Goal: Transaction & Acquisition: Purchase product/service

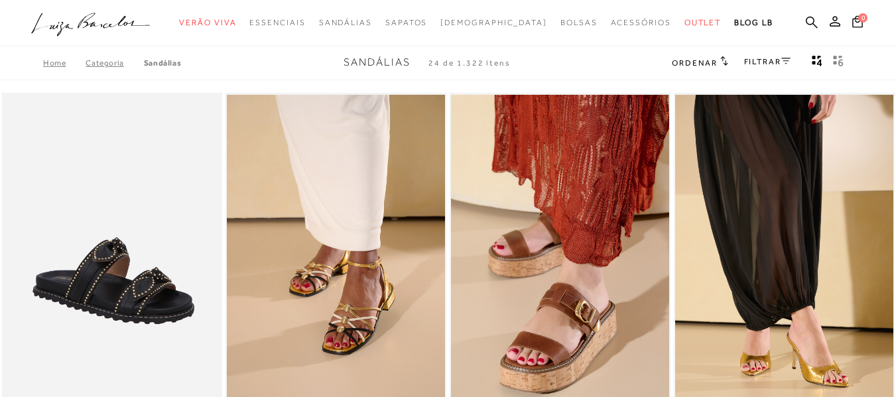
click at [772, 64] on link "FILTRAR" at bounding box center [767, 61] width 46 height 9
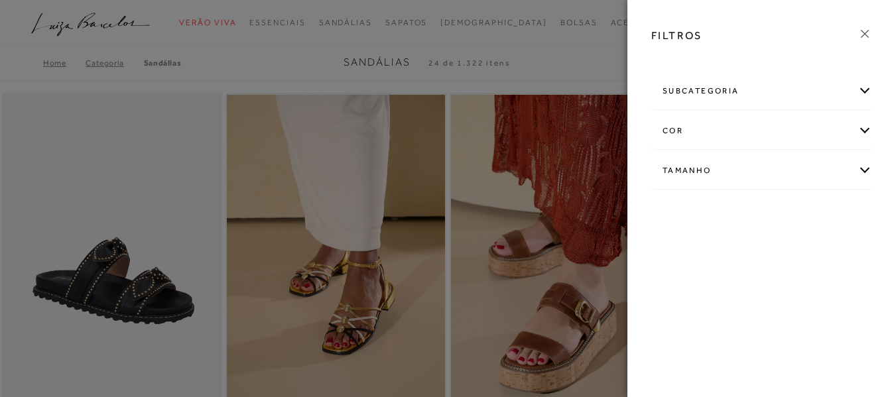
click at [863, 164] on div "Tamanho" at bounding box center [761, 170] width 219 height 35
click at [688, 268] on link "Ver mais..." at bounding box center [687, 271] width 36 height 10
click at [693, 280] on label "34" at bounding box center [677, 284] width 30 height 29
click at [673, 280] on input "34" at bounding box center [666, 285] width 13 height 13
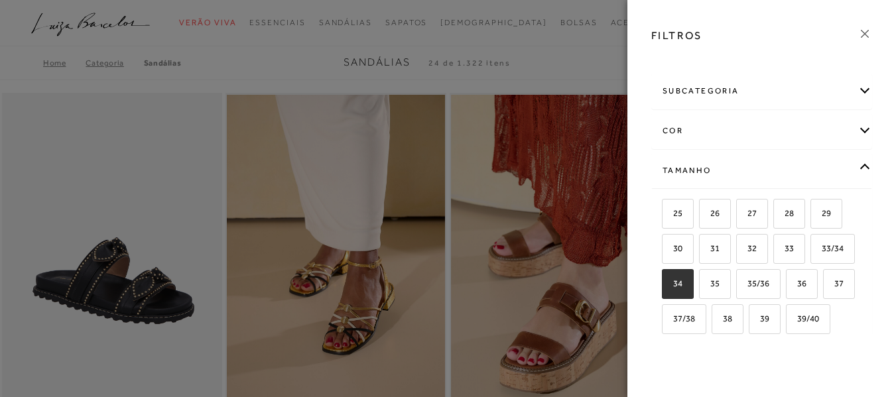
checkbox input "true"
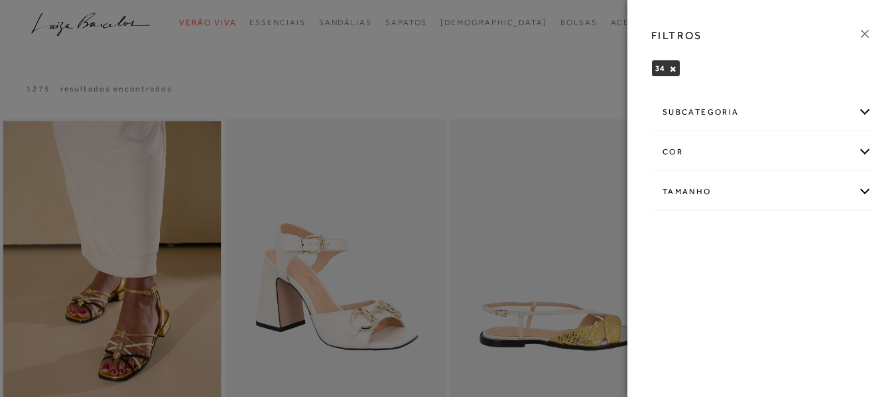
click at [453, 154] on div at bounding box center [448, 198] width 896 height 397
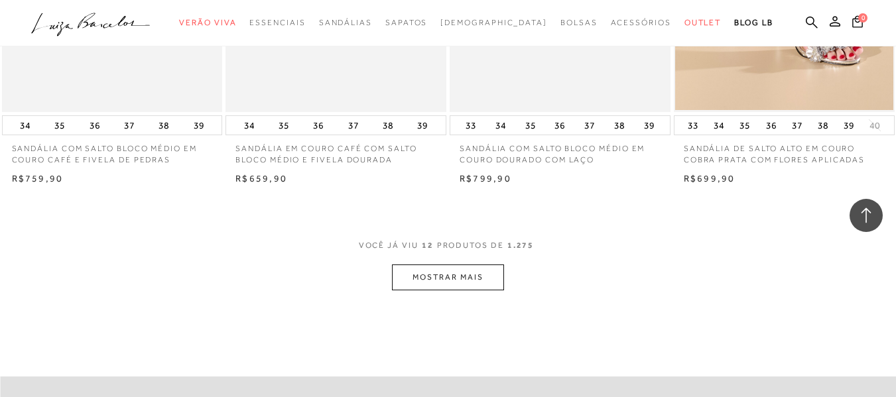
scroll to position [1193, 0]
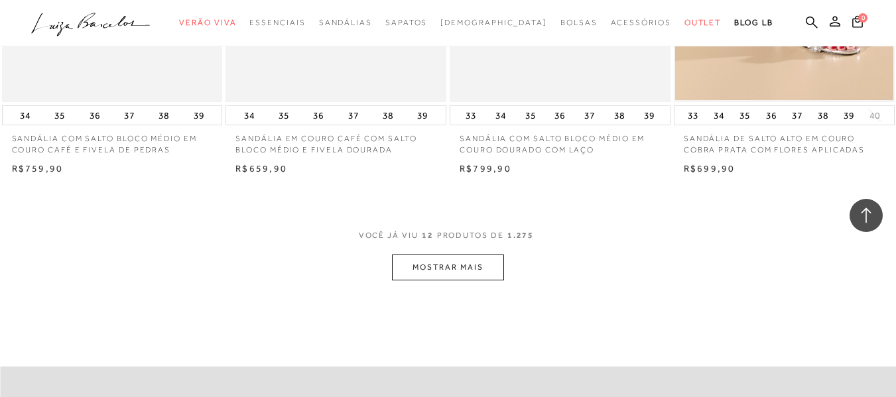
click at [443, 266] on button "MOSTRAR MAIS" at bounding box center [447, 268] width 111 height 26
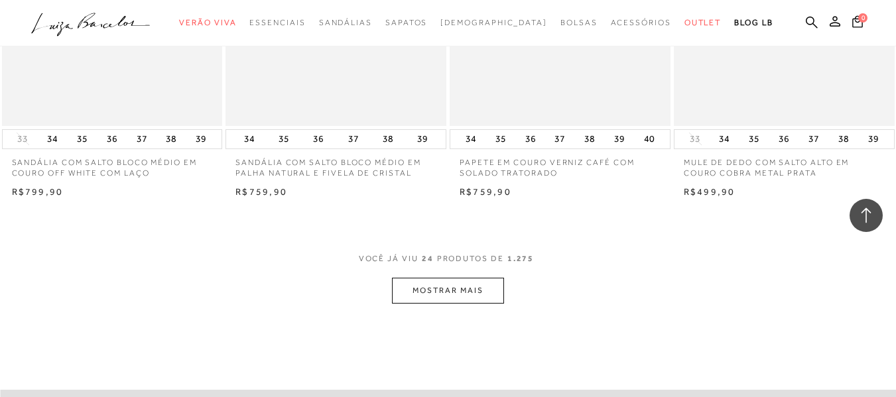
scroll to position [2466, 0]
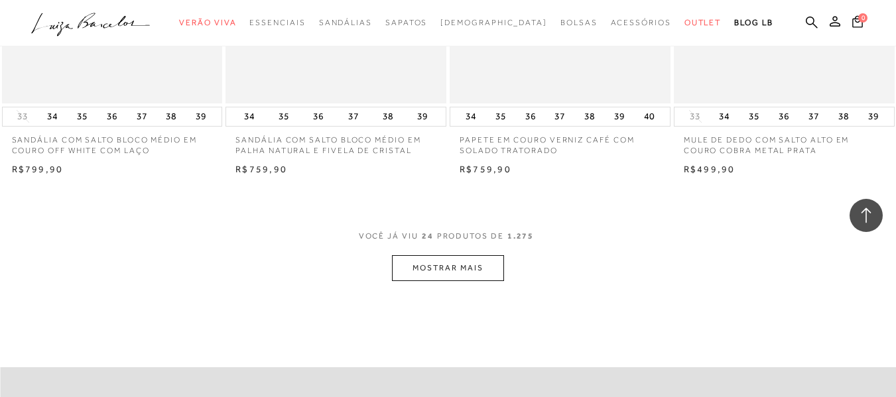
click at [451, 255] on button "MOSTRAR MAIS" at bounding box center [447, 268] width 111 height 26
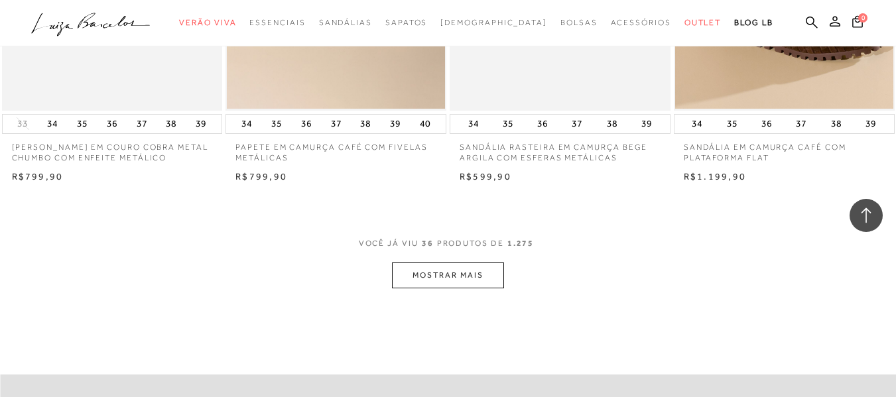
scroll to position [3712, 0]
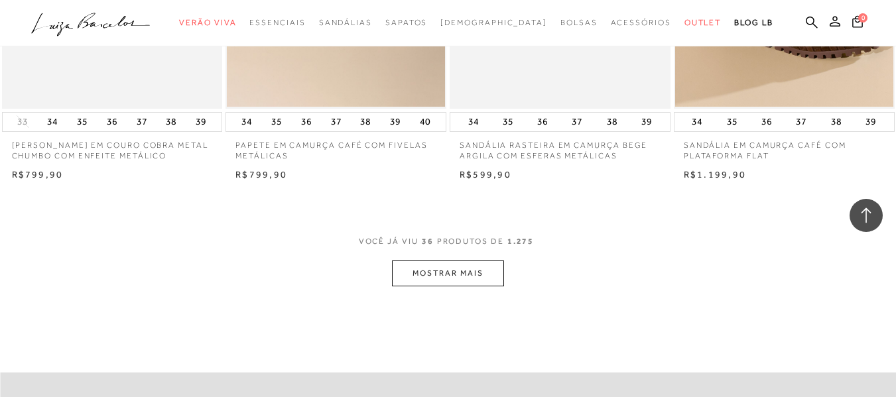
click at [454, 261] on button "MOSTRAR MAIS" at bounding box center [447, 274] width 111 height 26
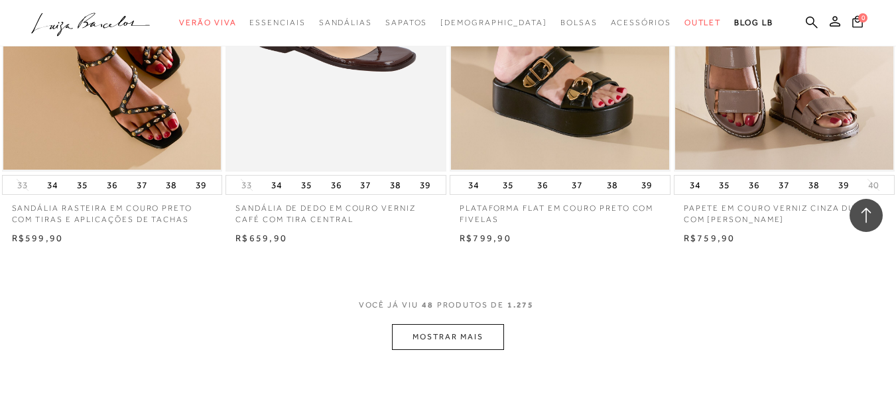
scroll to position [4959, 0]
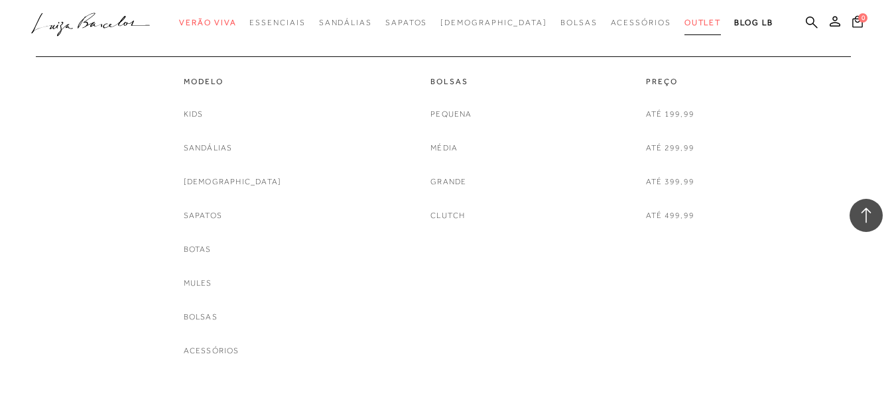
click at [684, 22] on span "Outlet" at bounding box center [702, 22] width 37 height 9
click at [227, 146] on link "Sandálias" at bounding box center [208, 148] width 49 height 14
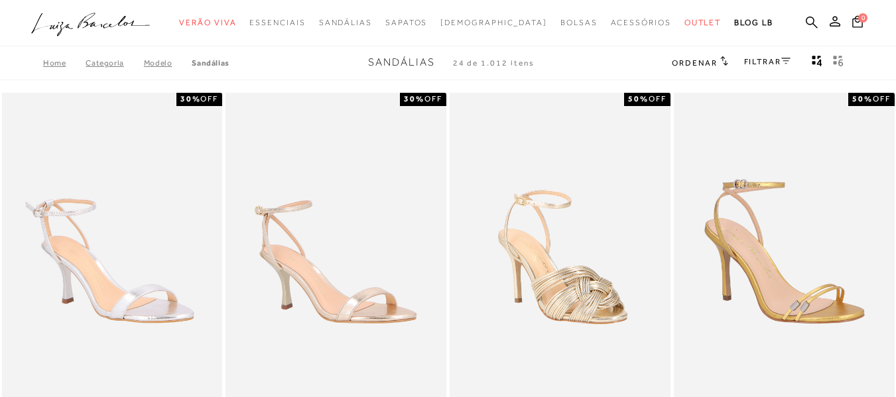
click at [895, 185] on div "SANDÁLIA DE TIRAS ULTRA FINAS EM COURO DOURADO DE SALTO ALTO FINO 50% OFF 33 34…" at bounding box center [784, 307] width 224 height 432
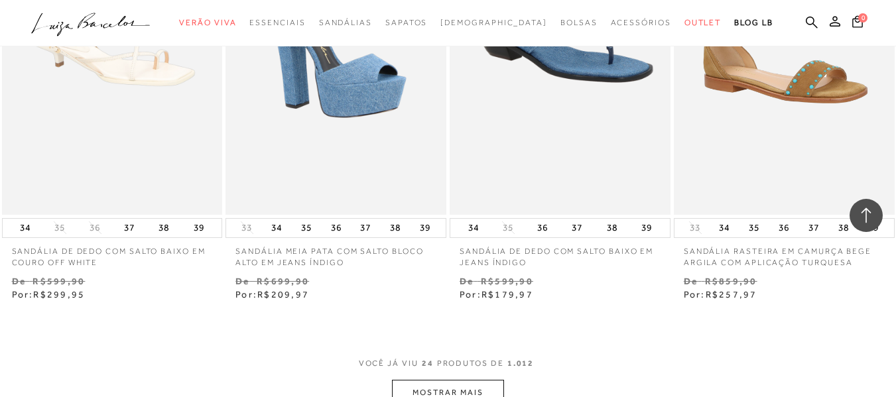
scroll to position [2413, 0]
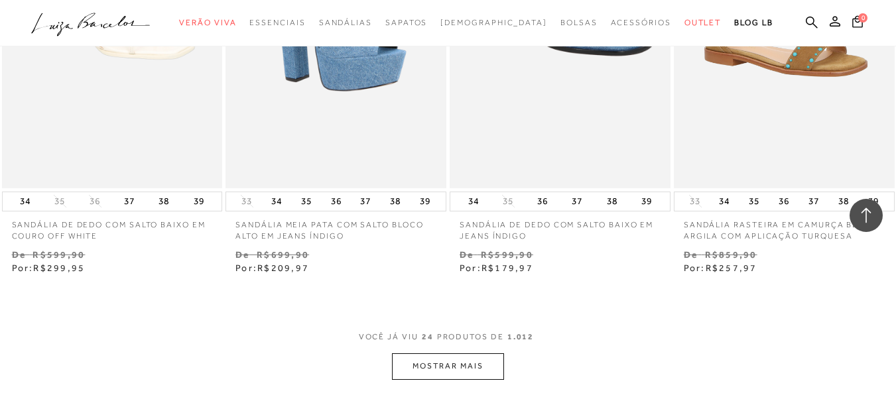
click at [455, 353] on button "MOSTRAR MAIS" at bounding box center [447, 366] width 111 height 26
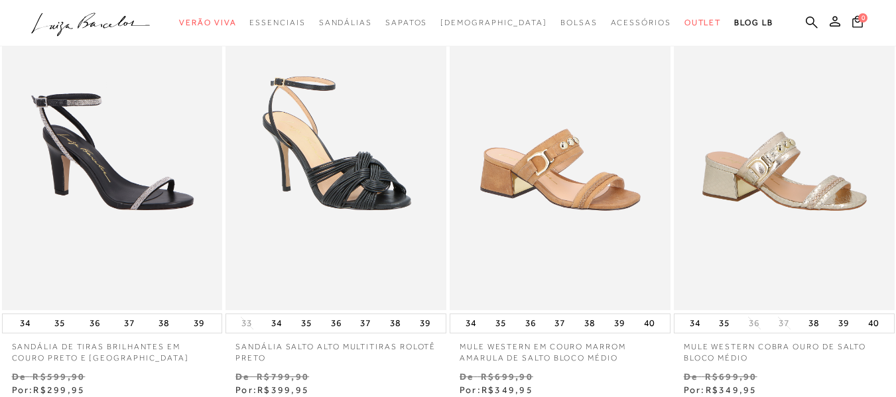
scroll to position [557, 0]
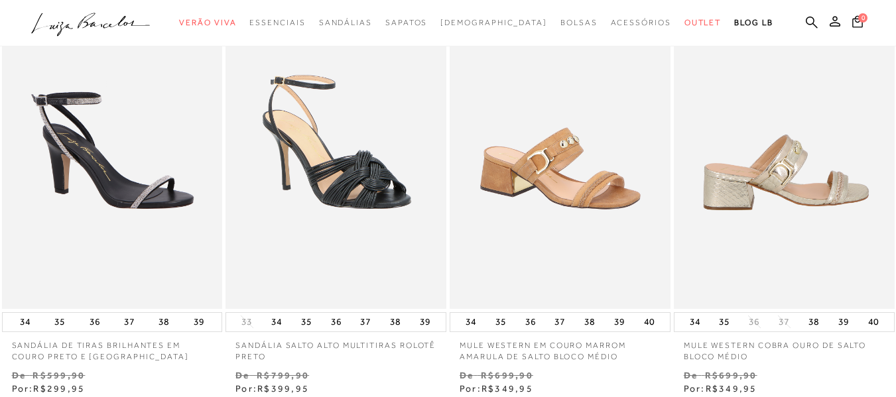
click at [772, 223] on img at bounding box center [784, 143] width 219 height 331
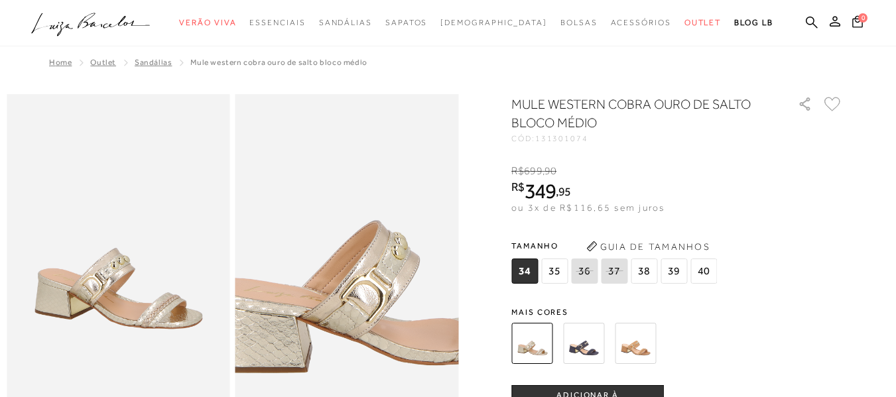
click at [322, 289] on img at bounding box center [373, 238] width 446 height 670
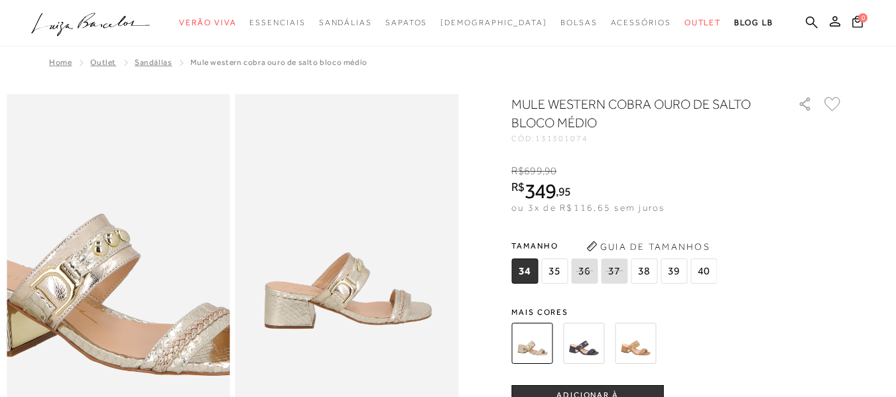
click at [128, 286] on img at bounding box center [106, 241] width 446 height 670
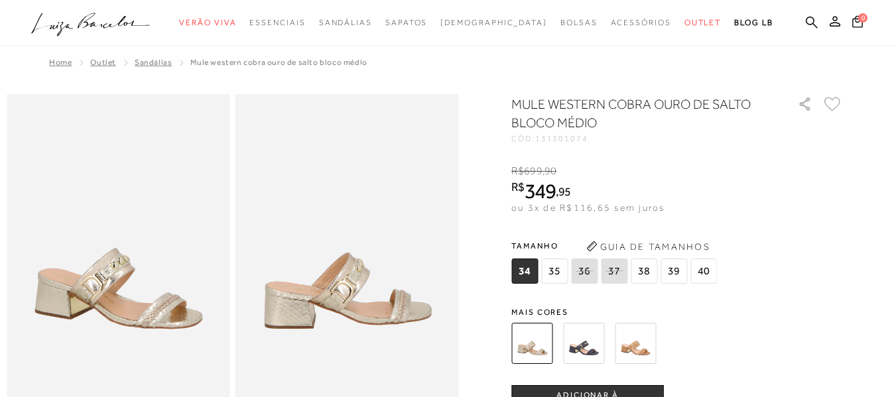
click at [587, 354] on img at bounding box center [583, 343] width 41 height 41
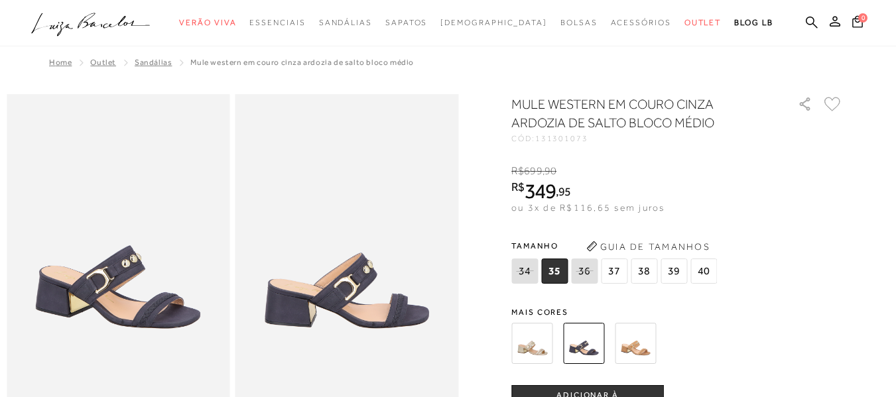
click at [649, 350] on img at bounding box center [635, 343] width 41 height 41
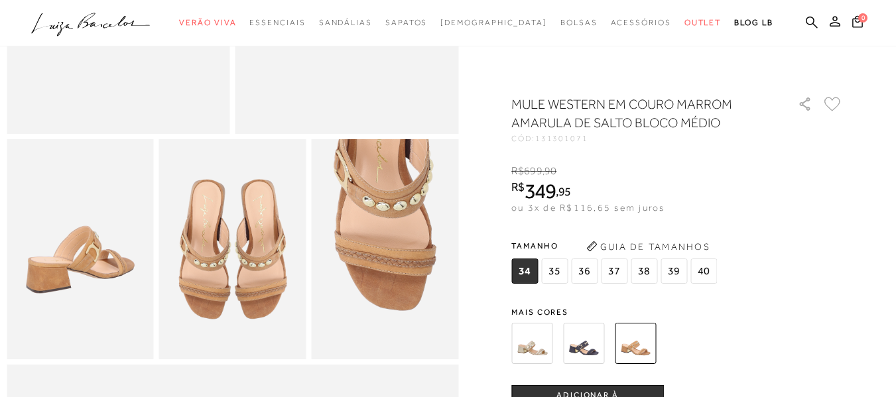
scroll to position [333, 0]
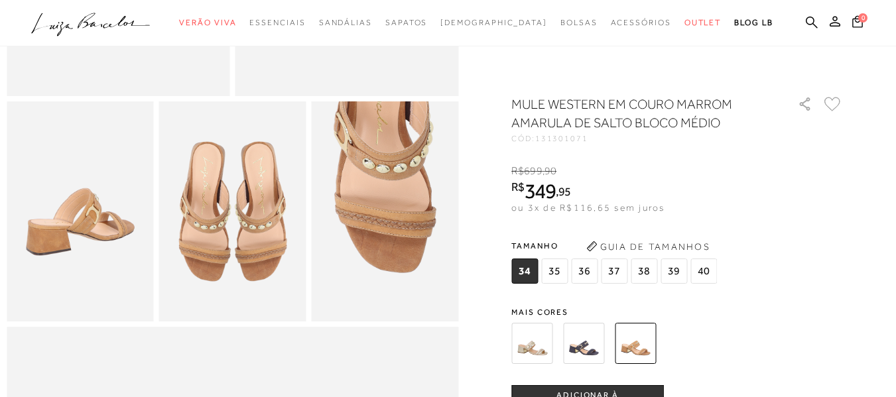
click at [540, 338] on img at bounding box center [531, 343] width 41 height 41
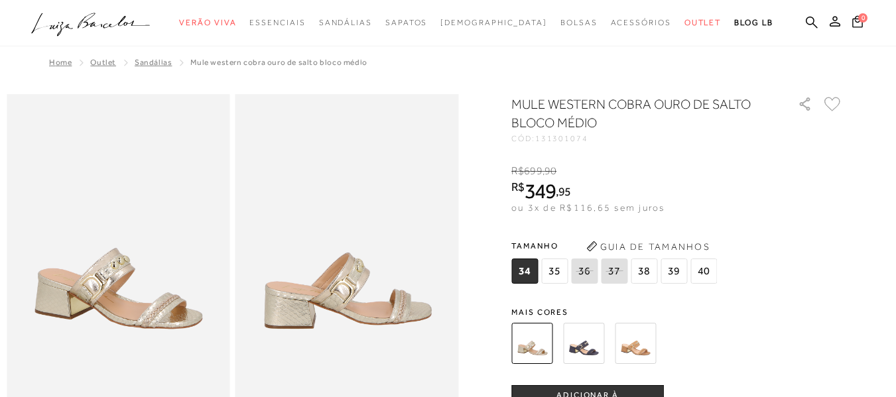
click at [593, 346] on img at bounding box center [583, 343] width 41 height 41
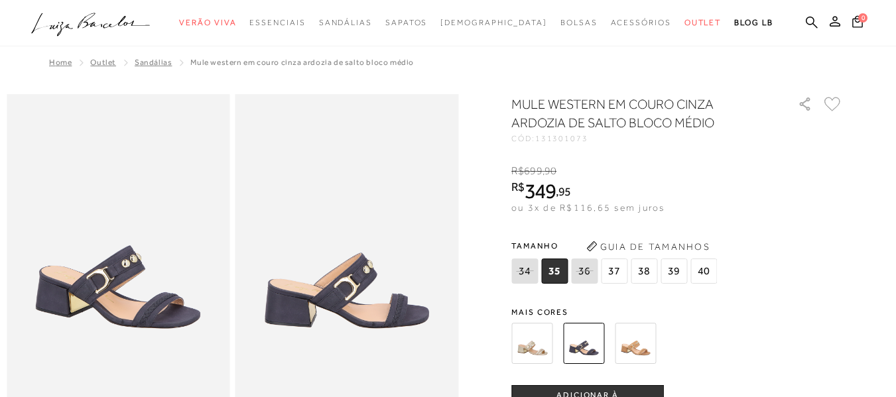
click at [638, 343] on img at bounding box center [635, 343] width 41 height 41
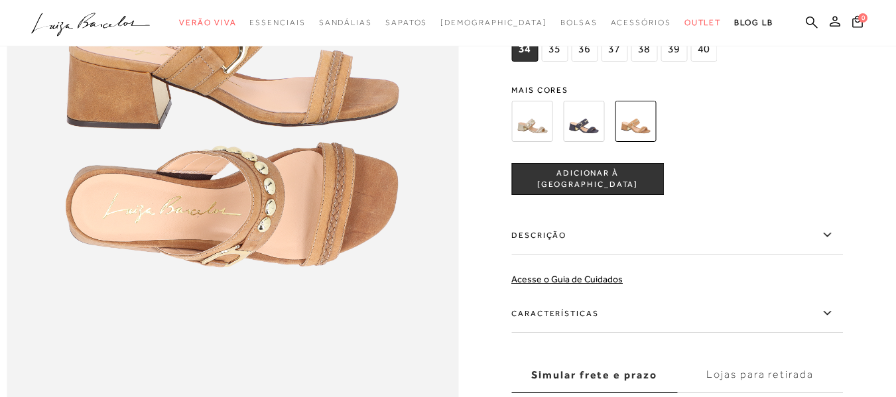
scroll to position [886, 0]
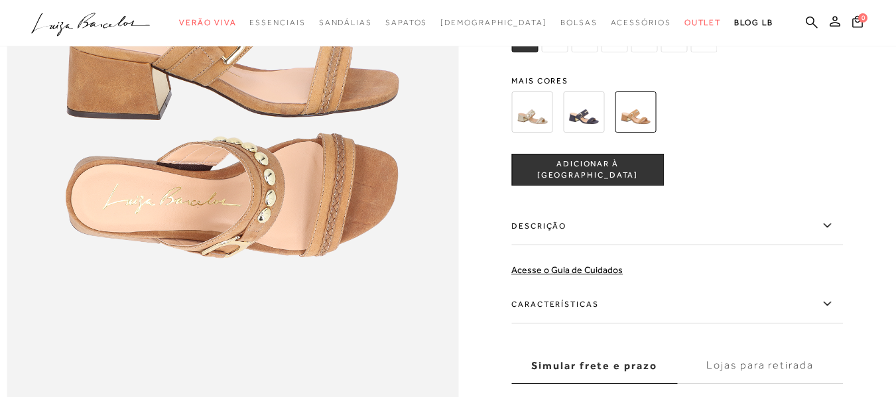
click at [573, 181] on span "ADICIONAR À [GEOGRAPHIC_DATA]" at bounding box center [587, 169] width 151 height 23
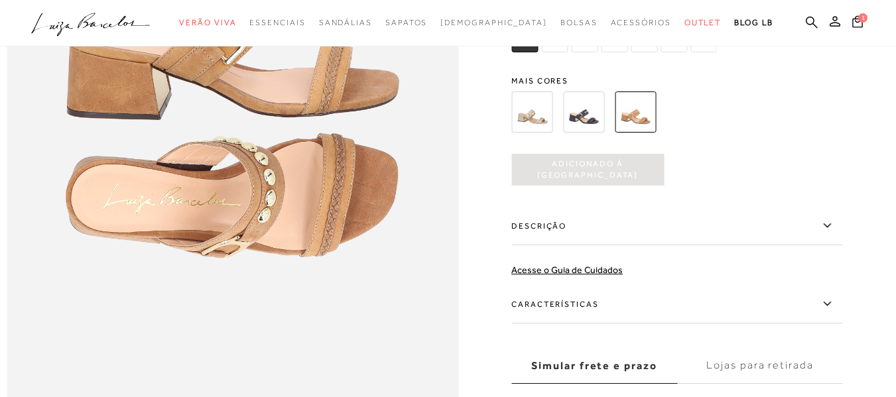
scroll to position [0, 0]
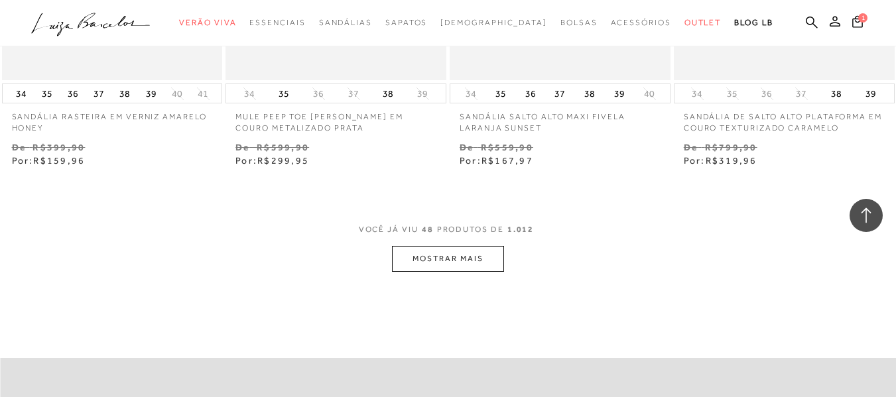
scroll to position [5120, 0]
click at [472, 244] on button "MOSTRAR MAIS" at bounding box center [447, 257] width 111 height 26
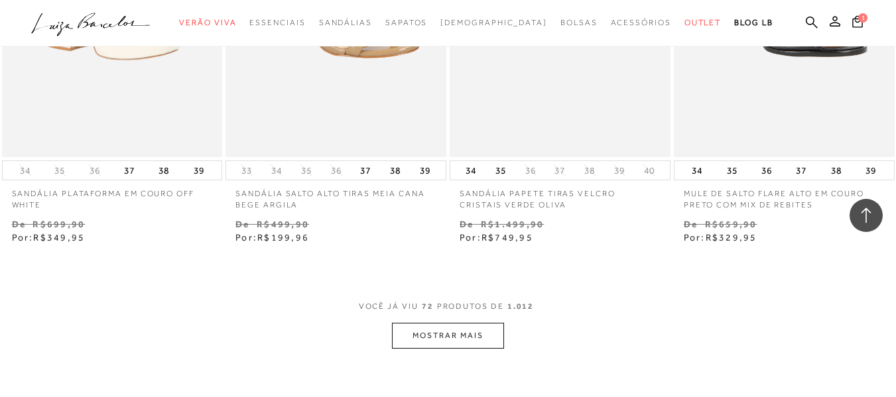
scroll to position [7666, 0]
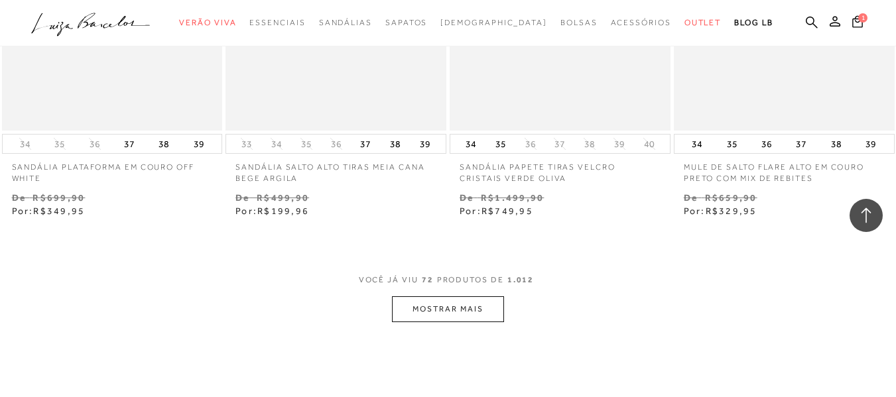
click at [432, 296] on button "MOSTRAR MAIS" at bounding box center [447, 309] width 111 height 26
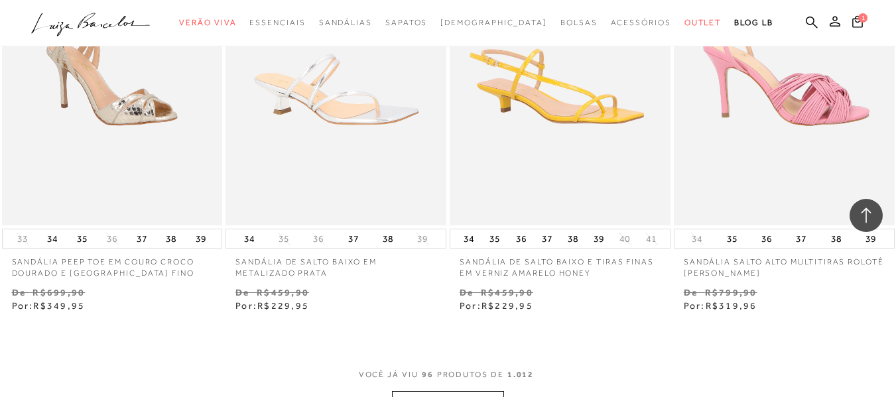
scroll to position [10103, 0]
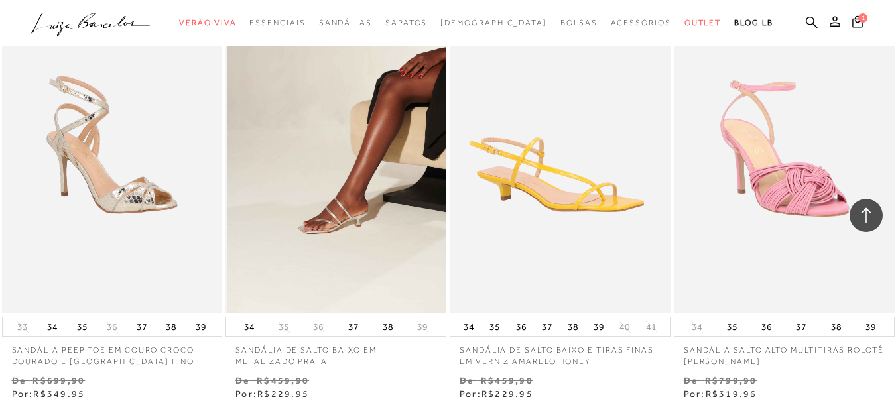
click at [347, 249] on img at bounding box center [336, 148] width 219 height 331
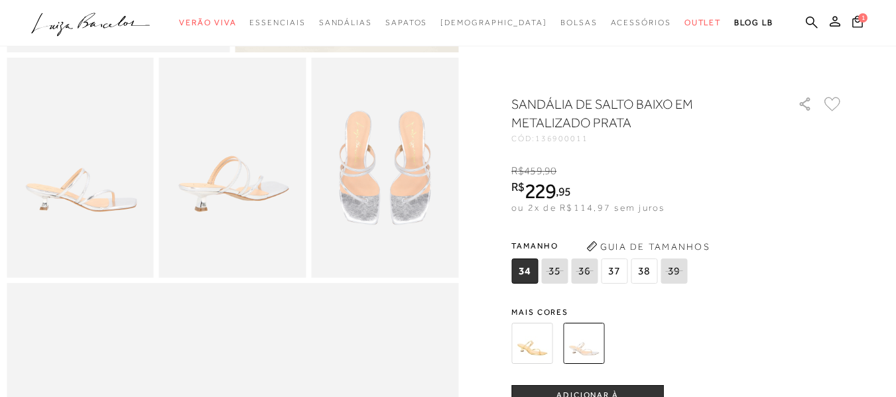
scroll to position [381, 0]
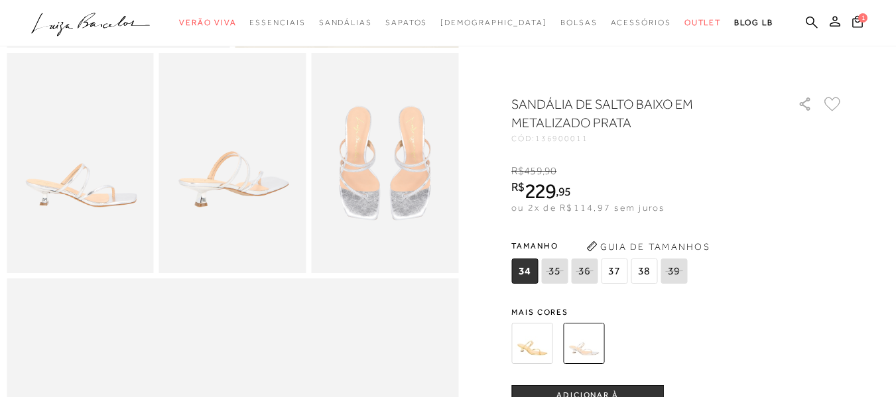
click at [536, 344] on img at bounding box center [531, 343] width 41 height 41
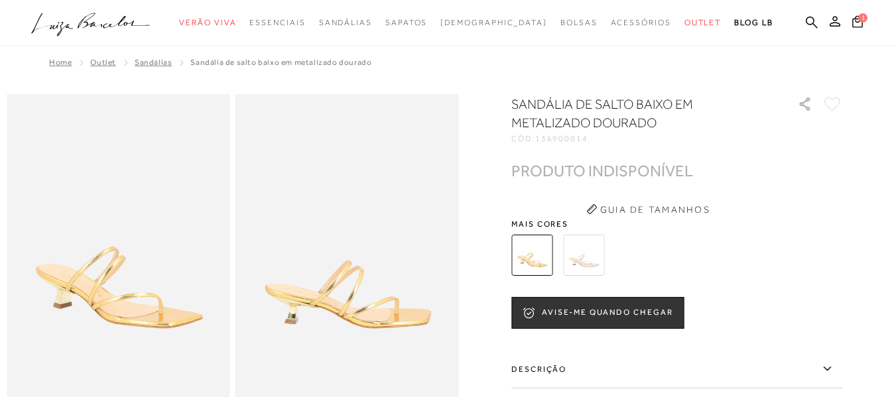
click at [592, 248] on img at bounding box center [583, 255] width 41 height 41
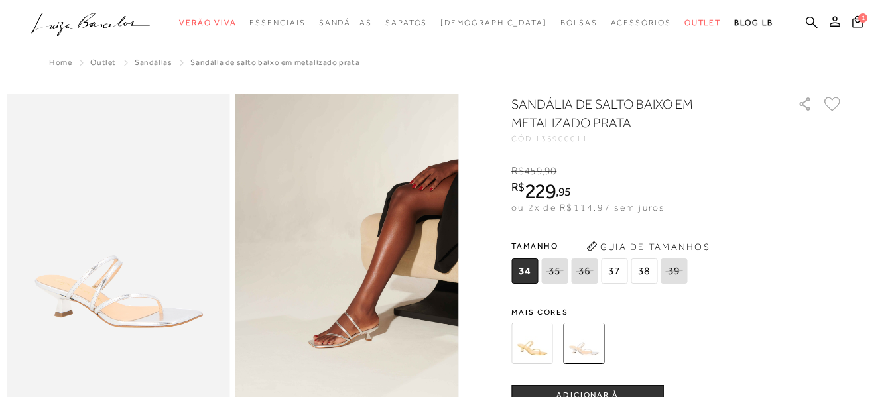
click at [529, 274] on span "34" at bounding box center [524, 271] width 27 height 25
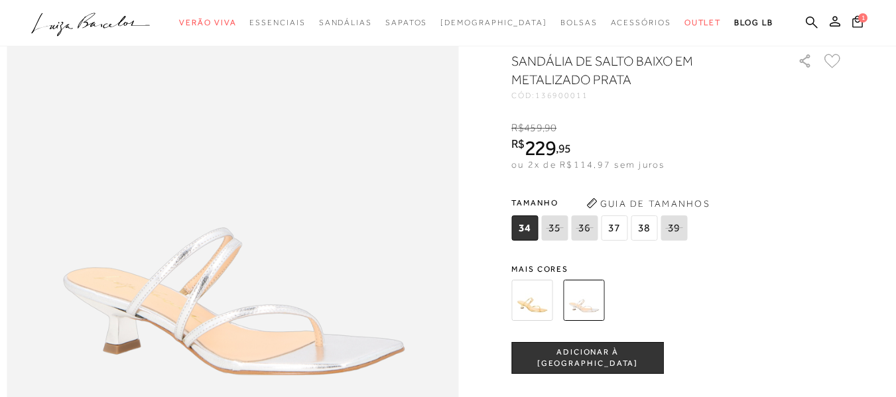
scroll to position [832, 0]
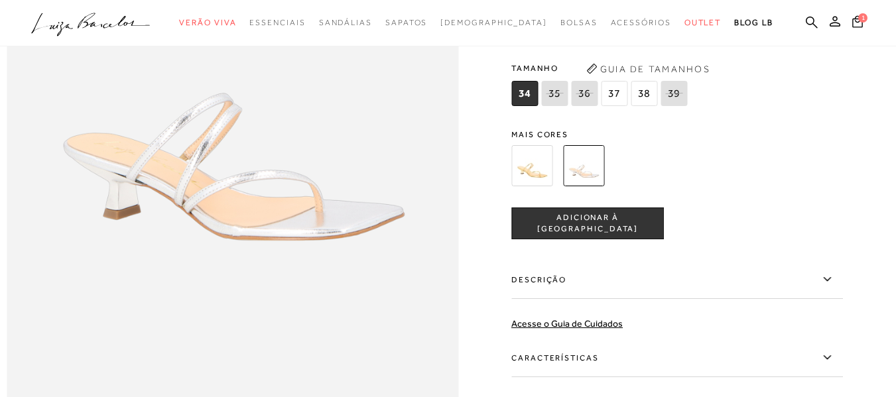
click at [558, 235] on span "ADICIONAR À SACOLA" at bounding box center [587, 222] width 151 height 23
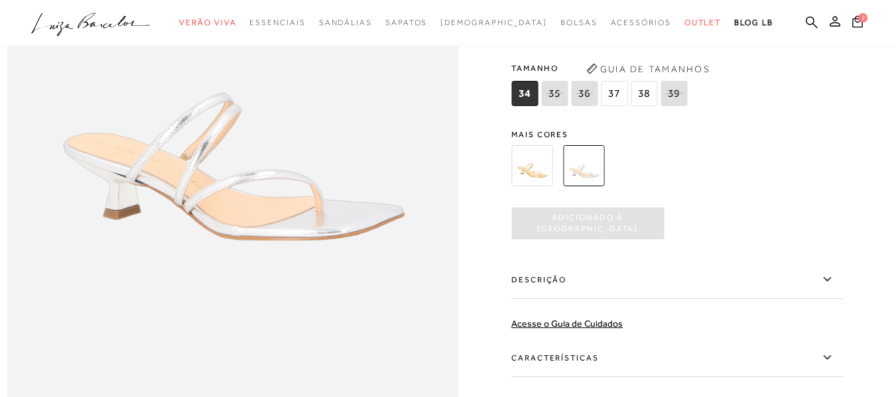
scroll to position [0, 0]
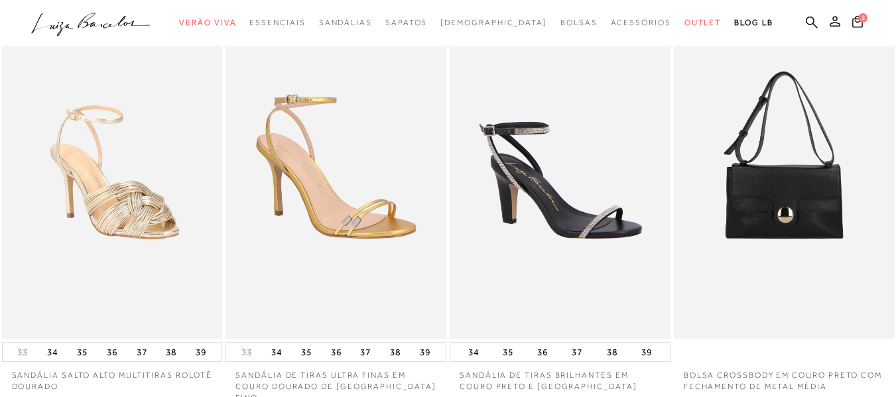
scroll to position [530, 0]
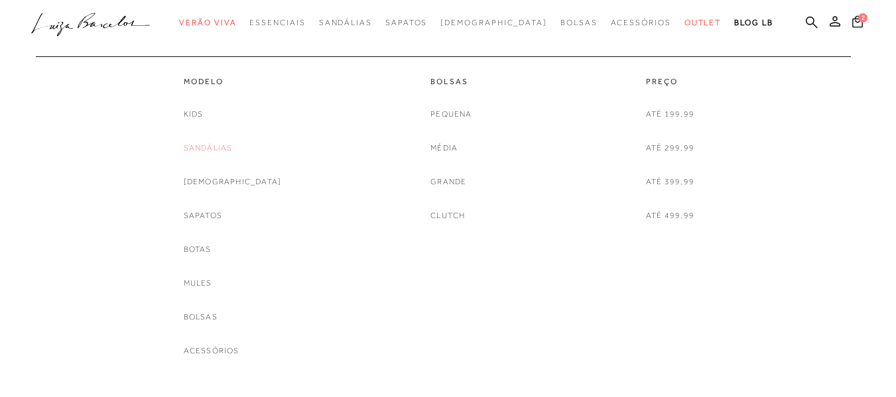
click at [220, 145] on link "Sandálias" at bounding box center [208, 148] width 49 height 14
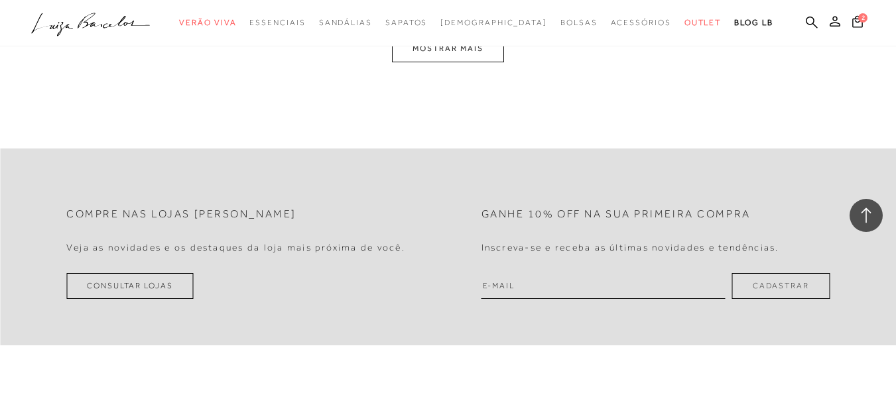
scroll to position [2575, 0]
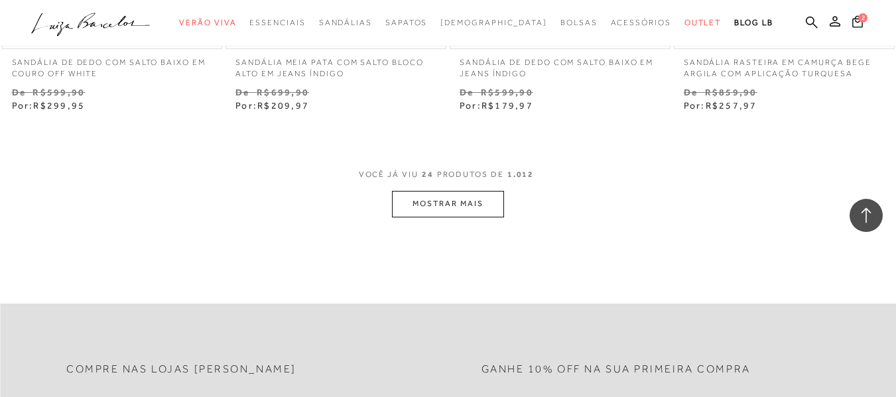
click at [459, 191] on button "MOSTRAR MAIS" at bounding box center [447, 204] width 111 height 26
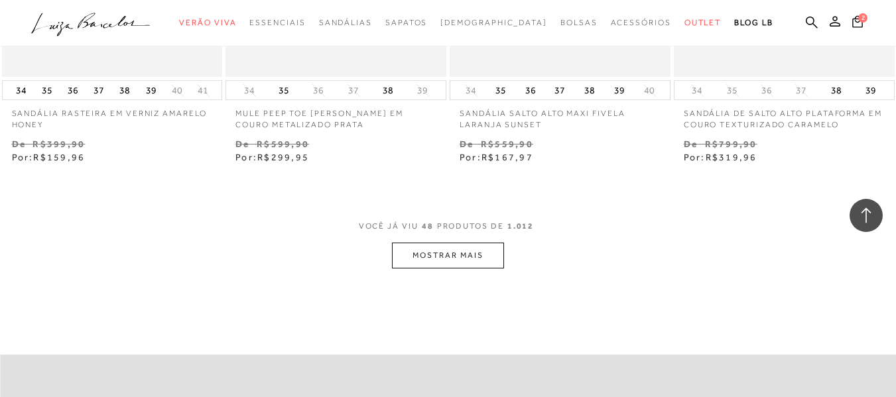
scroll to position [5174, 0]
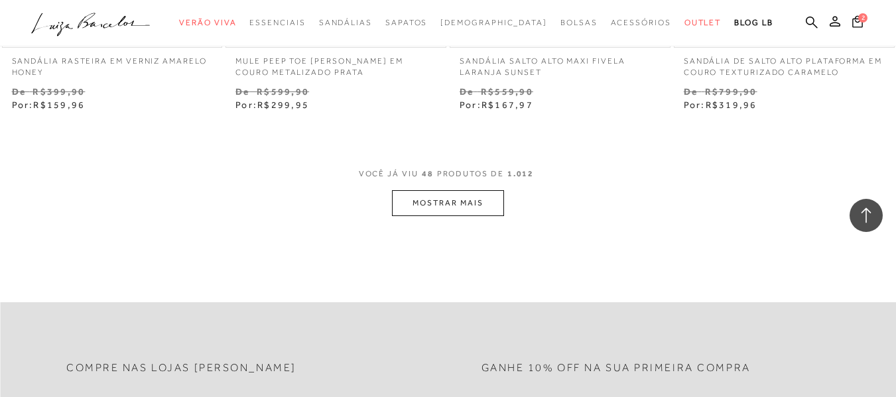
click at [459, 191] on button "MOSTRAR MAIS" at bounding box center [447, 203] width 111 height 26
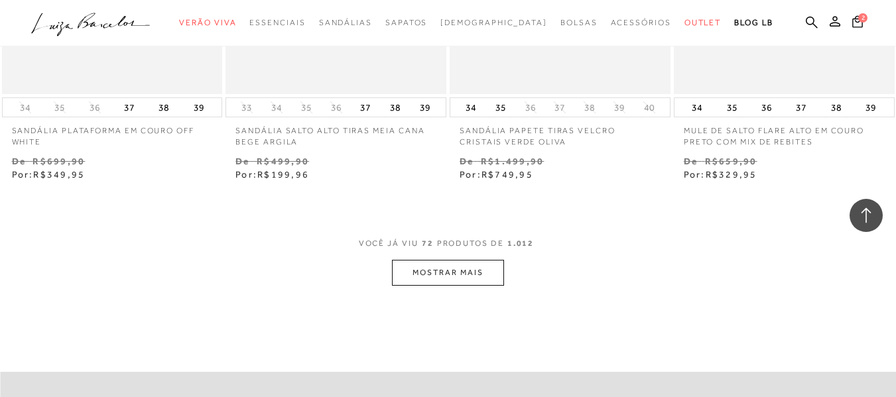
scroll to position [7773, 0]
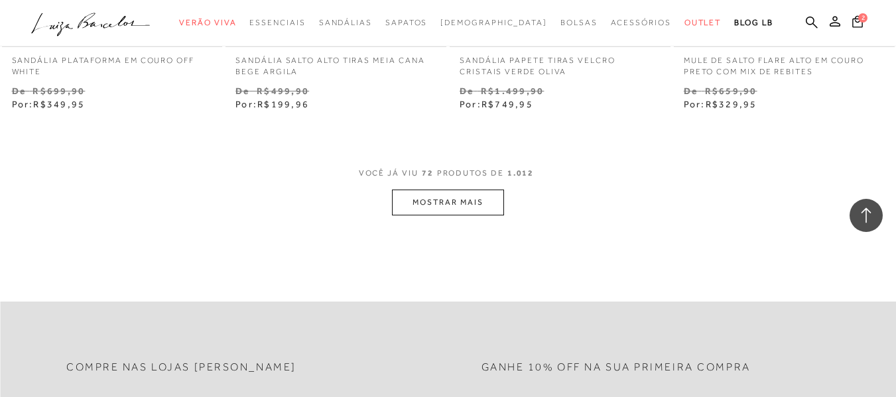
click at [467, 190] on button "MOSTRAR MAIS" at bounding box center [447, 203] width 111 height 26
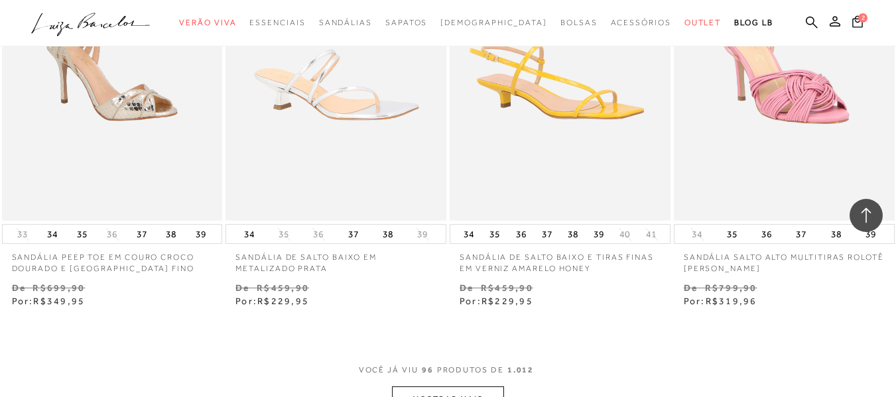
scroll to position [10265, 0]
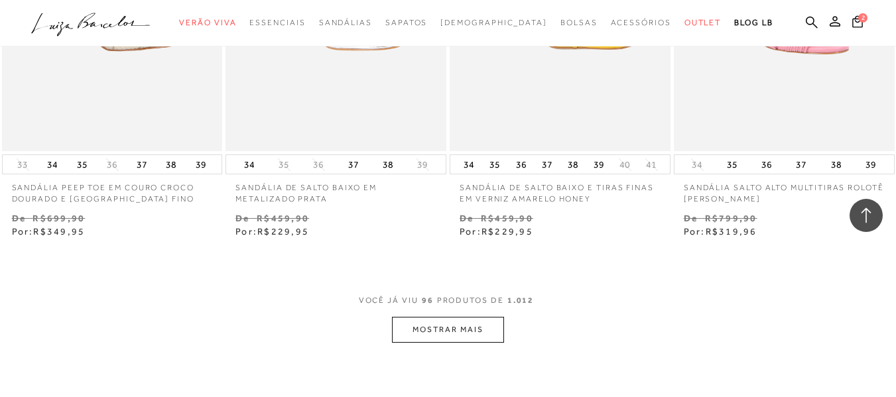
click at [436, 317] on button "MOSTRAR MAIS" at bounding box center [447, 330] width 111 height 26
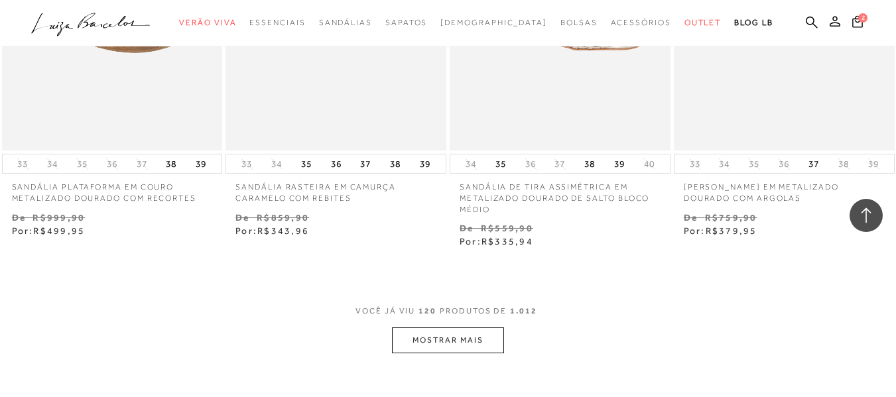
scroll to position [12890, 0]
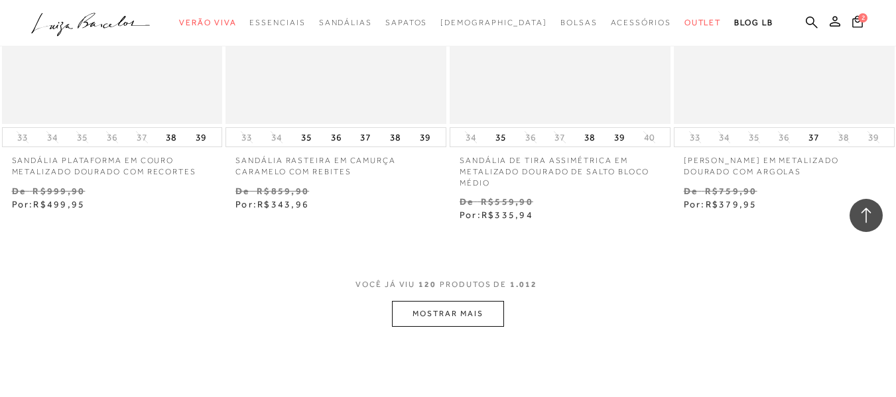
click at [456, 302] on button "MOSTRAR MAIS" at bounding box center [447, 314] width 111 height 26
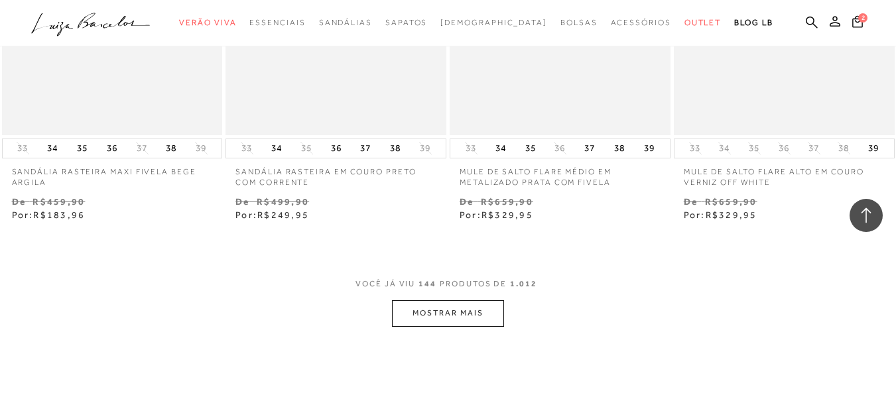
scroll to position [15489, 0]
click at [458, 300] on button "MOSTRAR MAIS" at bounding box center [447, 313] width 111 height 26
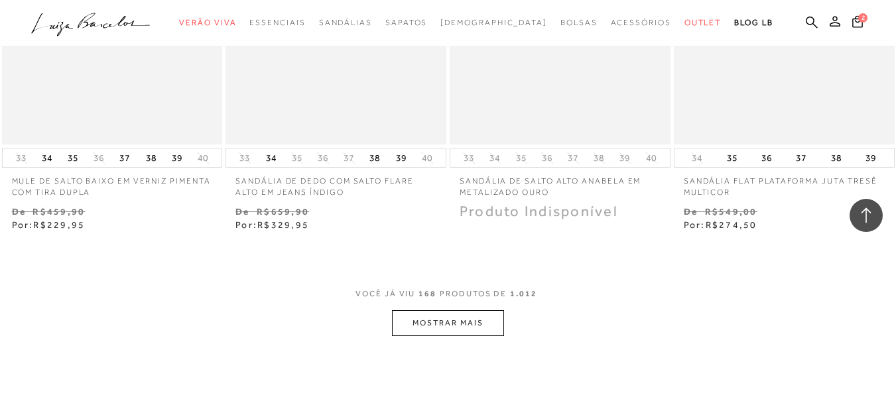
scroll to position [18114, 0]
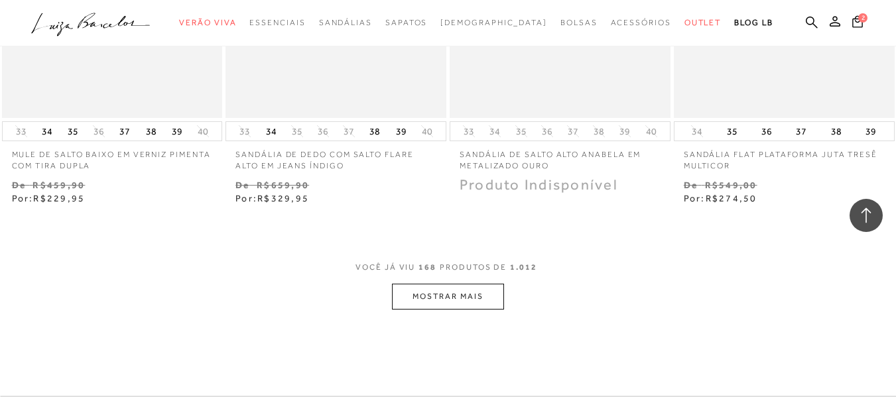
click at [453, 284] on button "MOSTRAR MAIS" at bounding box center [447, 297] width 111 height 26
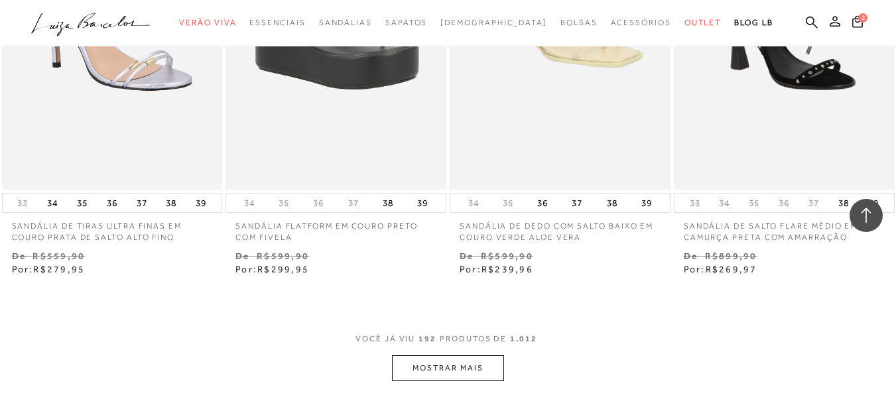
scroll to position [20898, 0]
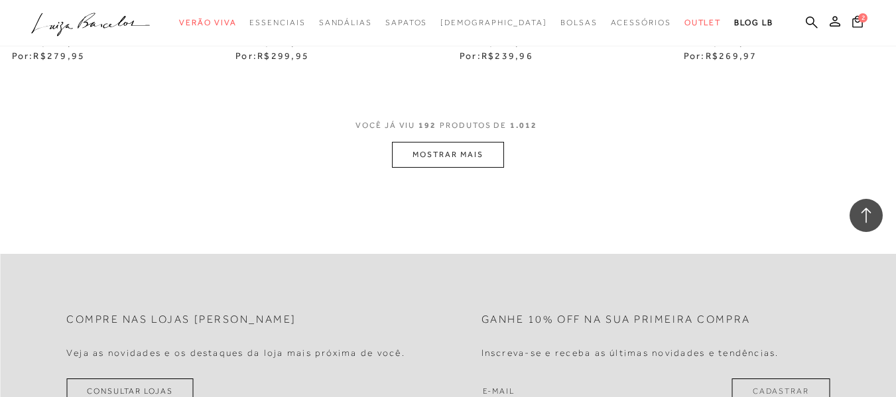
click at [465, 142] on button "MOSTRAR MAIS" at bounding box center [447, 155] width 111 height 26
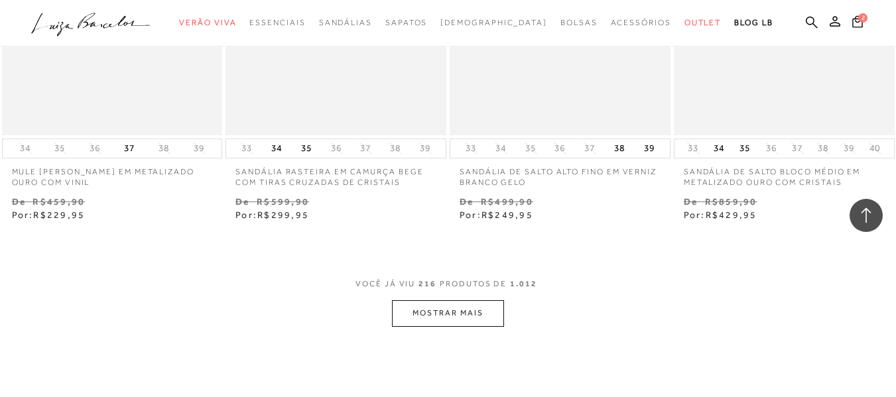
scroll to position [23338, 0]
click at [459, 300] on button "MOSTRAR MAIS" at bounding box center [447, 313] width 111 height 26
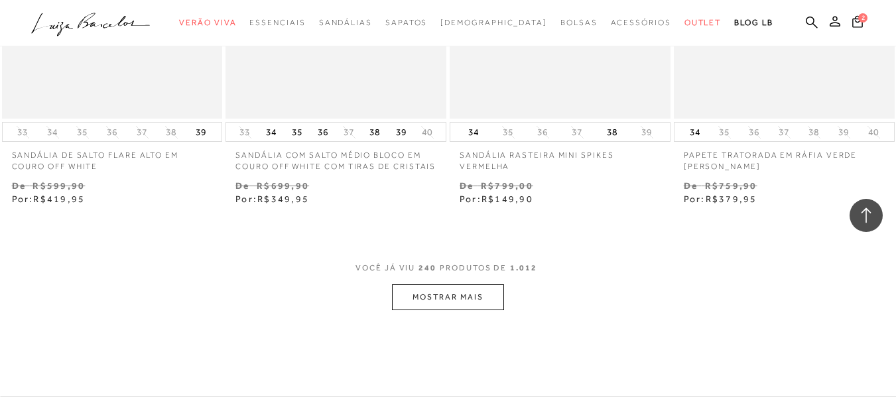
scroll to position [25963, 0]
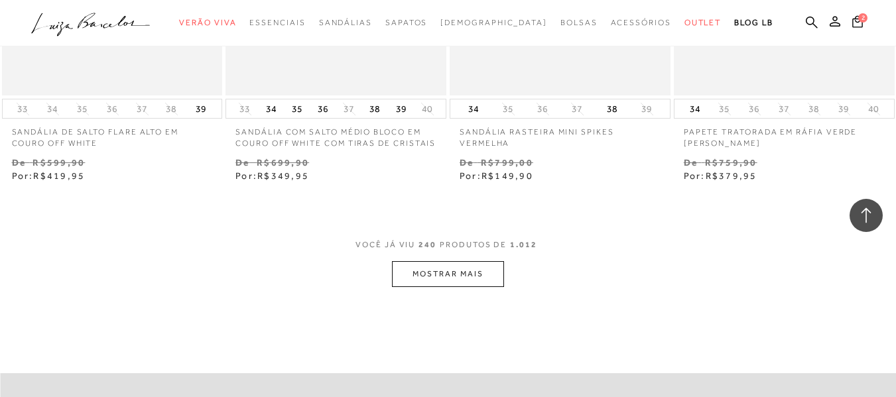
click at [450, 261] on button "MOSTRAR MAIS" at bounding box center [447, 274] width 111 height 26
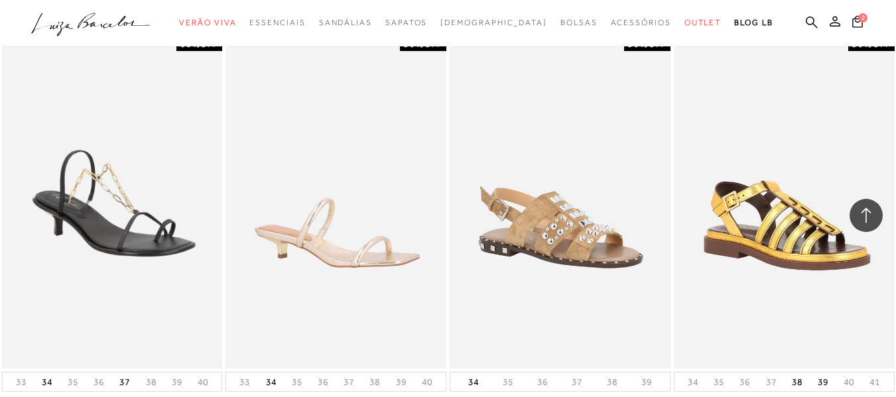
scroll to position [26626, 0]
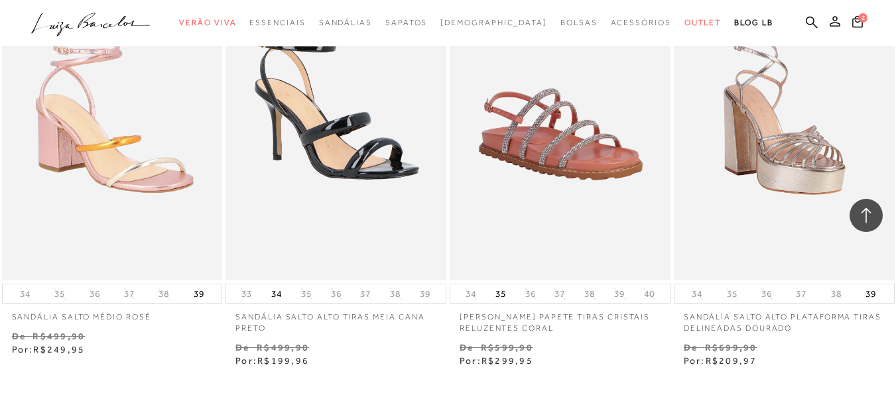
scroll to position [28482, 0]
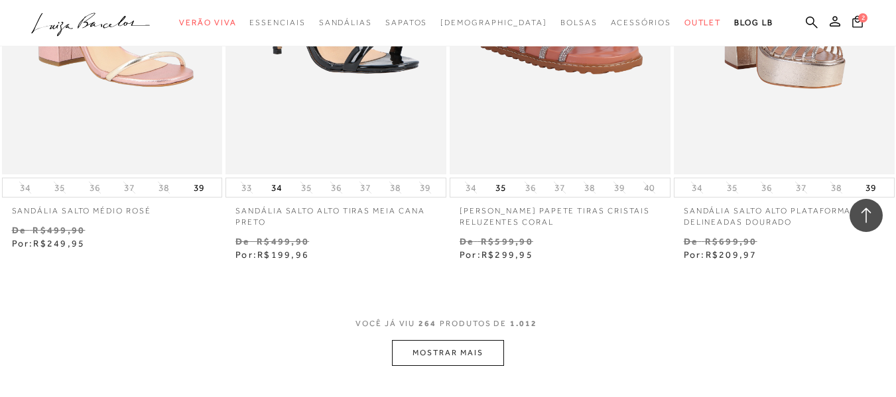
click at [441, 340] on button "MOSTRAR MAIS" at bounding box center [447, 353] width 111 height 26
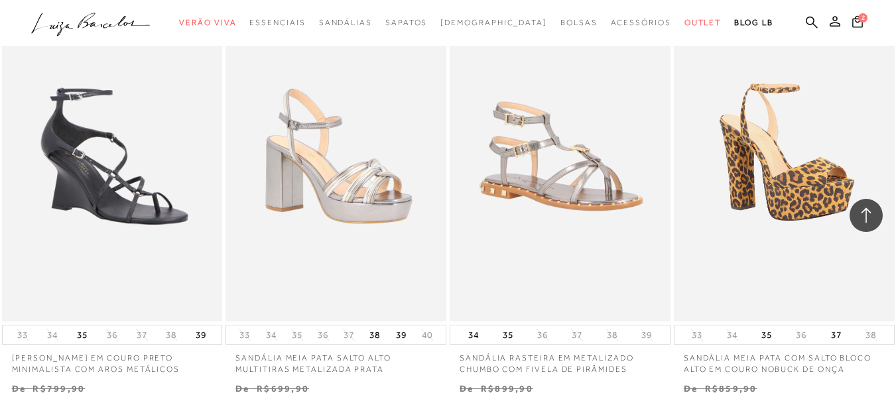
scroll to position [31133, 0]
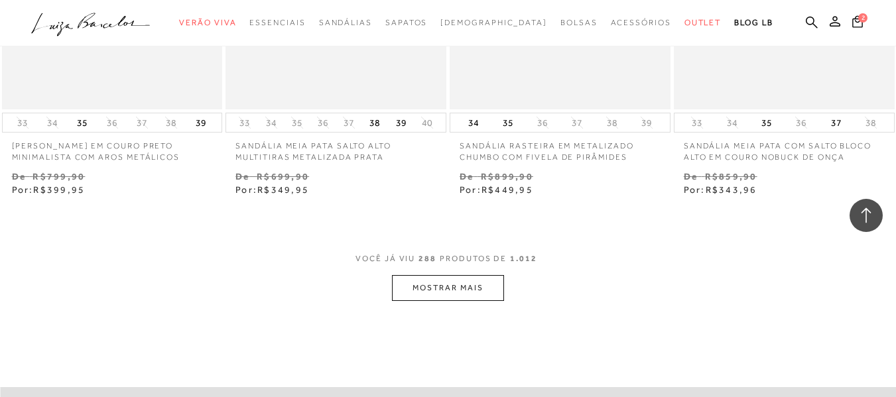
click at [459, 275] on button "MOSTRAR MAIS" at bounding box center [447, 288] width 111 height 26
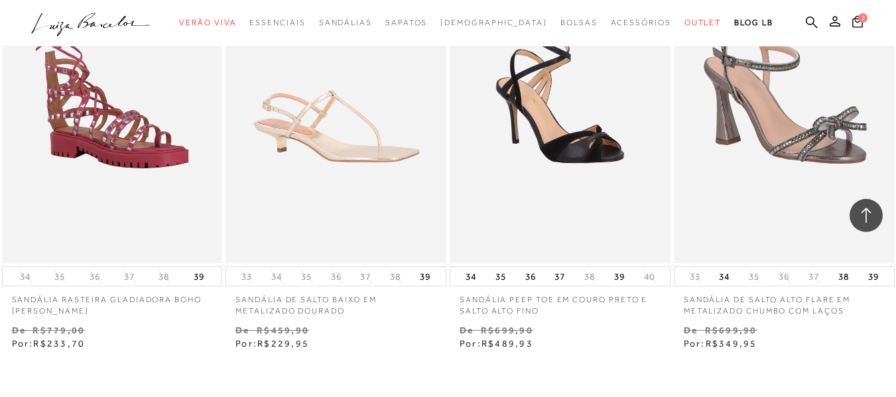
scroll to position [33732, 0]
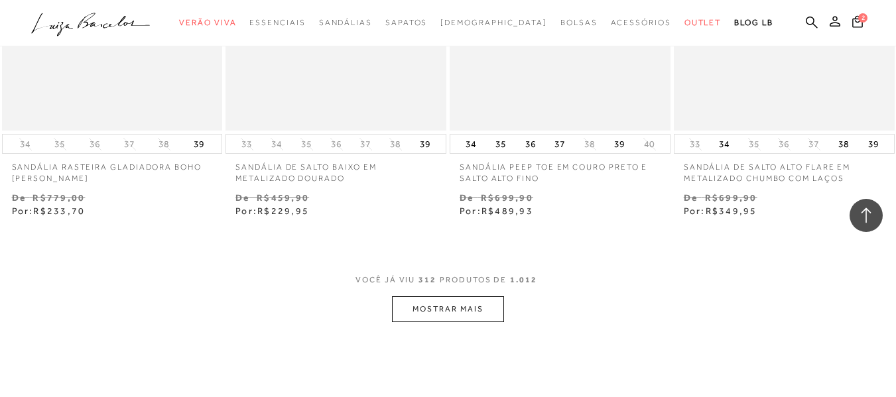
click at [460, 296] on button "MOSTRAR MAIS" at bounding box center [447, 309] width 111 height 26
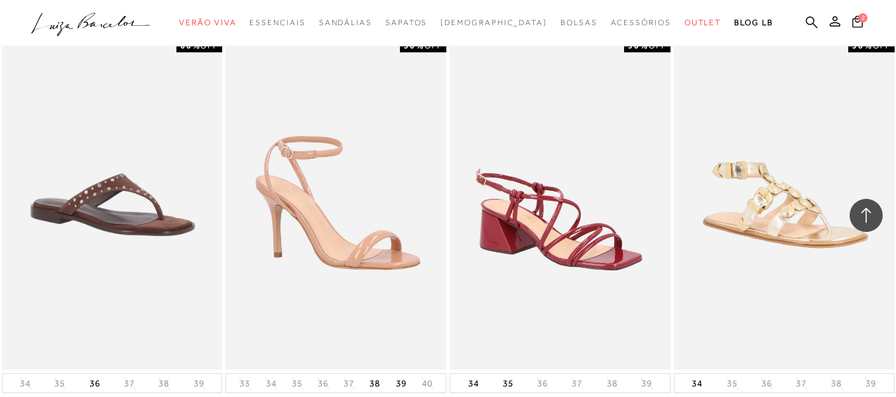
scroll to position [35270, 0]
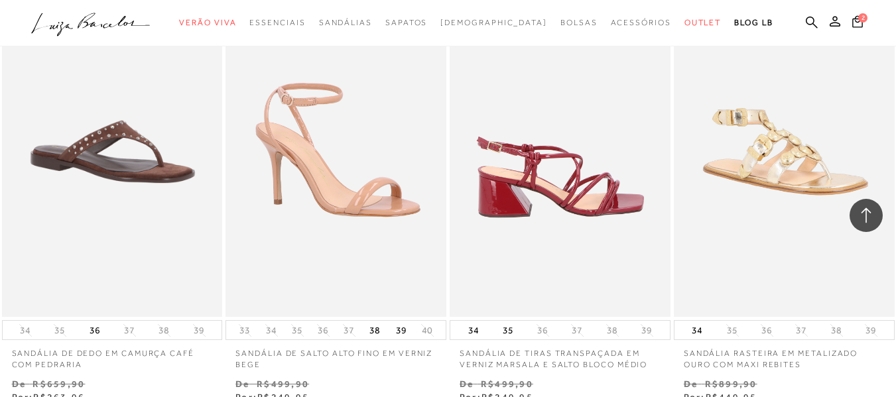
click at [584, 124] on img at bounding box center [560, 151] width 219 height 331
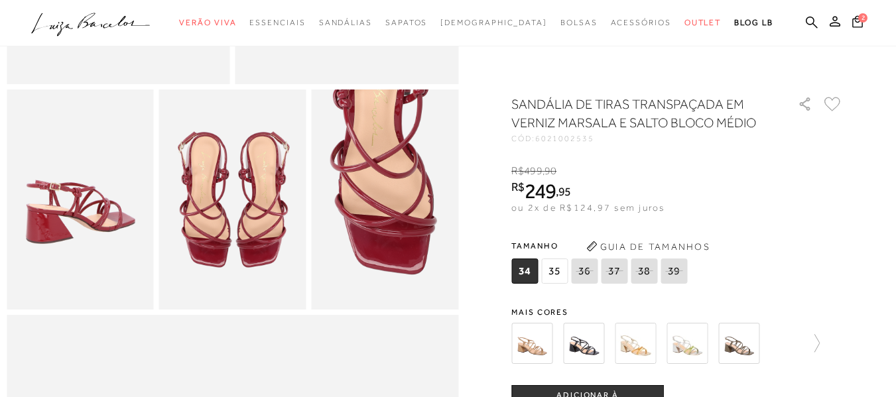
scroll to position [371, 0]
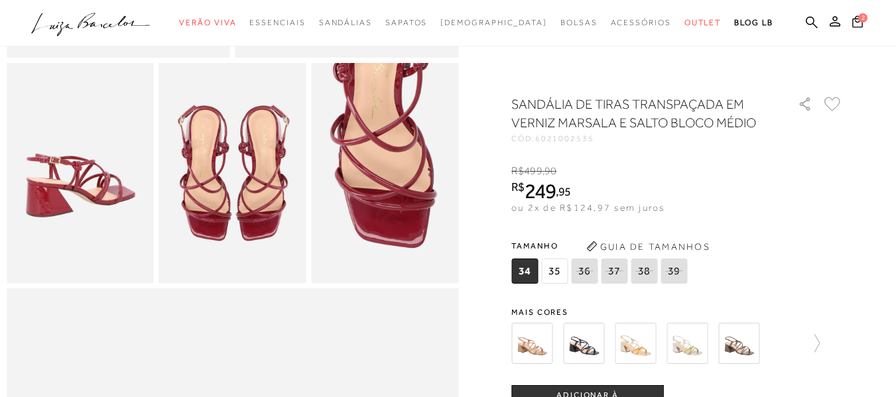
click at [540, 339] on img at bounding box center [531, 343] width 41 height 41
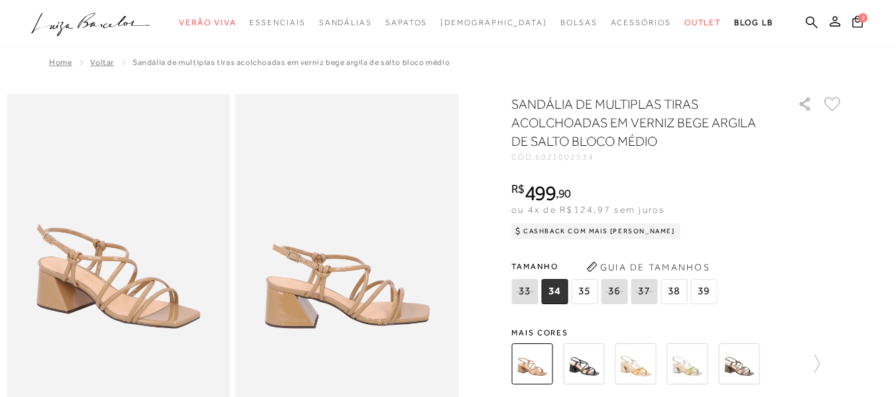
click at [636, 376] on img at bounding box center [635, 363] width 41 height 41
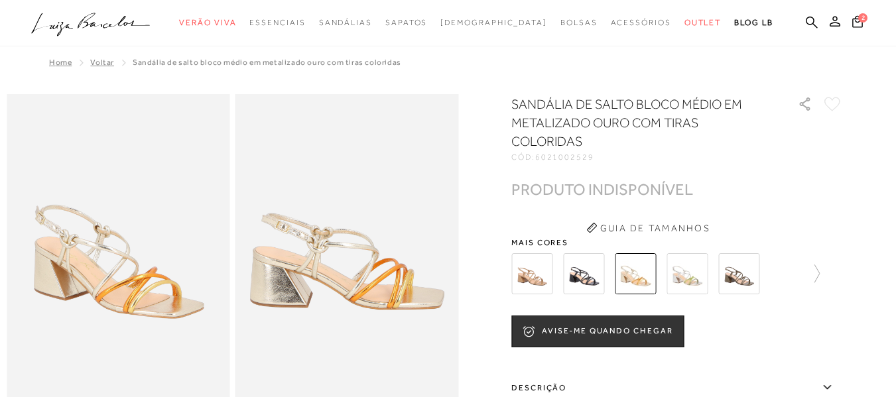
click at [692, 265] on img at bounding box center [686, 273] width 41 height 41
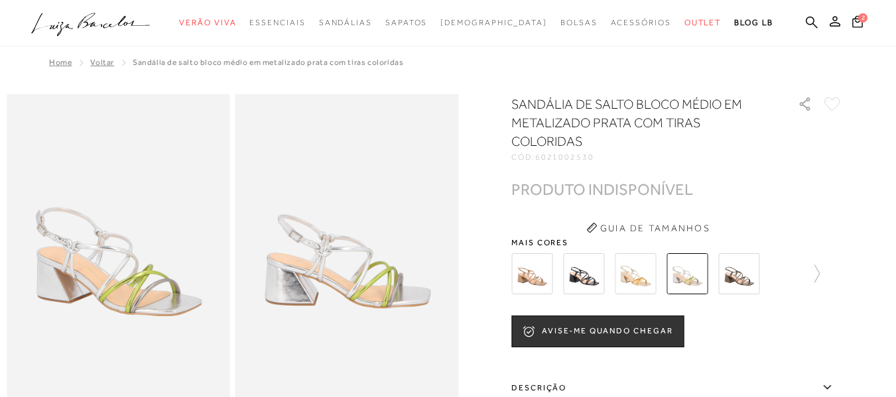
click at [744, 275] on img at bounding box center [738, 273] width 41 height 41
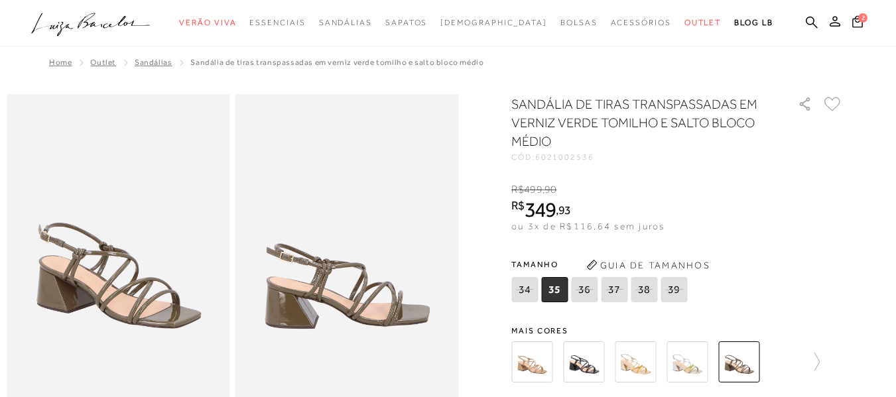
click at [536, 370] on img at bounding box center [531, 361] width 41 height 41
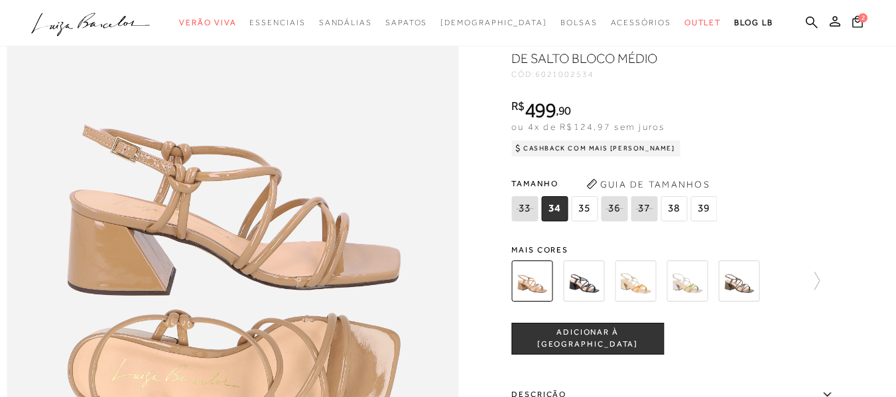
scroll to position [754, 0]
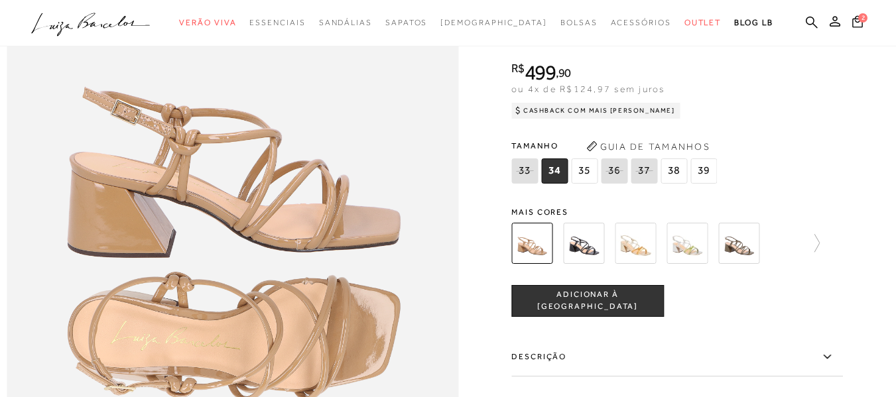
click at [632, 312] on span "ADICIONAR À [GEOGRAPHIC_DATA]" at bounding box center [587, 300] width 151 height 23
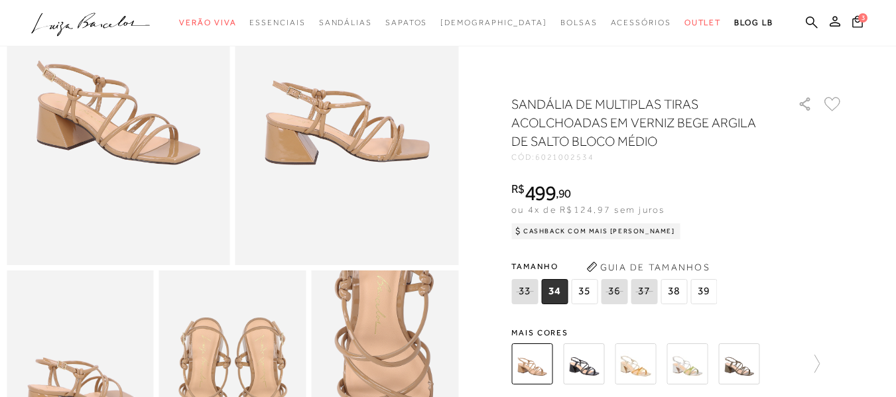
scroll to position [0, 0]
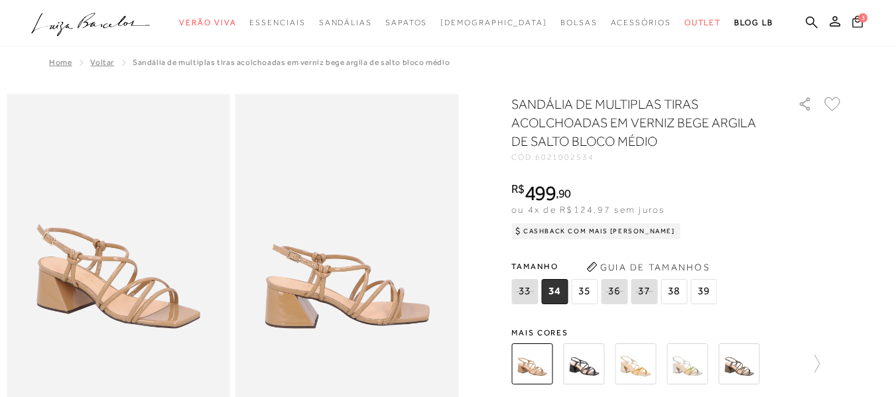
click at [858, 17] on span "3" at bounding box center [862, 17] width 9 height 9
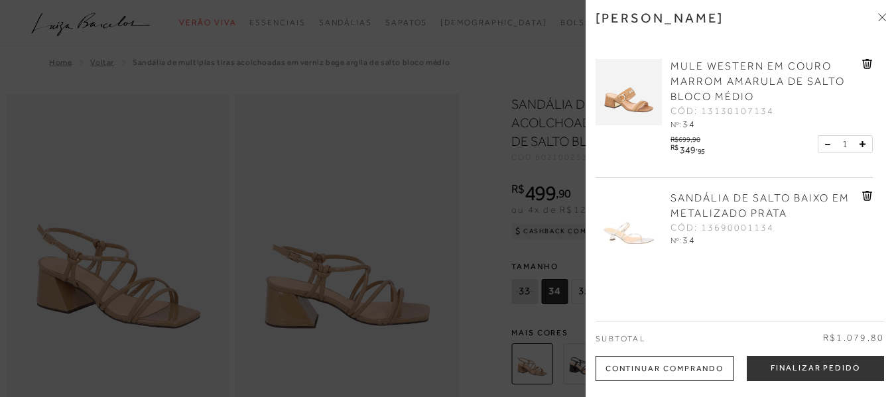
drag, startPoint x: 887, startPoint y: 132, endPoint x: 885, endPoint y: 166, distance: 34.5
click at [885, 166] on div "Minha sacola MULE WESTERN EM COURO MARROM AMARULA DE SALTO BLOCO MÉDIO CÓD: 131…" at bounding box center [740, 198] width 310 height 397
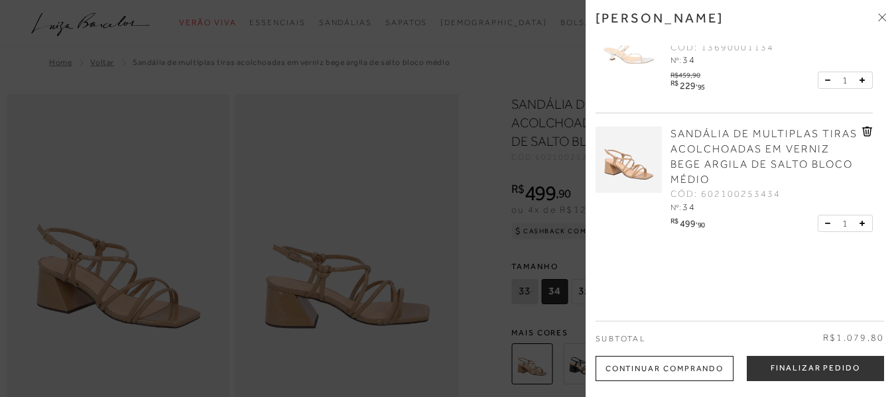
scroll to position [182, 0]
click at [827, 221] on icon at bounding box center [828, 221] width 6 height 1
click at [825, 221] on button at bounding box center [830, 222] width 11 height 12
click at [882, 14] on icon at bounding box center [882, 17] width 8 height 8
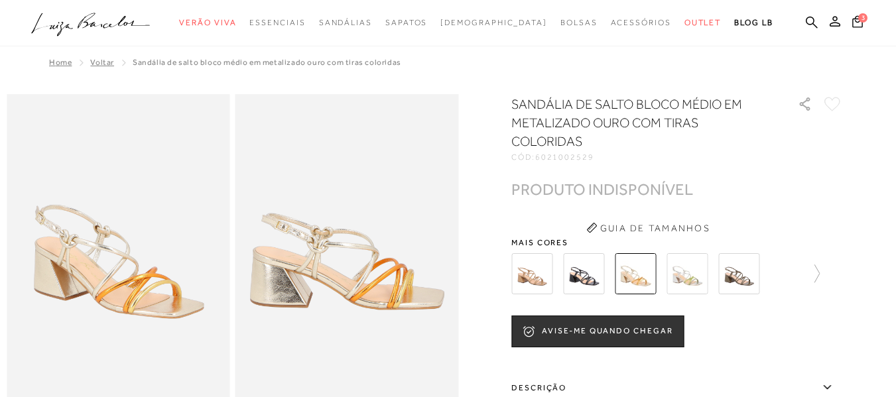
click at [536, 267] on img at bounding box center [531, 273] width 41 height 41
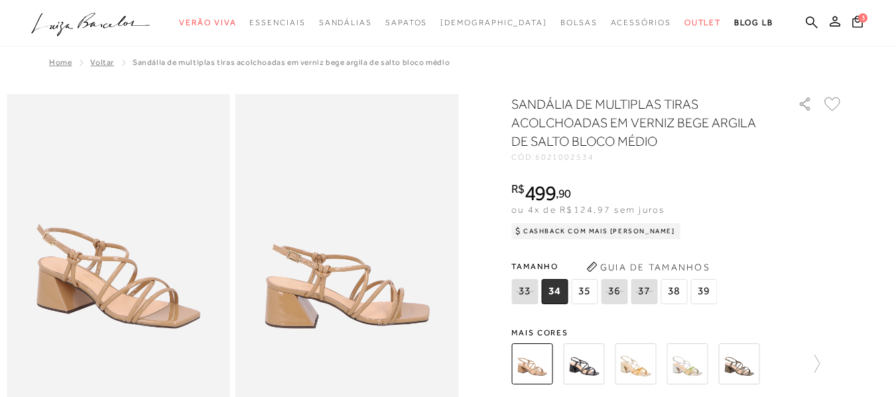
click at [586, 358] on img at bounding box center [583, 363] width 41 height 41
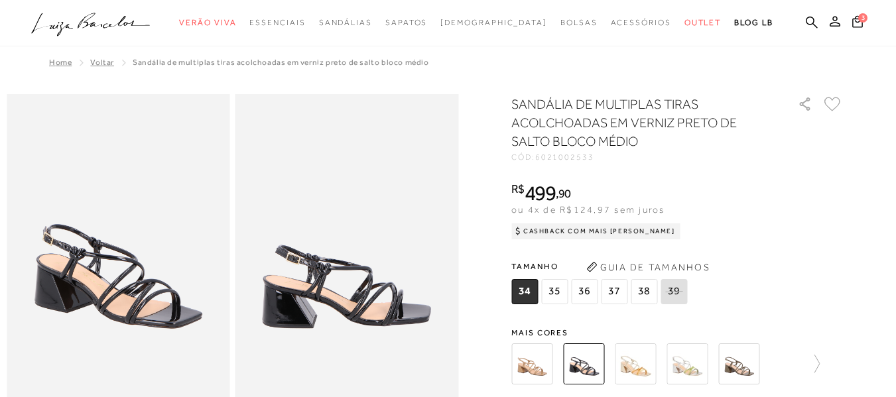
click at [742, 359] on img at bounding box center [738, 363] width 41 height 41
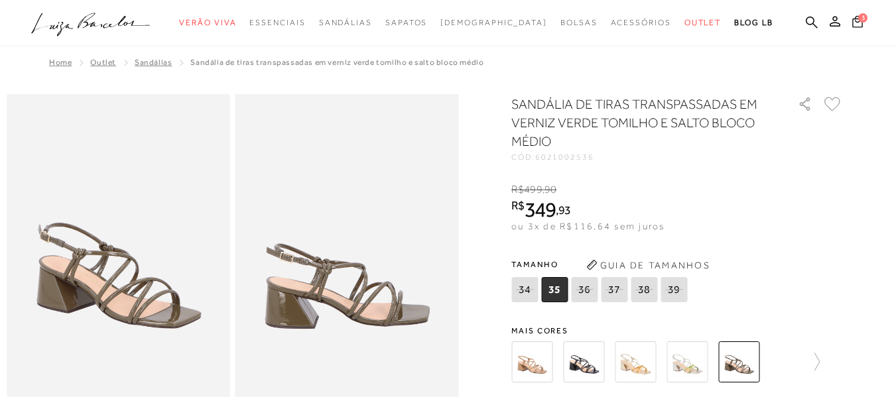
click at [858, 19] on span "3" at bounding box center [862, 17] width 9 height 9
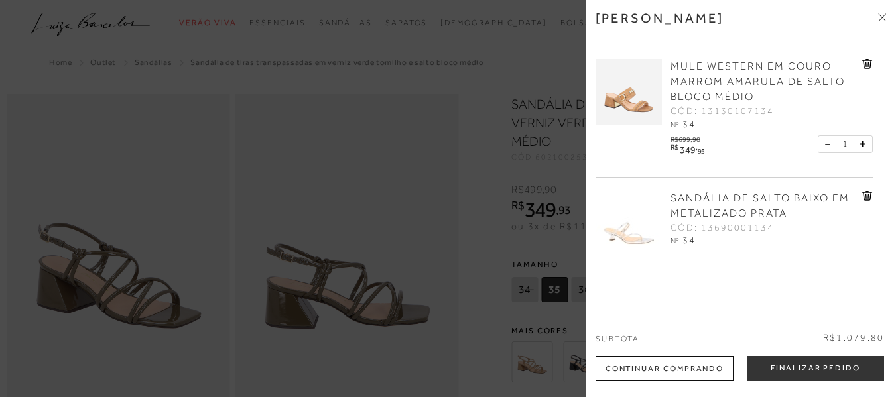
drag, startPoint x: 890, startPoint y: 150, endPoint x: 891, endPoint y: 172, distance: 21.9
click at [891, 172] on div "Minha sacola MULE WESTERN EM COURO MARROM AMARULA DE SALTO BLOCO MÉDIO CÓD: 131…" at bounding box center [740, 198] width 310 height 397
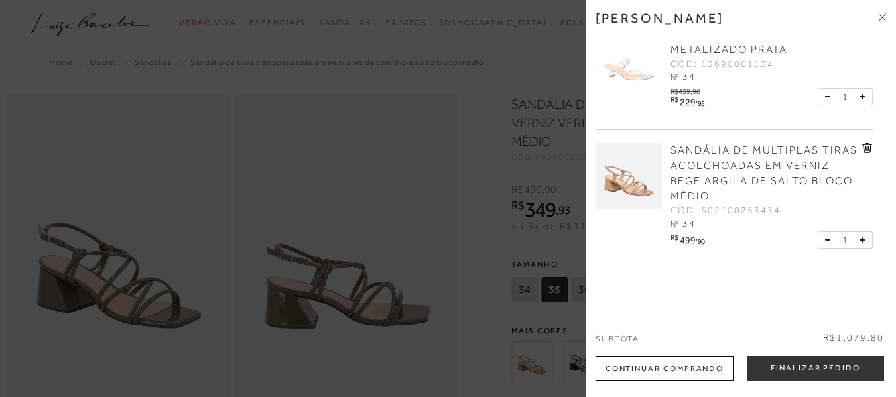
scroll to position [182, 0]
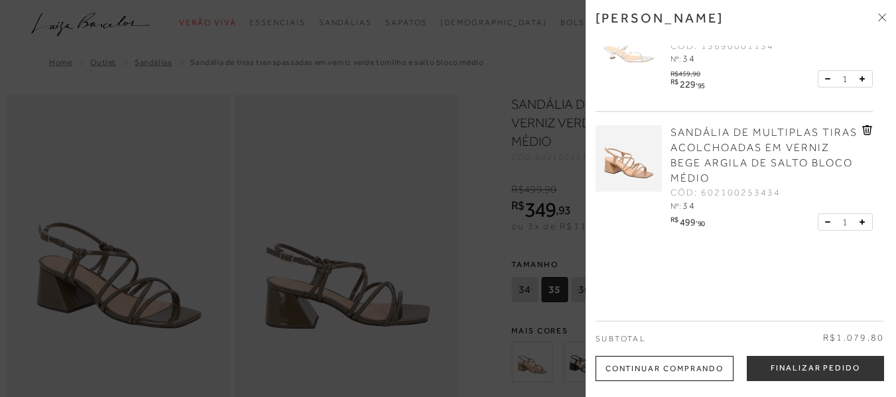
click at [826, 222] on icon at bounding box center [827, 222] width 5 height 1
click at [826, 219] on button at bounding box center [830, 222] width 11 height 12
click at [825, 224] on button at bounding box center [830, 222] width 11 height 12
click at [825, 220] on button at bounding box center [830, 222] width 11 height 12
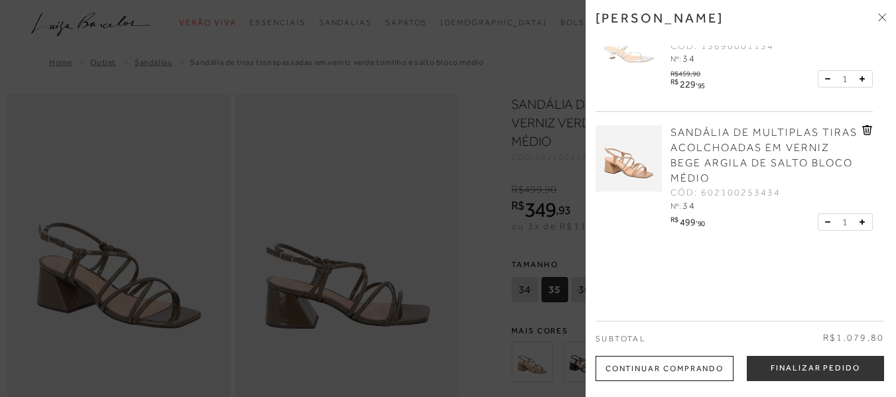
click at [865, 129] on icon at bounding box center [865, 130] width 1 height 5
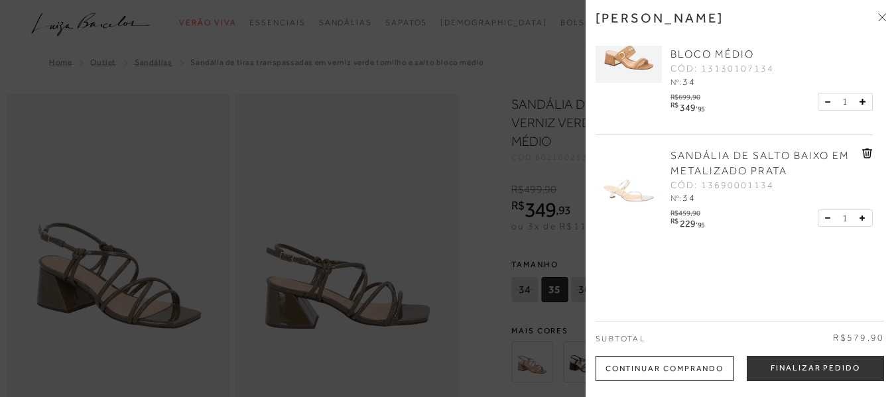
click at [867, 156] on icon at bounding box center [867, 153] width 1 height 5
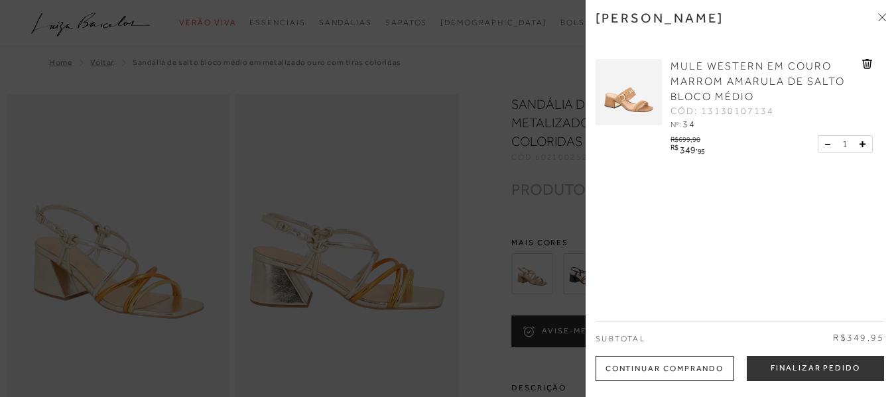
click at [879, 15] on icon at bounding box center [882, 17] width 8 height 8
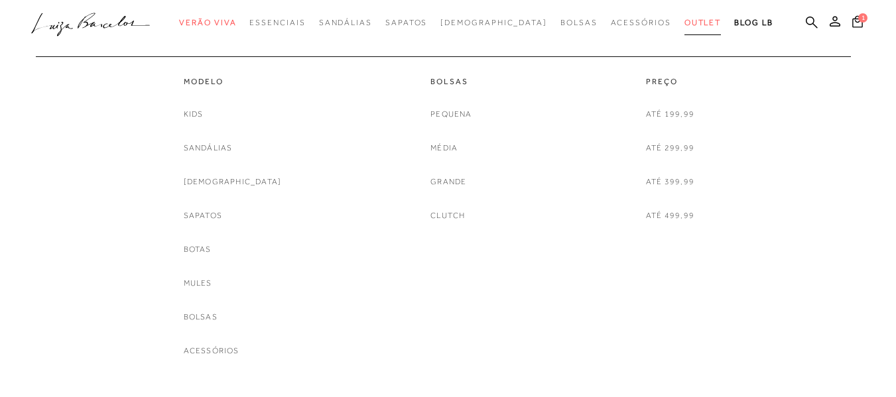
click at [684, 24] on span "Outlet" at bounding box center [702, 22] width 37 height 9
click at [672, 183] on link "Até 399,99" at bounding box center [670, 182] width 48 height 14
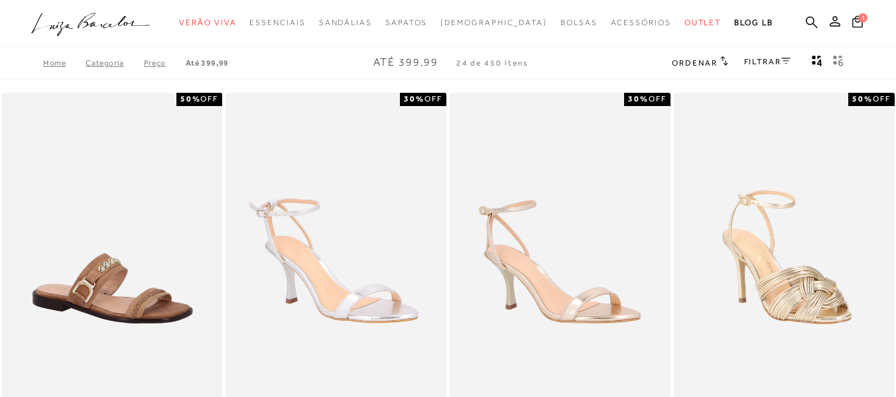
click at [770, 58] on link "FILTRAR" at bounding box center [767, 61] width 46 height 9
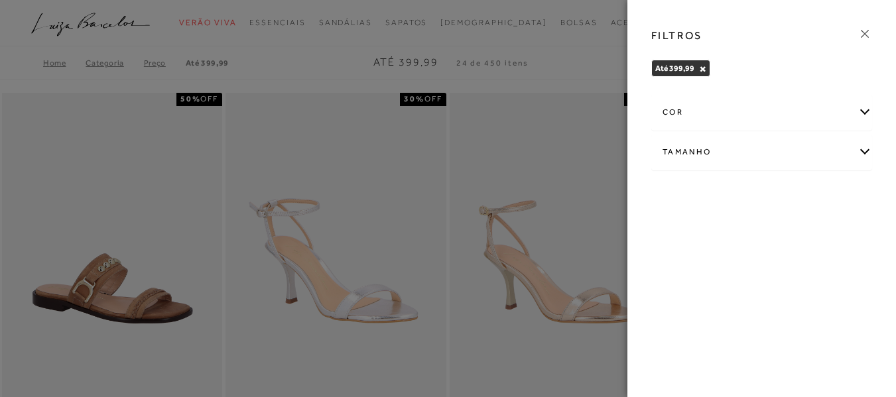
click at [862, 153] on div "Tamanho" at bounding box center [761, 152] width 219 height 35
click at [713, 198] on span "34" at bounding box center [709, 195] width 19 height 10
click at [710, 198] on input "34" at bounding box center [703, 196] width 13 height 13
checkbox input "true"
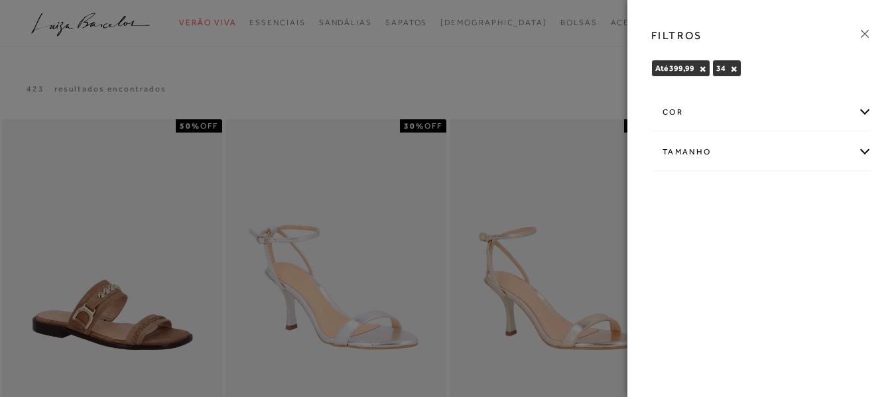
click at [863, 34] on icon at bounding box center [864, 34] width 15 height 15
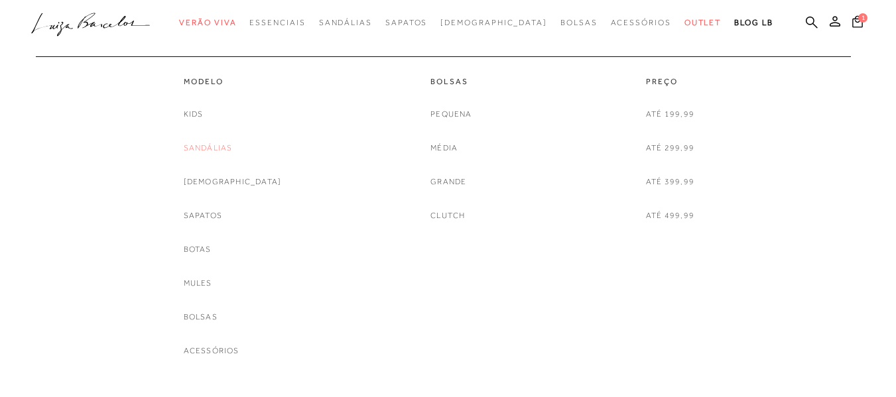
click at [229, 147] on link "Sandálias" at bounding box center [208, 148] width 49 height 14
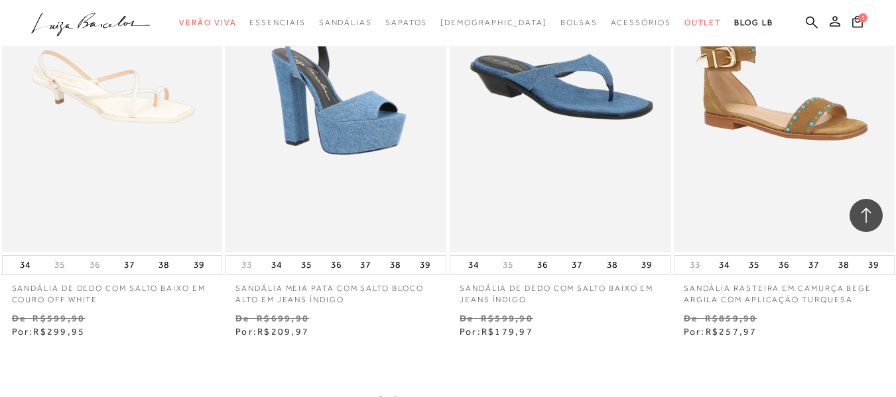
scroll to position [2302, 0]
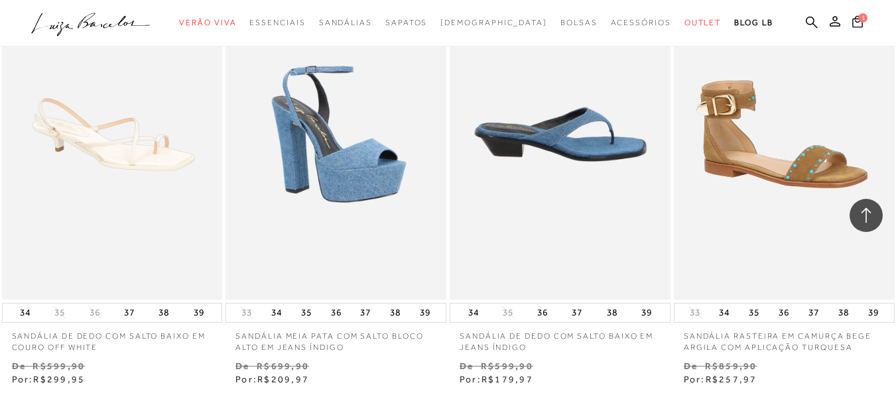
click at [556, 109] on img at bounding box center [560, 134] width 219 height 331
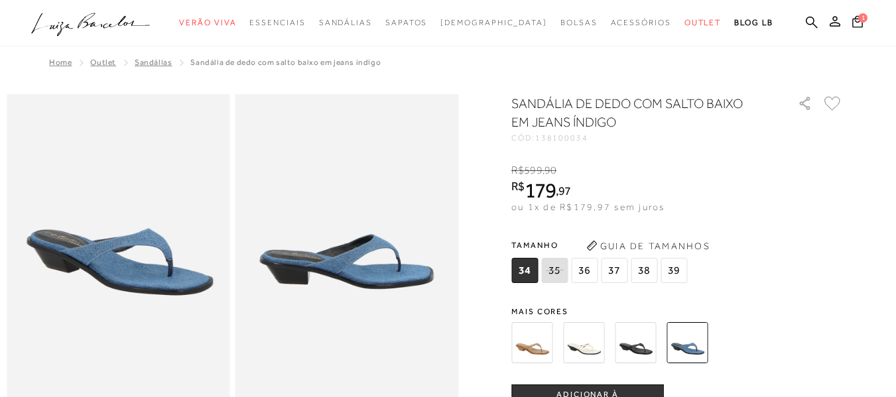
click at [542, 340] on img at bounding box center [531, 342] width 41 height 41
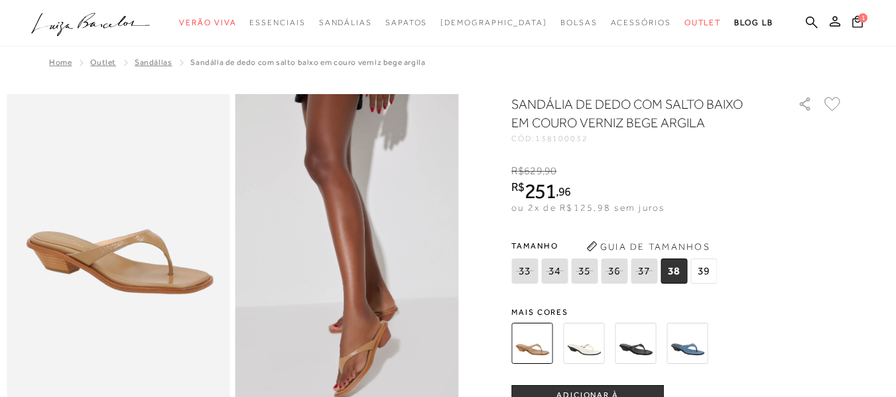
click at [587, 348] on img at bounding box center [583, 343] width 41 height 41
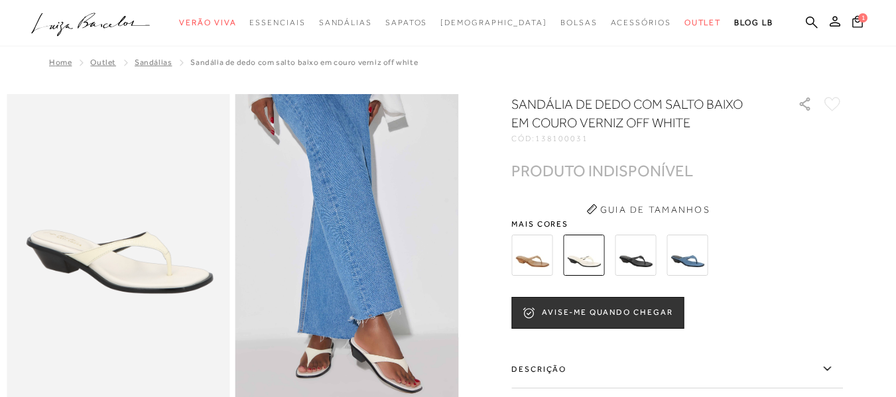
click at [636, 258] on img at bounding box center [635, 255] width 41 height 41
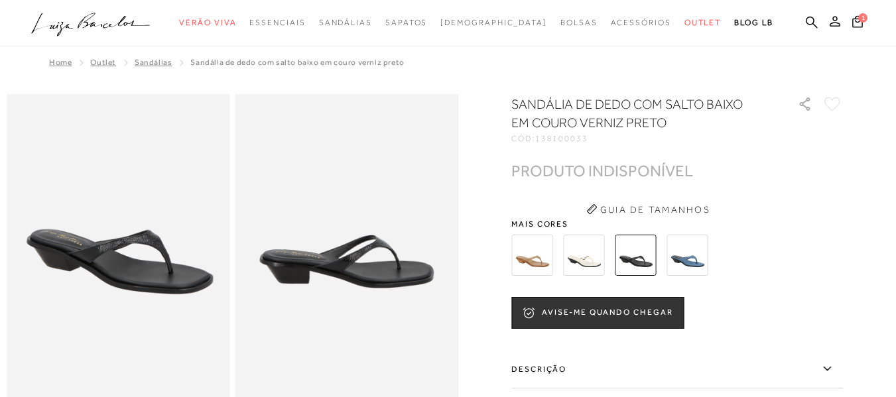
click at [690, 263] on img at bounding box center [686, 255] width 41 height 41
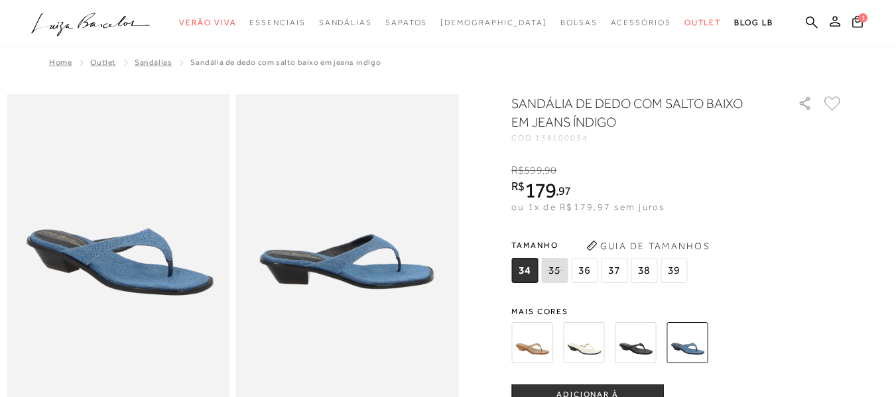
click at [530, 339] on img at bounding box center [531, 342] width 41 height 41
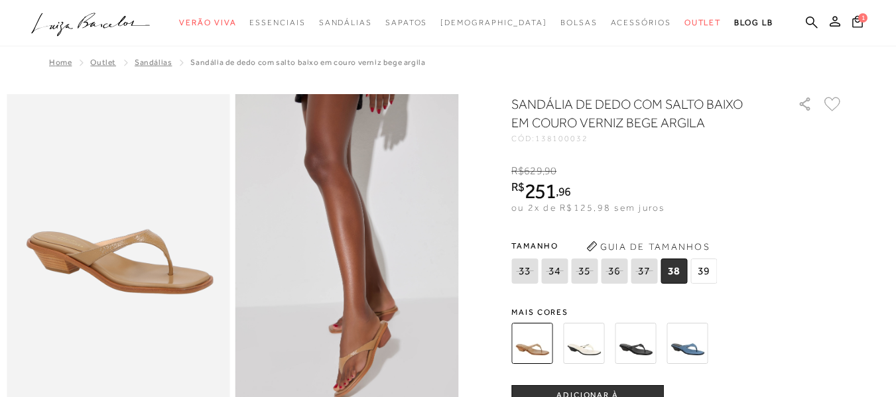
click at [689, 348] on img at bounding box center [686, 343] width 41 height 41
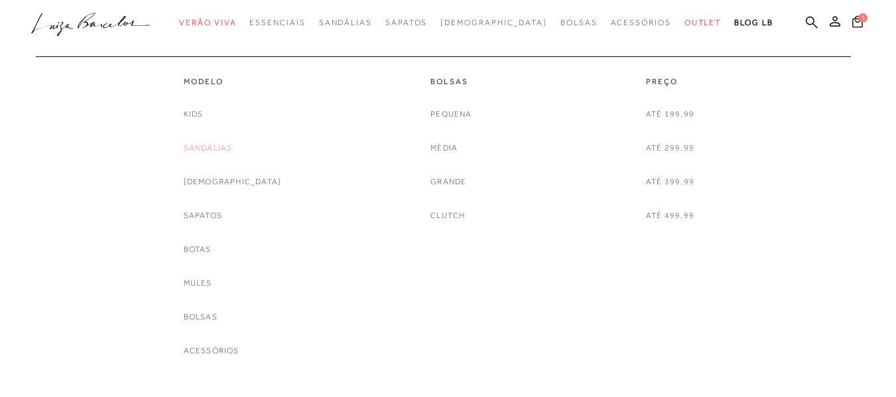
click at [233, 147] on link "Sandálias" at bounding box center [208, 148] width 49 height 14
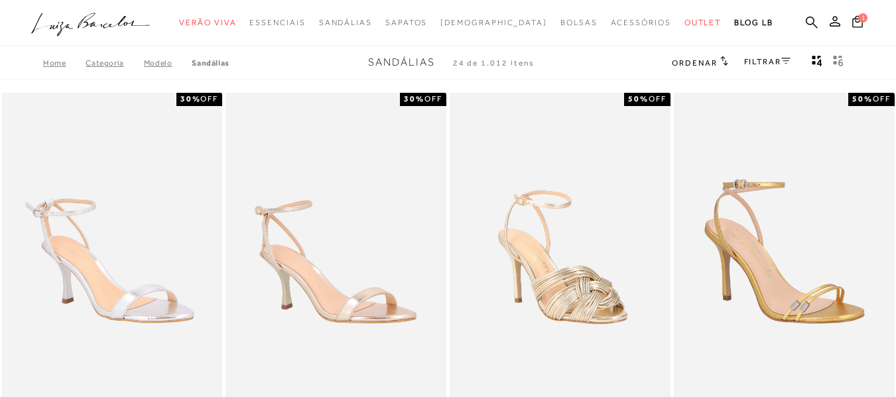
click at [720, 58] on icon at bounding box center [724, 61] width 8 height 10
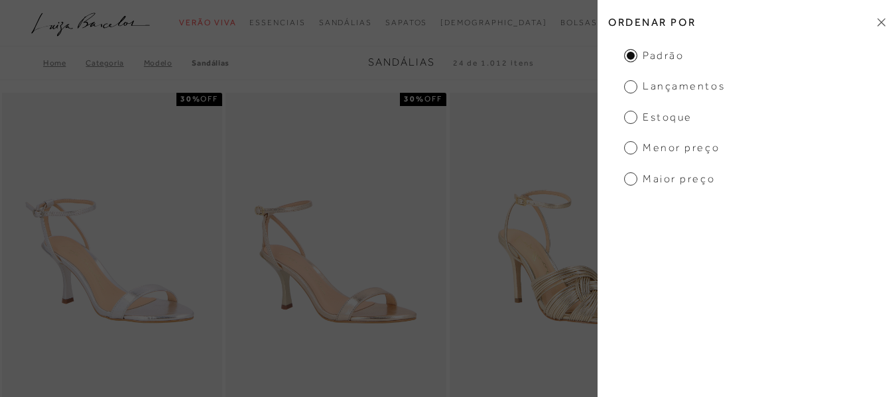
click at [634, 148] on span "Menor preço" at bounding box center [671, 148] width 95 height 15
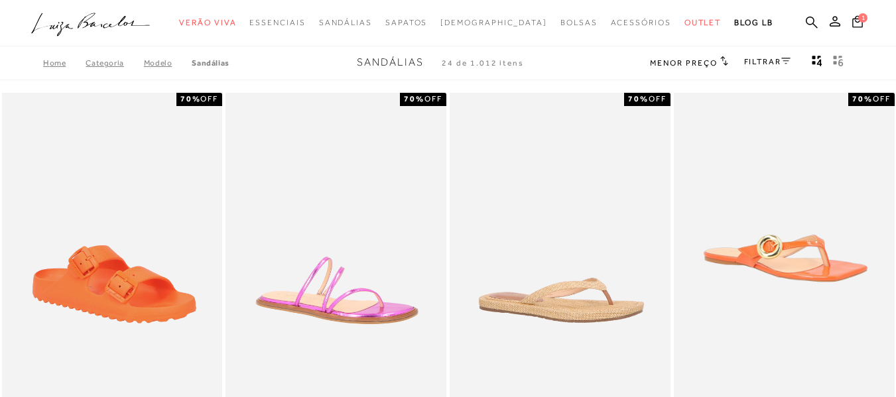
click at [785, 59] on icon at bounding box center [785, 61] width 9 height 7
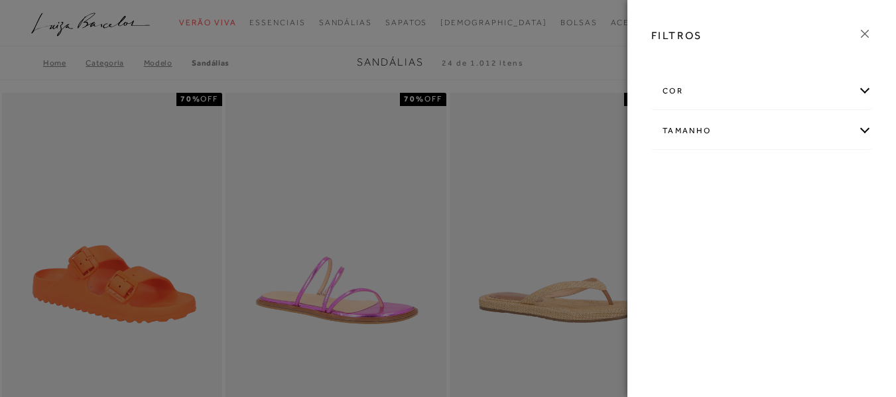
click at [864, 131] on div "Tamanho" at bounding box center [761, 130] width 219 height 35
click at [693, 245] on label "34" at bounding box center [677, 244] width 30 height 29
click at [673, 245] on input "34" at bounding box center [666, 245] width 13 height 13
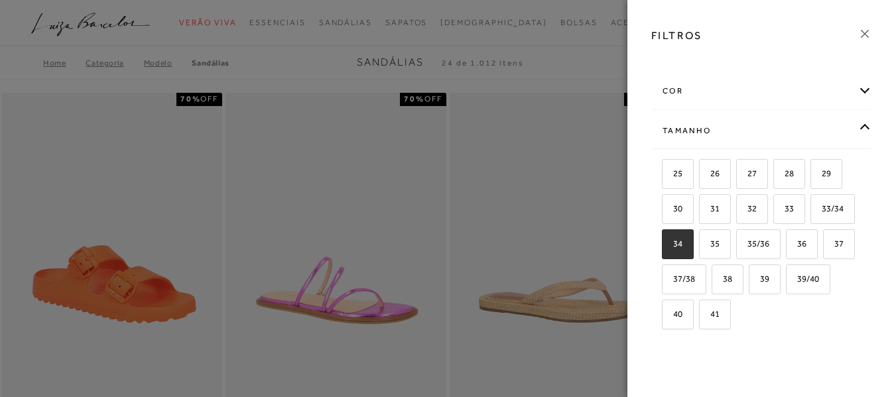
checkbox input "true"
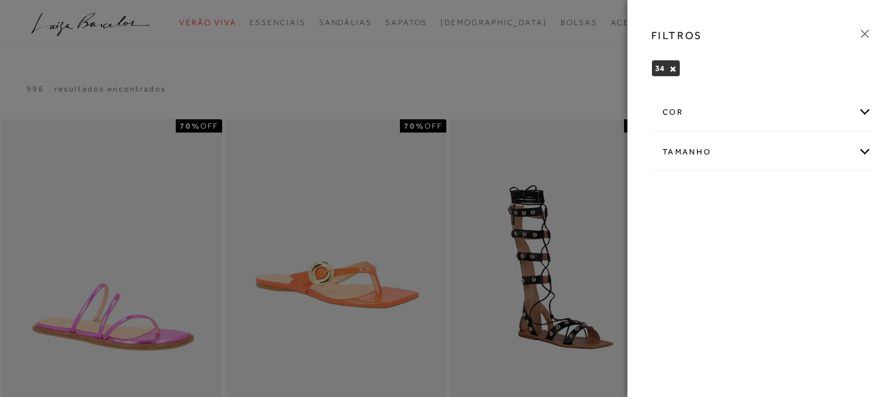
click at [864, 35] on icon at bounding box center [864, 34] width 15 height 15
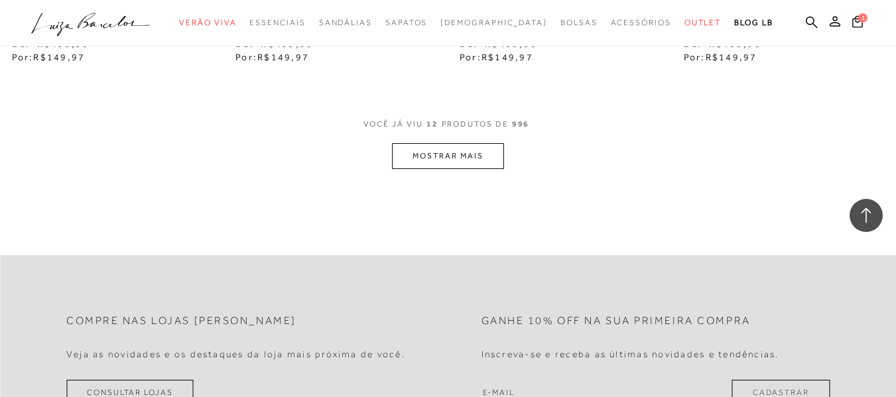
scroll to position [1361, 0]
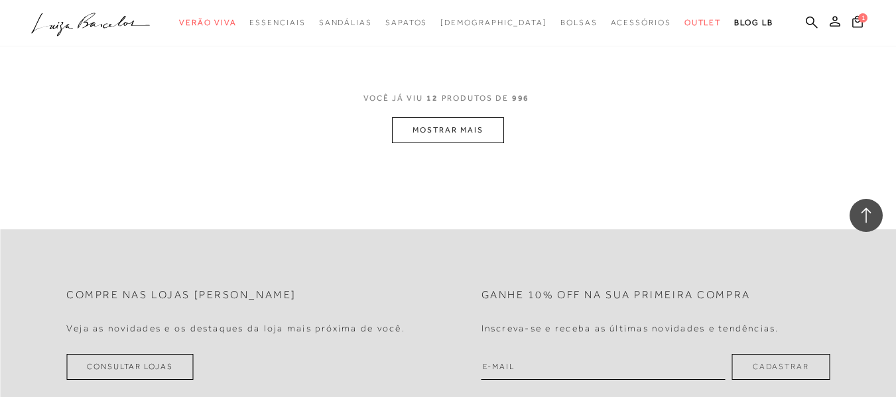
click at [464, 128] on button "MOSTRAR MAIS" at bounding box center [447, 130] width 111 height 26
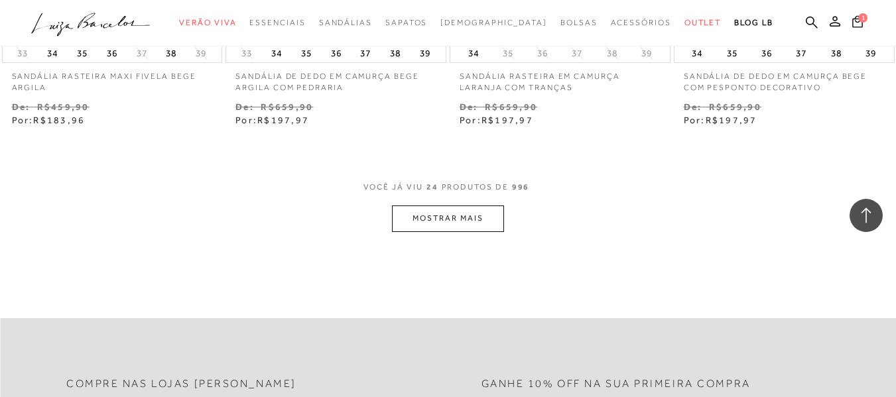
scroll to position [2613, 0]
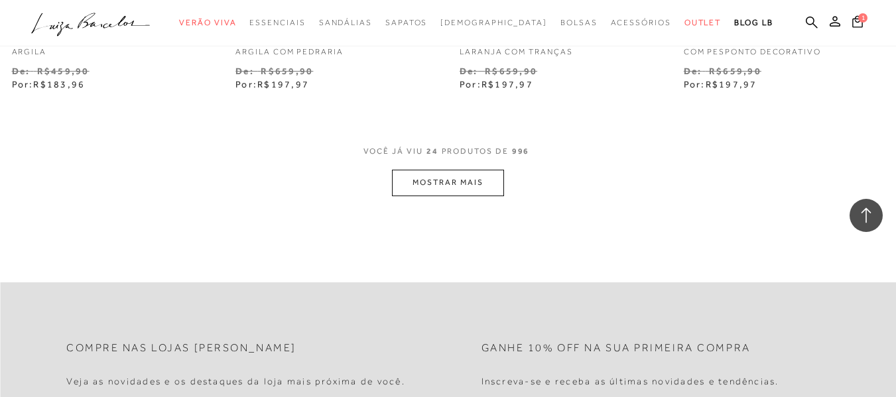
click at [449, 183] on button "MOSTRAR MAIS" at bounding box center [447, 183] width 111 height 26
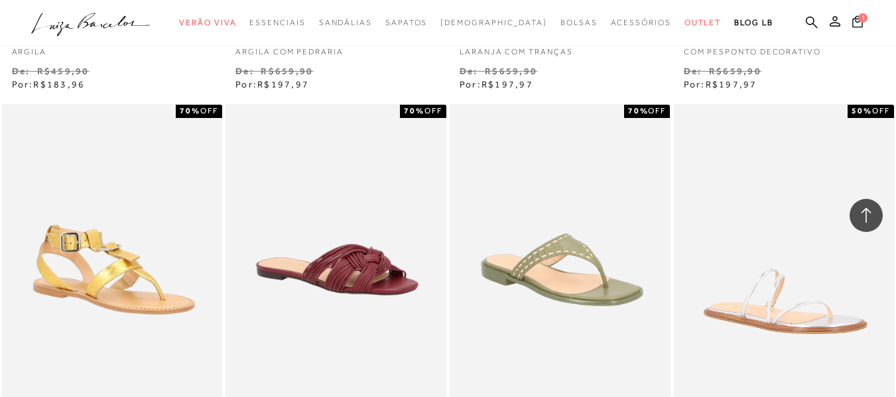
click at [449, 183] on div "70% OFF SANDÁLIA DE DEDO EM COURO VERDE OLIVA COM PESPONTO DECORATIVO" at bounding box center [560, 288] width 224 height 371
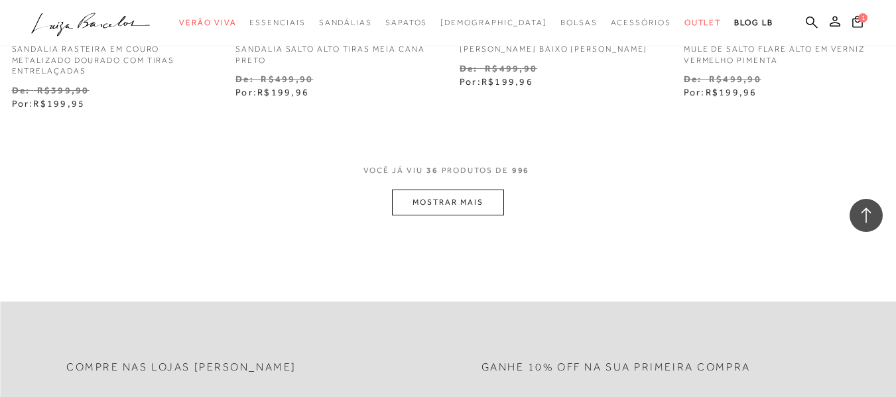
scroll to position [3917, 0]
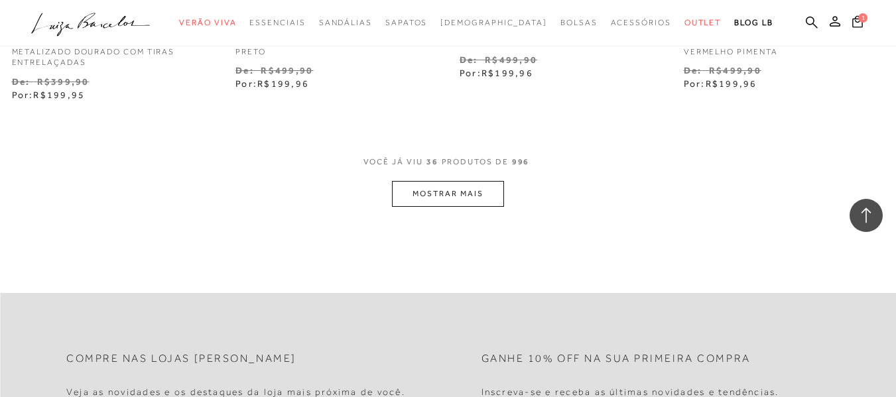
click at [455, 192] on button "MOSTRAR MAIS" at bounding box center [447, 194] width 111 height 26
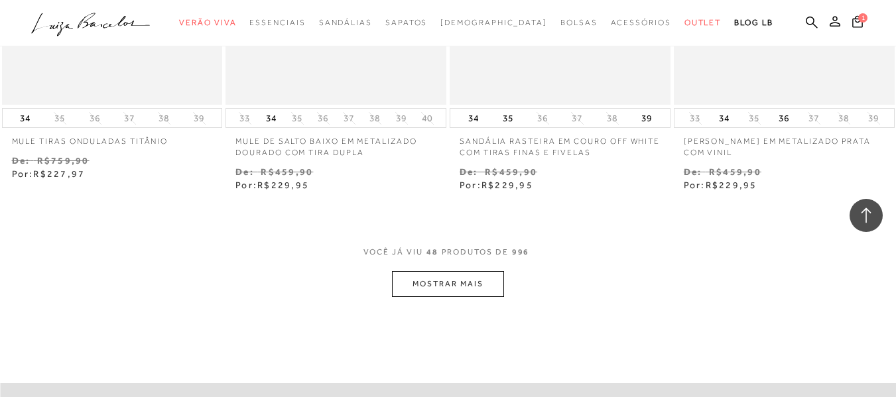
scroll to position [5173, 0]
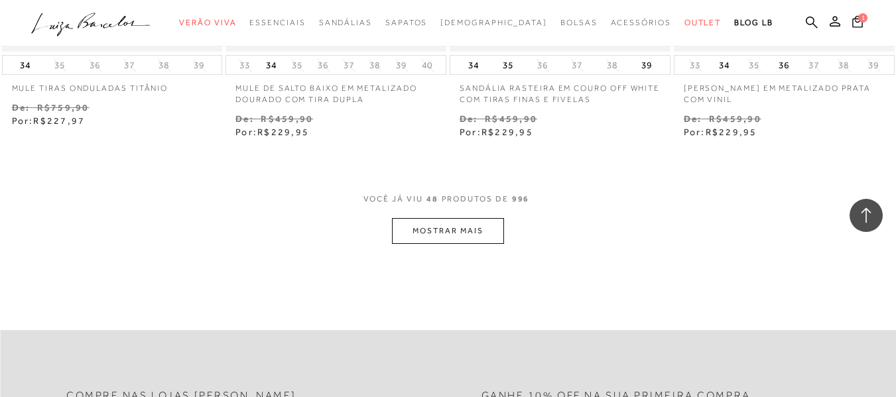
click at [447, 228] on button "MOSTRAR MAIS" at bounding box center [447, 231] width 111 height 26
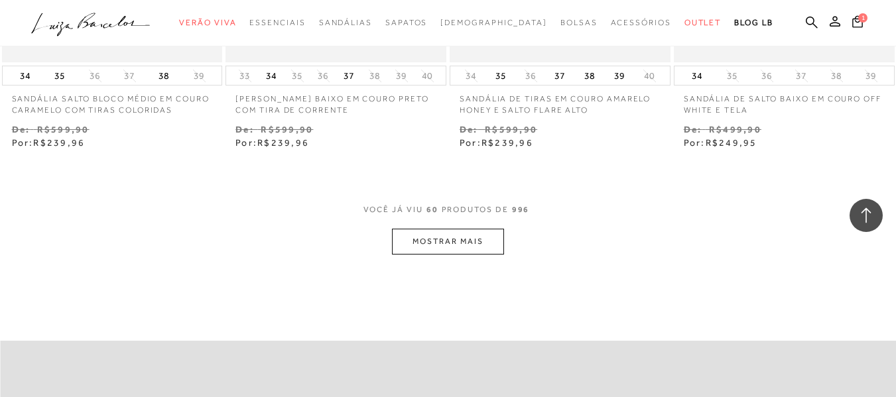
scroll to position [6469, 0]
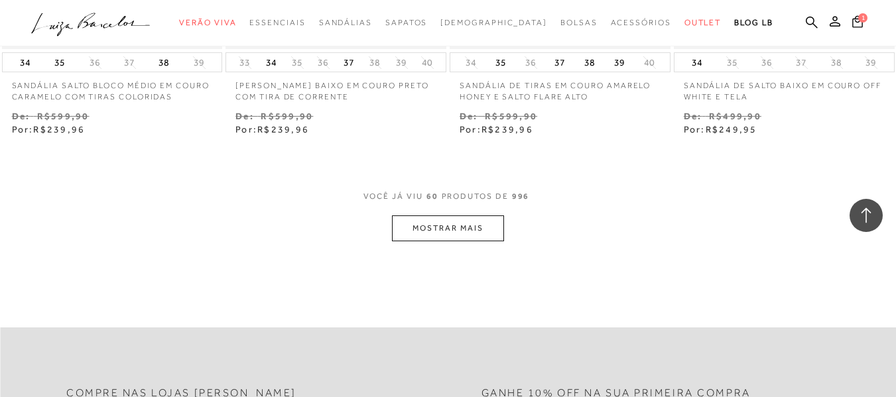
click at [459, 225] on button "MOSTRAR MAIS" at bounding box center [447, 228] width 111 height 26
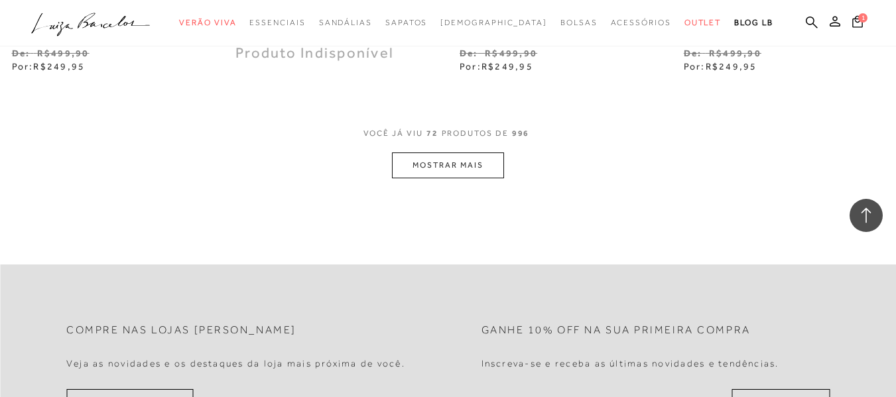
scroll to position [7841, 0]
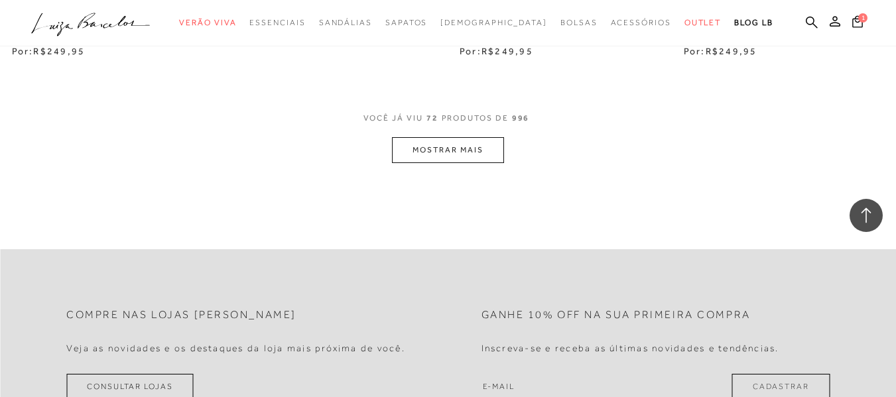
click at [461, 147] on button "MOSTRAR MAIS" at bounding box center [447, 150] width 111 height 26
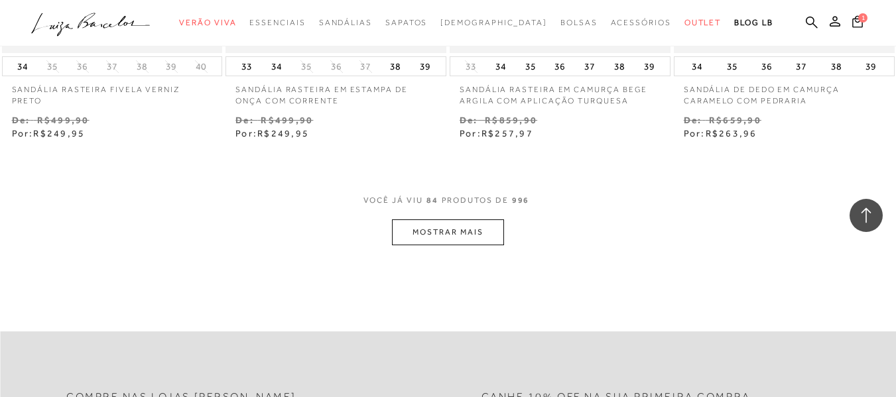
scroll to position [9140, 0]
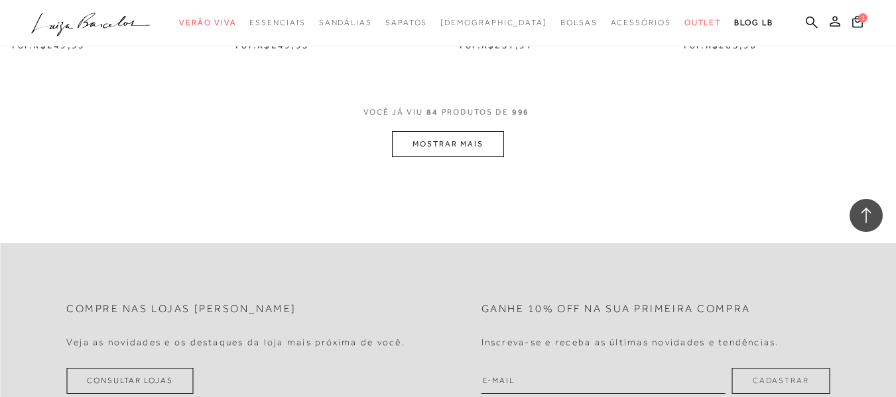
click at [464, 140] on button "MOSTRAR MAIS" at bounding box center [447, 144] width 111 height 26
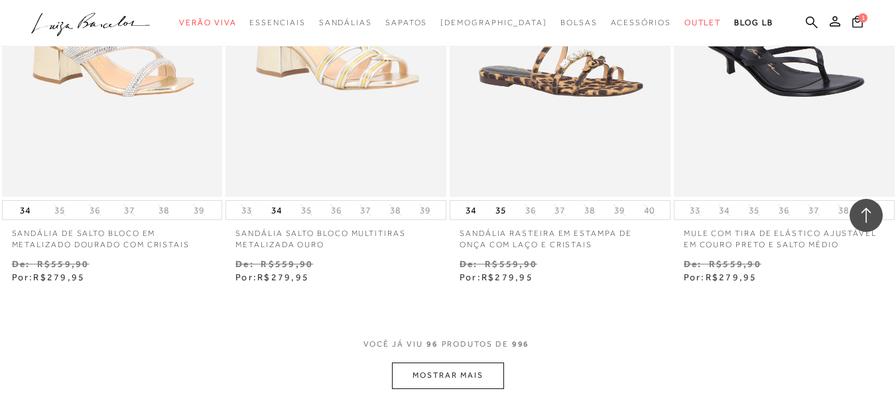
scroll to position [10351, 0]
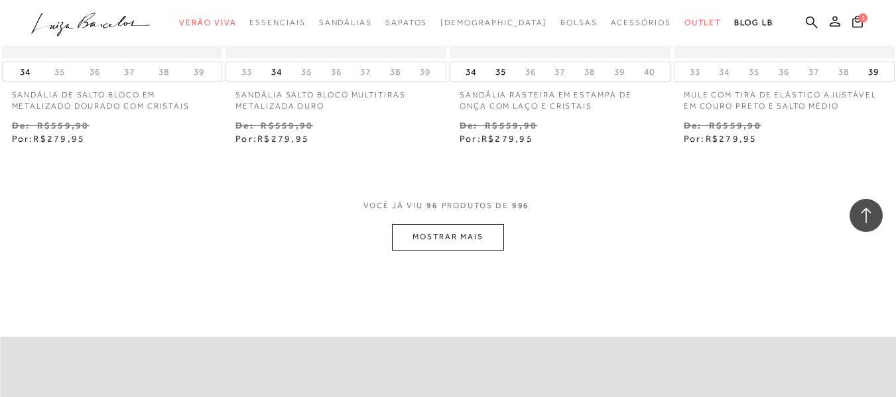
click at [435, 234] on button "MOSTRAR MAIS" at bounding box center [447, 237] width 111 height 26
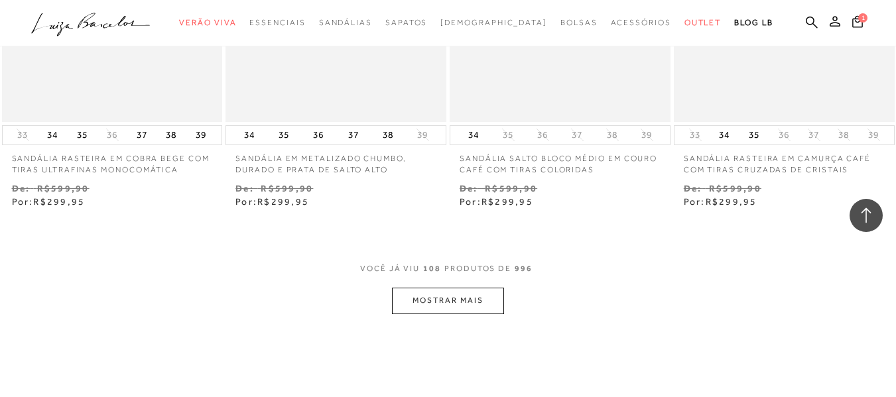
scroll to position [11615, 0]
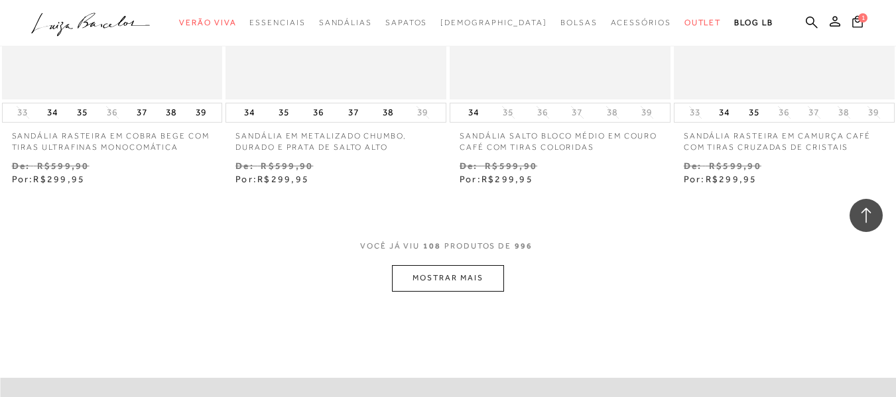
click at [472, 266] on button "MOSTRAR MAIS" at bounding box center [447, 278] width 111 height 26
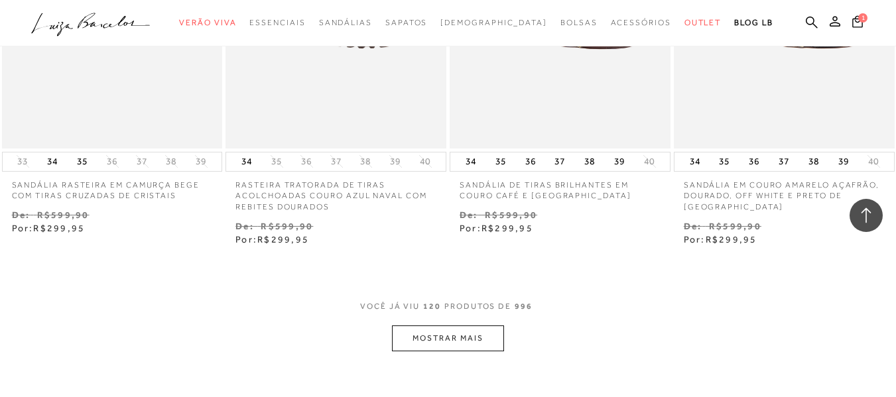
scroll to position [12861, 0]
click at [460, 306] on div "VOCê JÁ VIU 120 PRODUTOS DE 996" at bounding box center [448, 311] width 176 height 25
click at [463, 323] on button "MOSTRAR MAIS" at bounding box center [447, 336] width 111 height 26
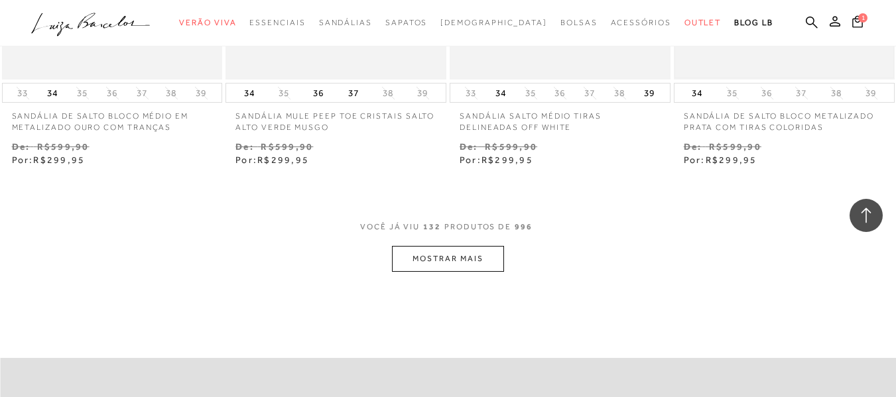
scroll to position [14266, 0]
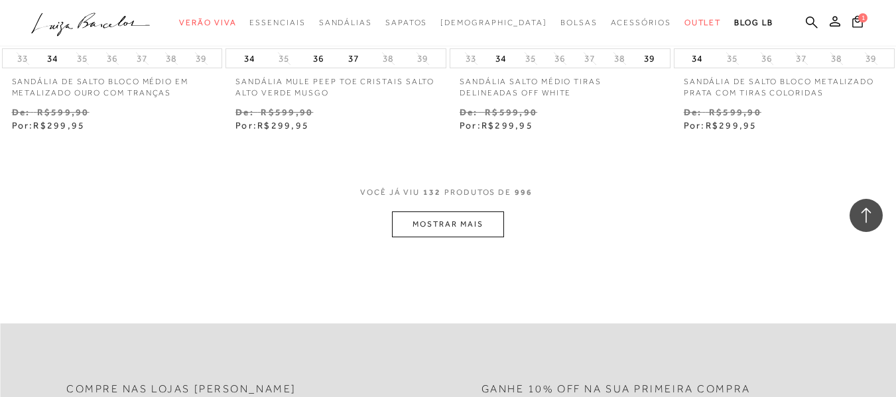
click at [458, 211] on button "MOSTRAR MAIS" at bounding box center [447, 224] width 111 height 26
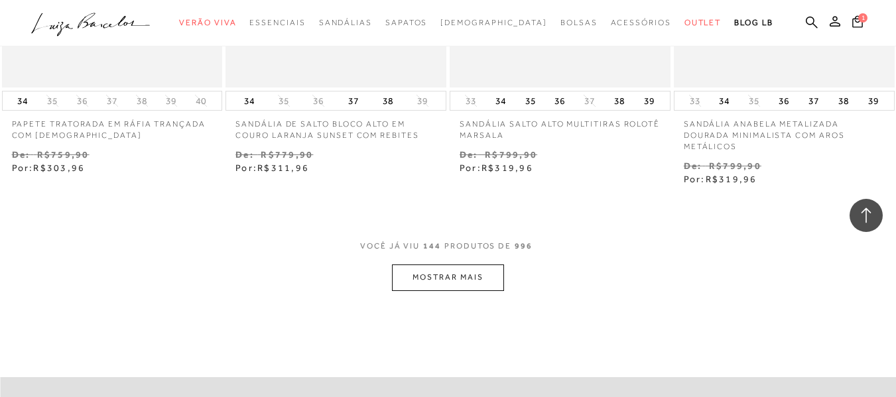
scroll to position [15539, 0]
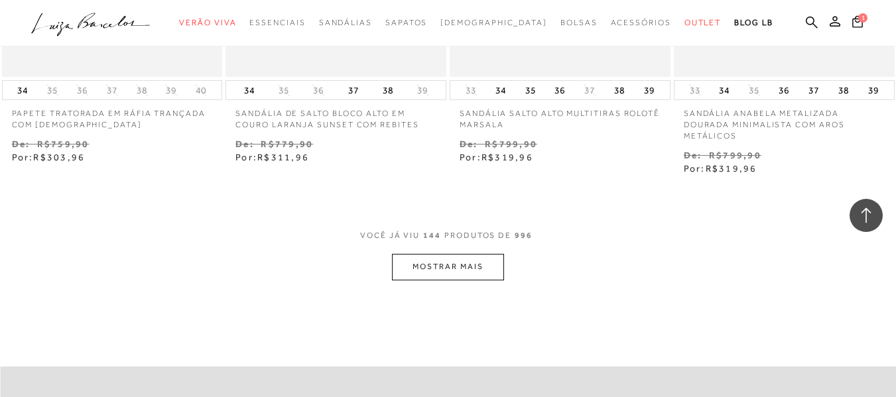
click at [454, 258] on button "MOSTRAR MAIS" at bounding box center [447, 267] width 111 height 26
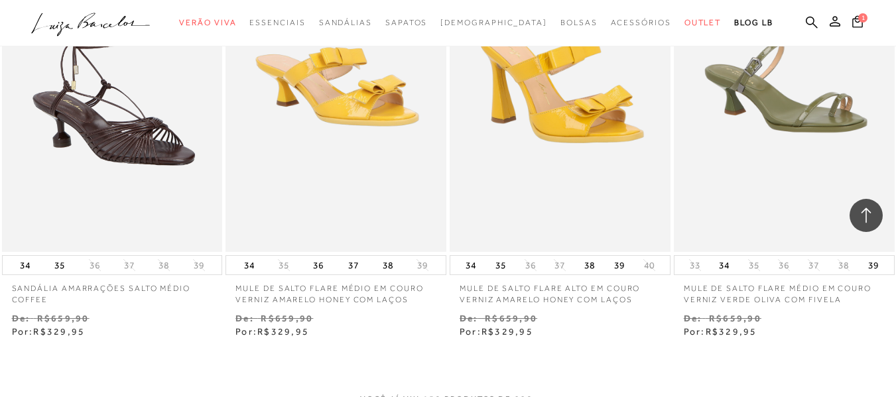
scroll to position [16838, 0]
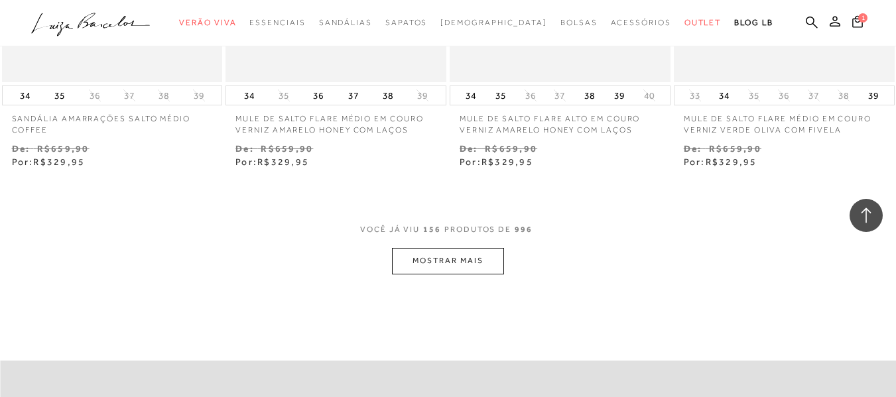
click at [454, 249] on button "MOSTRAR MAIS" at bounding box center [447, 261] width 111 height 26
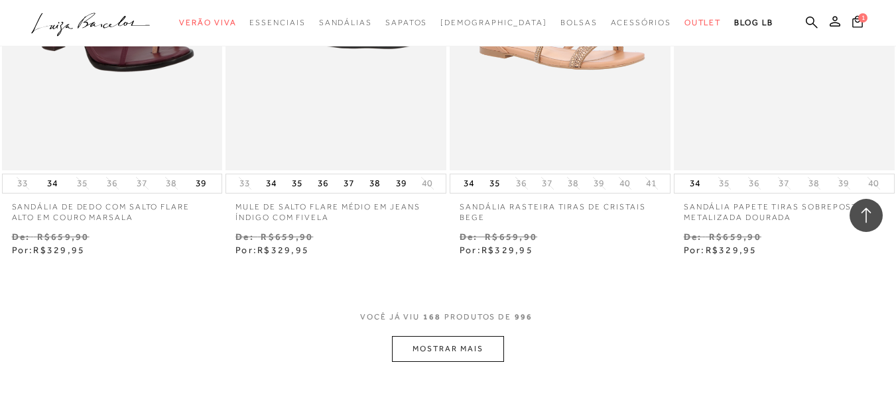
scroll to position [18058, 0]
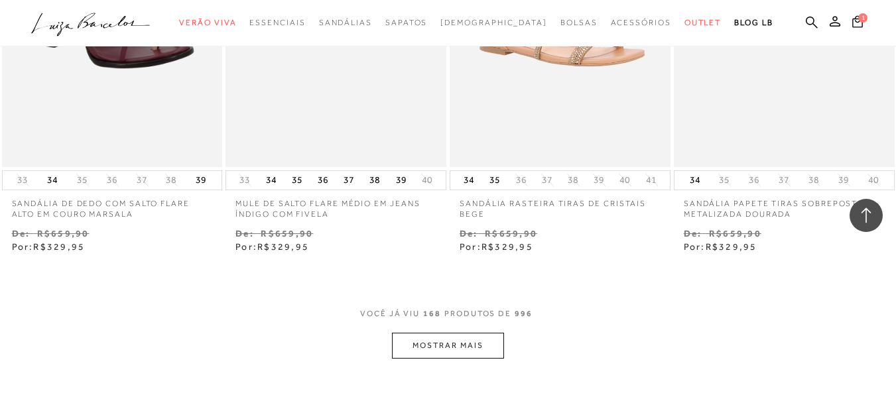
click at [453, 333] on button "MOSTRAR MAIS" at bounding box center [447, 346] width 111 height 26
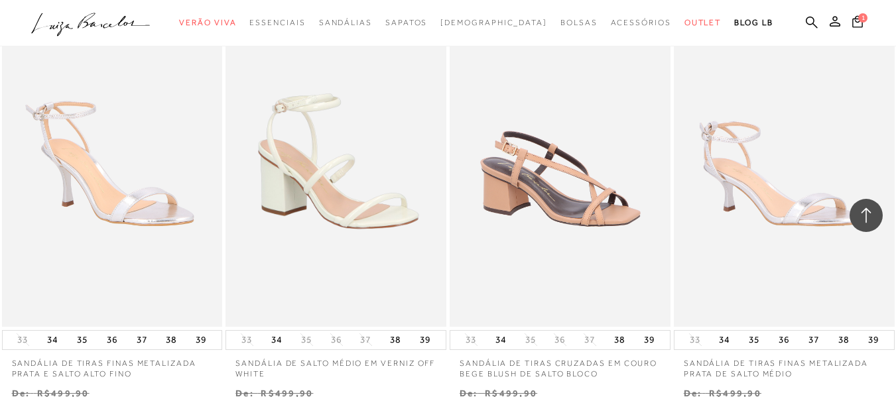
scroll to position [19225, 0]
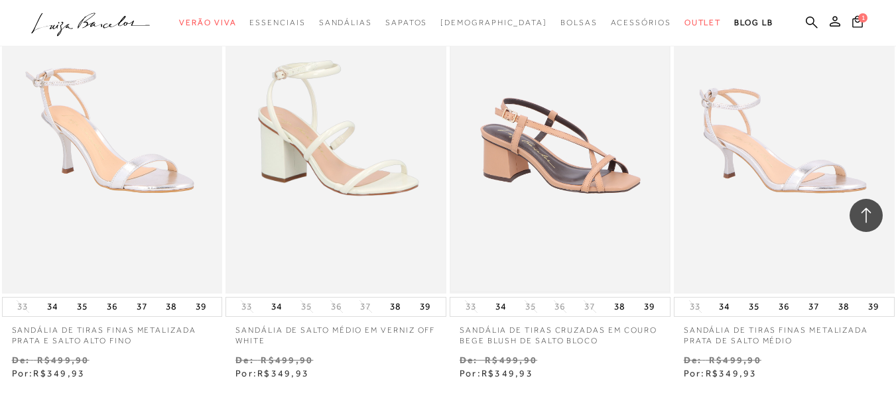
click at [567, 148] on img at bounding box center [560, 127] width 218 height 327
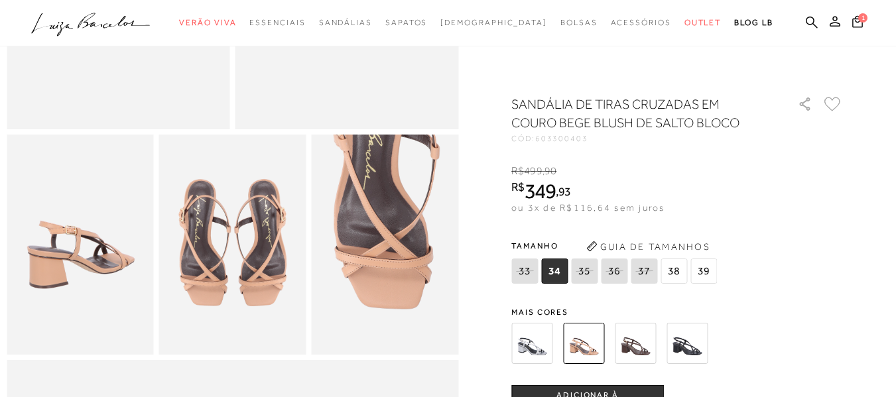
scroll to position [304, 0]
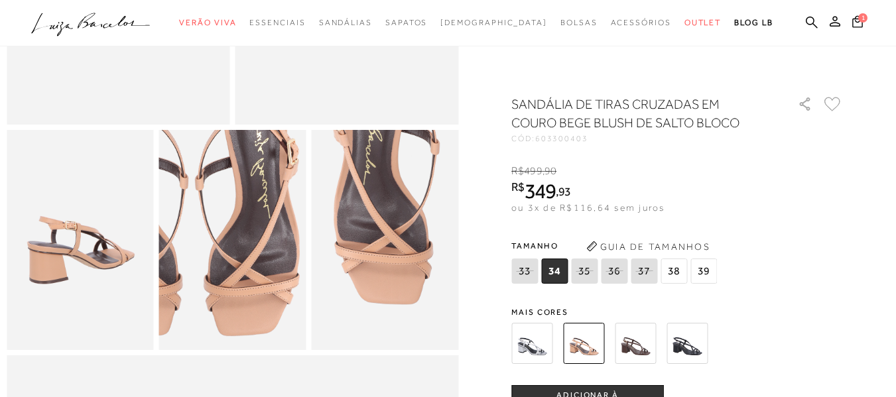
click at [274, 278] on img at bounding box center [191, 211] width 294 height 441
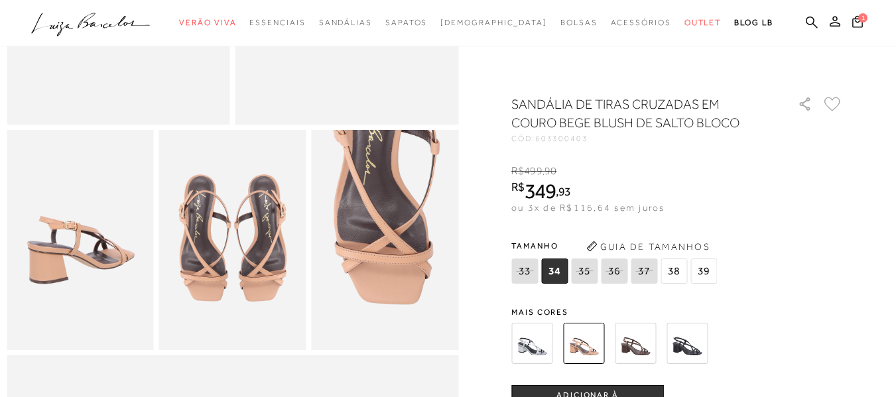
click at [538, 345] on img at bounding box center [531, 343] width 41 height 41
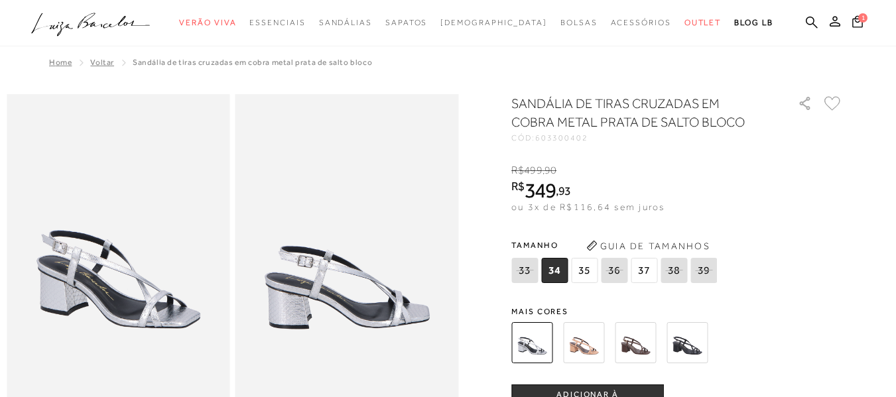
click at [586, 340] on img at bounding box center [583, 342] width 41 height 41
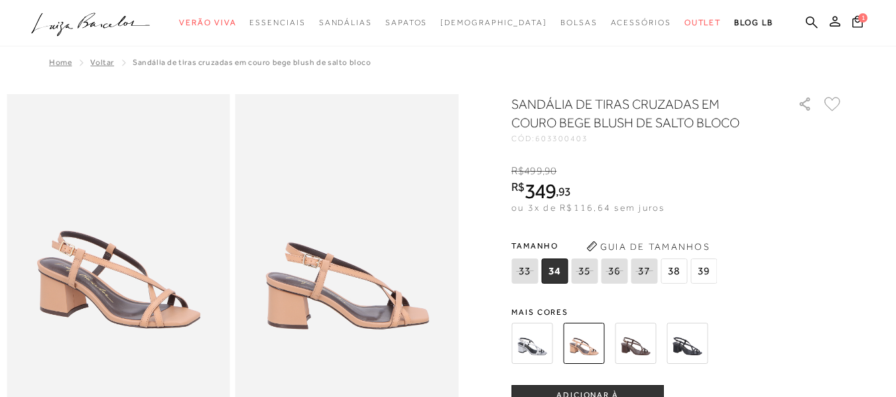
click at [641, 344] on img at bounding box center [635, 343] width 41 height 41
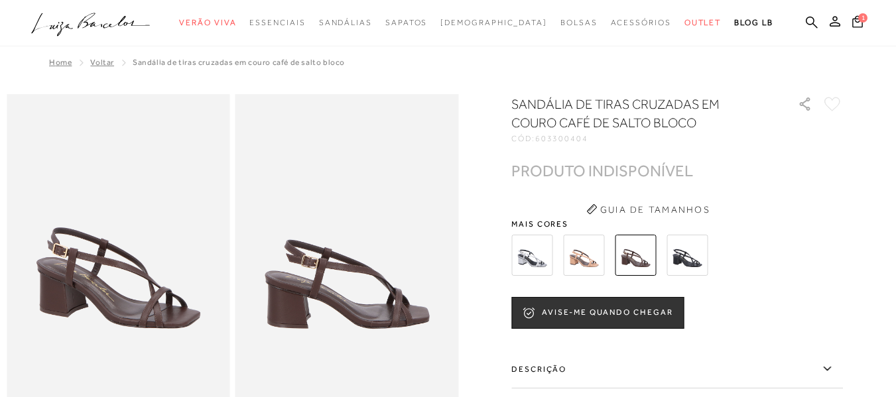
click at [694, 259] on img at bounding box center [686, 255] width 41 height 41
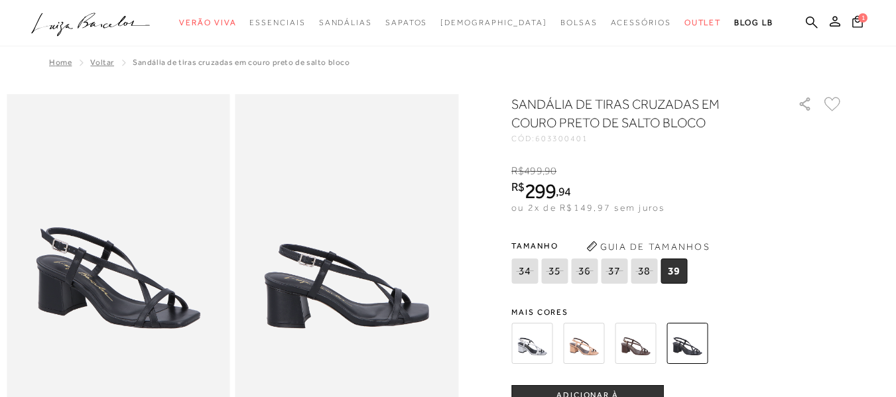
click at [587, 345] on img at bounding box center [583, 343] width 41 height 41
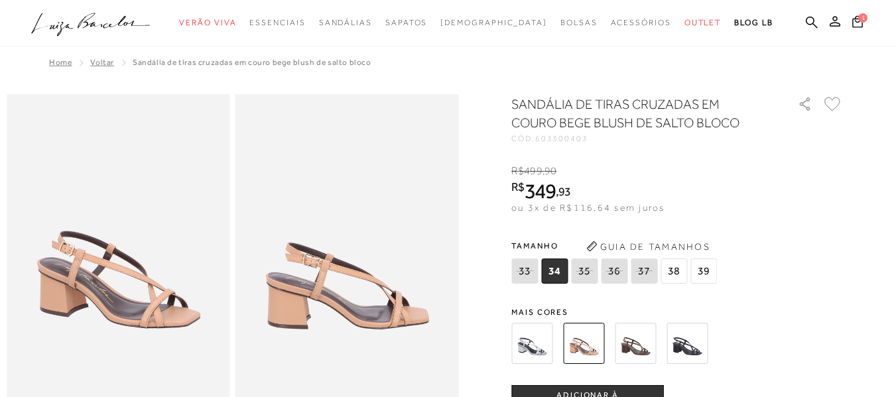
click at [559, 267] on span "34" at bounding box center [554, 271] width 27 height 25
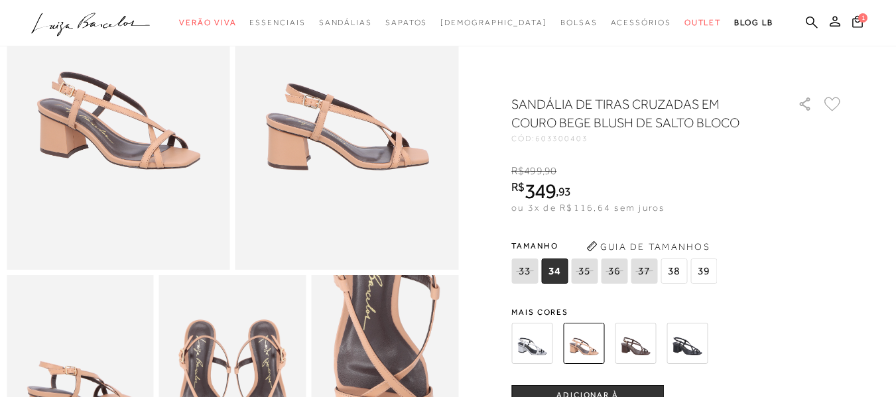
scroll to position [195, 0]
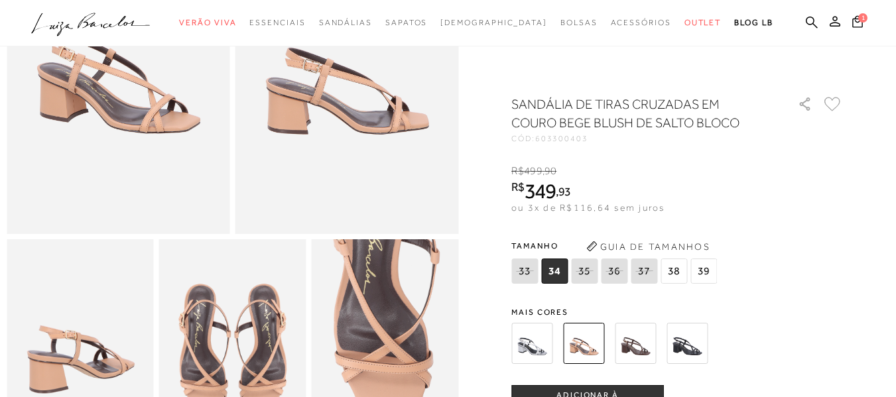
click at [602, 388] on button "ADICIONAR À [GEOGRAPHIC_DATA]" at bounding box center [587, 401] width 152 height 32
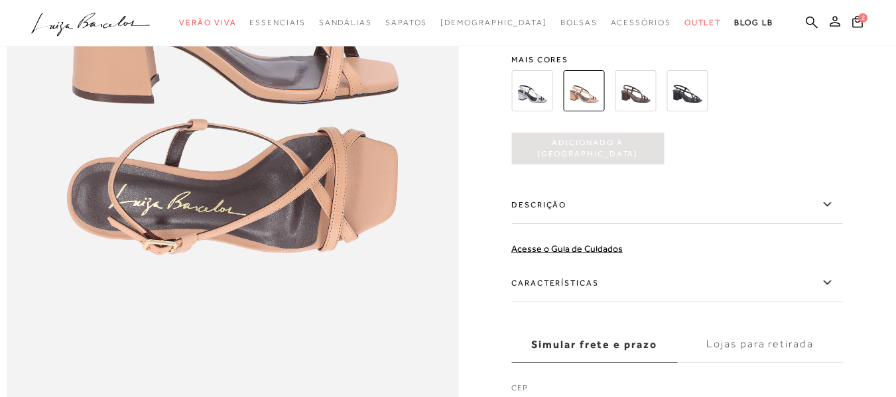
scroll to position [902, 0]
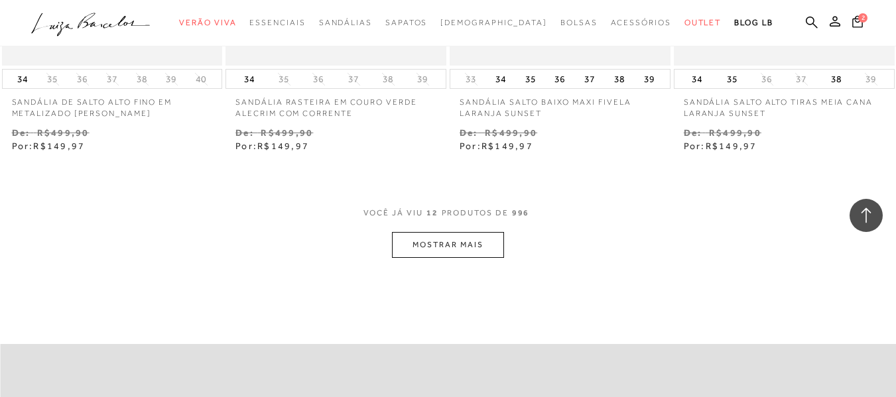
scroll to position [1250, 0]
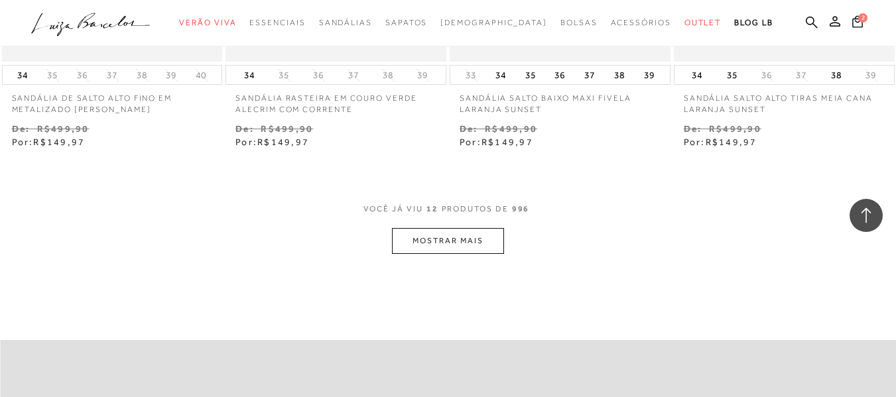
click at [448, 245] on button "MOSTRAR MAIS" at bounding box center [447, 241] width 111 height 26
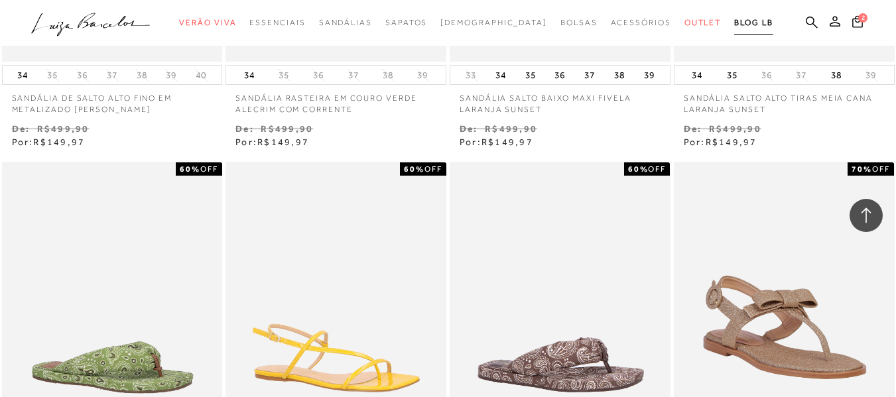
click at [734, 23] on span "BLOG LB" at bounding box center [753, 22] width 38 height 9
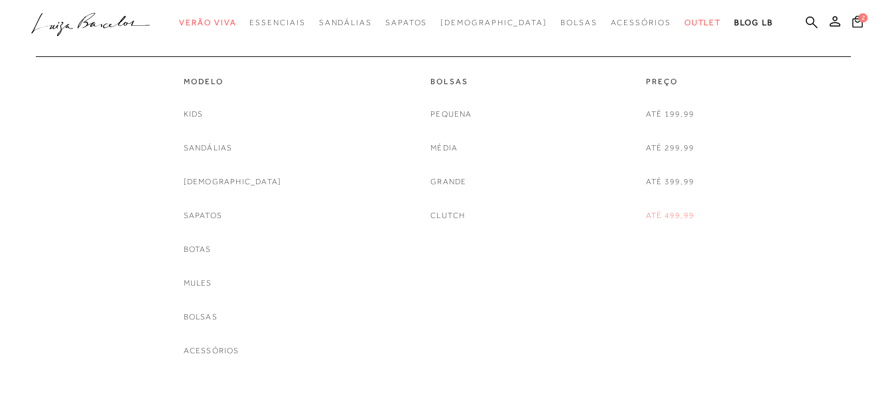
click at [670, 217] on link "Até 499,99" at bounding box center [670, 216] width 48 height 14
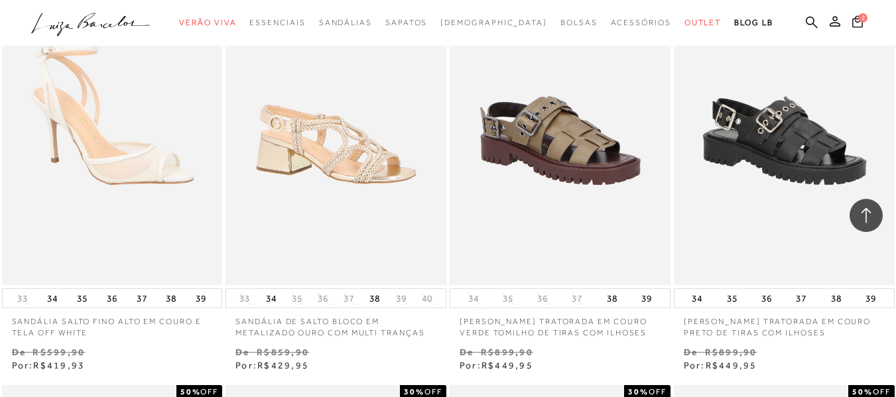
scroll to position [1006, 0]
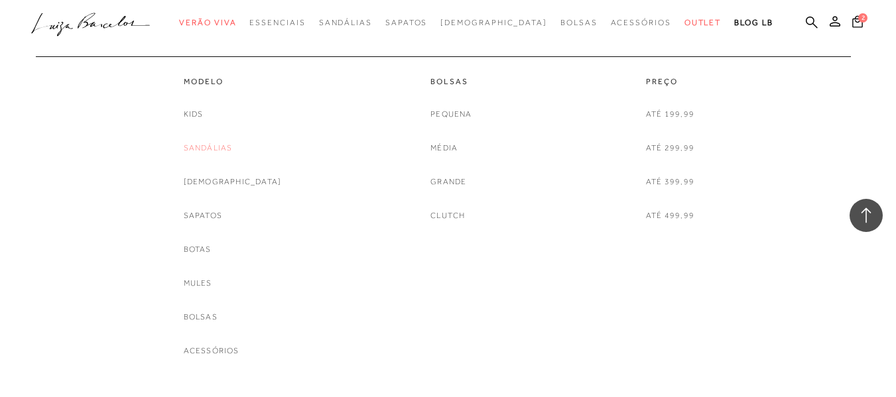
click at [233, 147] on link "Sandálias" at bounding box center [208, 148] width 49 height 14
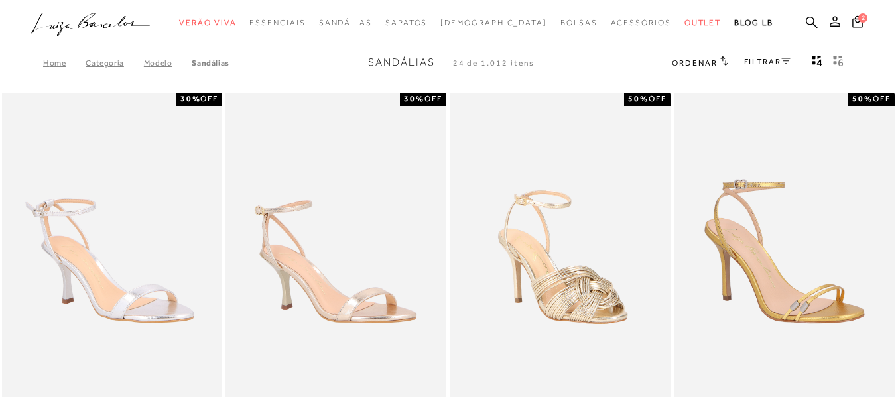
click at [817, 61] on icon "Mostrar 4 produtos por linha" at bounding box center [816, 61] width 11 height 12
click at [836, 62] on rect "gridText6Desc" at bounding box center [834, 62] width 3 height 3
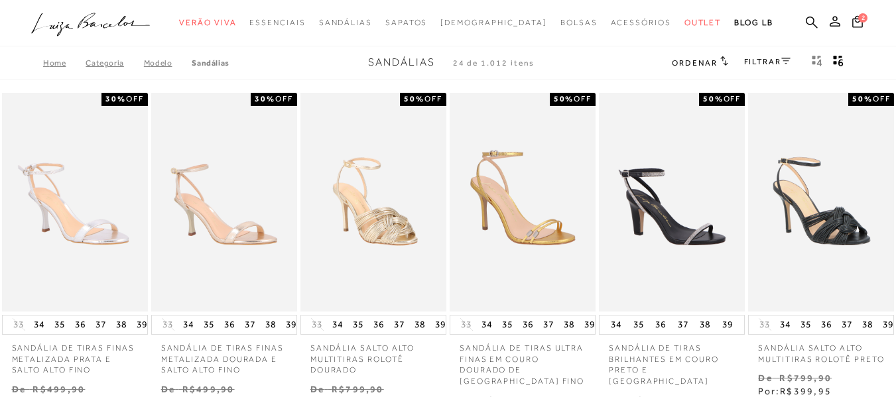
click at [784, 62] on icon at bounding box center [785, 61] width 9 height 7
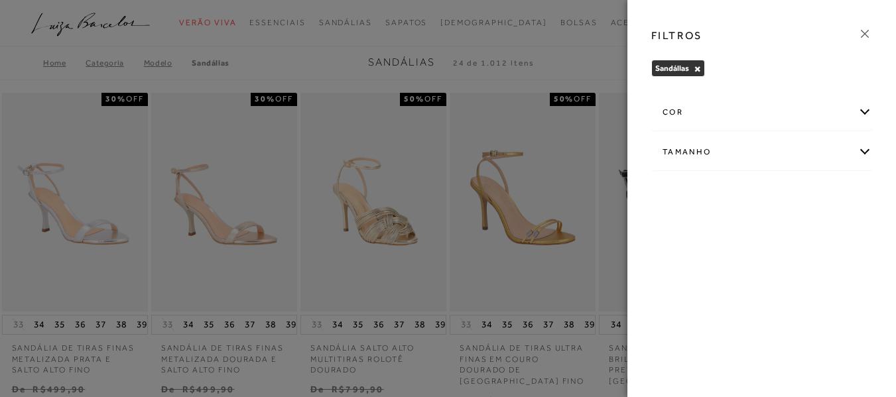
click at [866, 36] on icon at bounding box center [864, 34] width 15 height 15
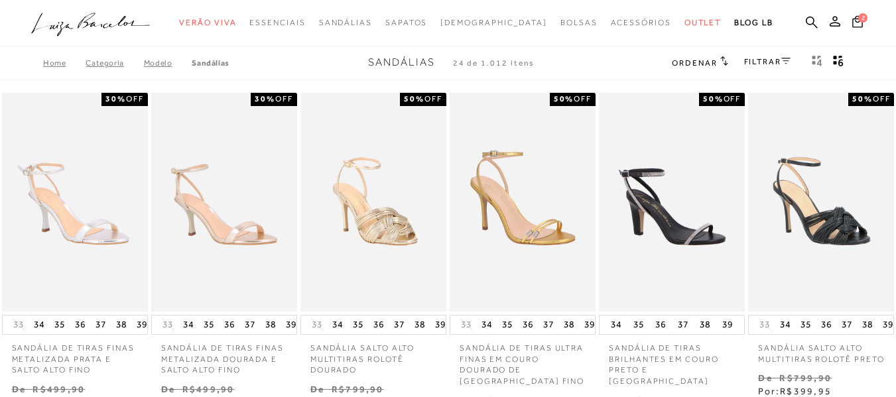
click at [786, 60] on icon at bounding box center [785, 61] width 9 height 7
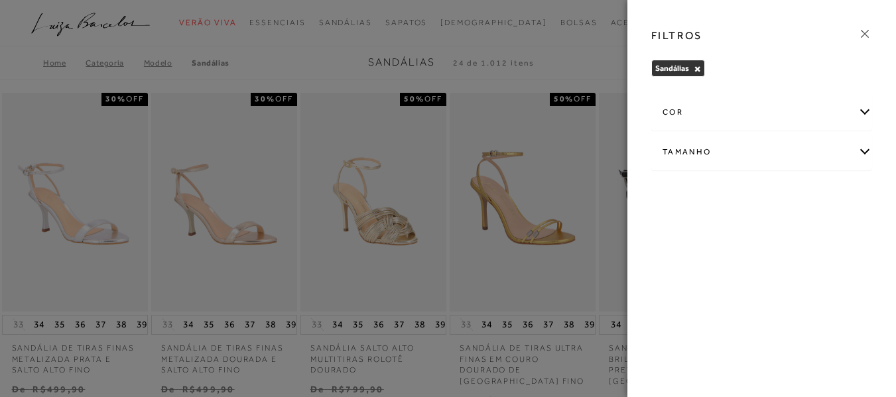
click at [865, 153] on div "Tamanho" at bounding box center [761, 152] width 219 height 35
click at [682, 264] on span "34" at bounding box center [672, 265] width 19 height 10
click at [673, 264] on input "34" at bounding box center [666, 267] width 13 height 13
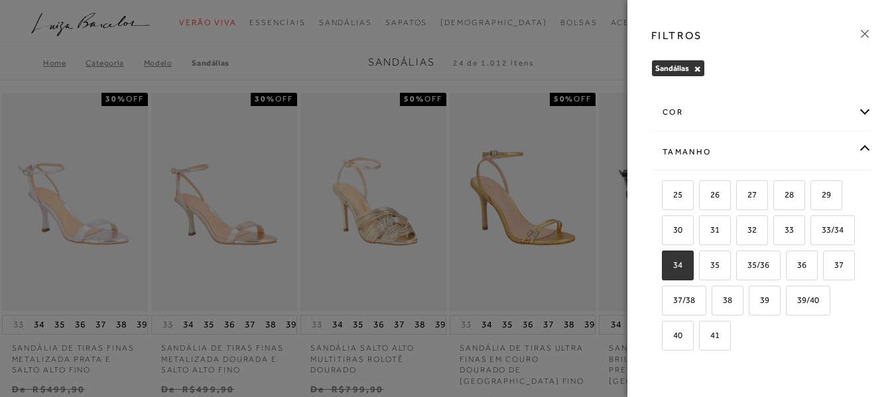
checkbox input "true"
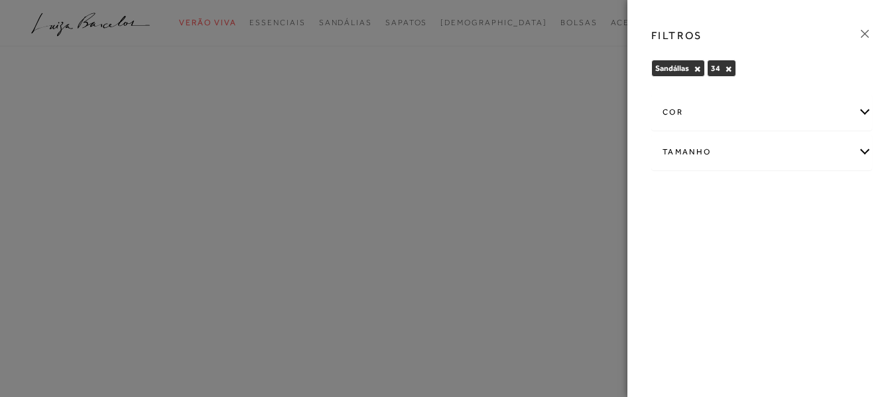
click at [864, 33] on icon at bounding box center [864, 34] width 15 height 15
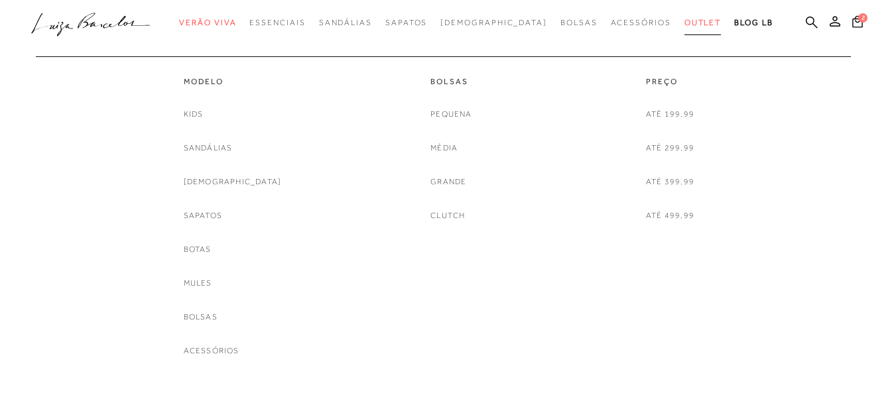
click at [684, 21] on span "Outlet" at bounding box center [702, 22] width 37 height 9
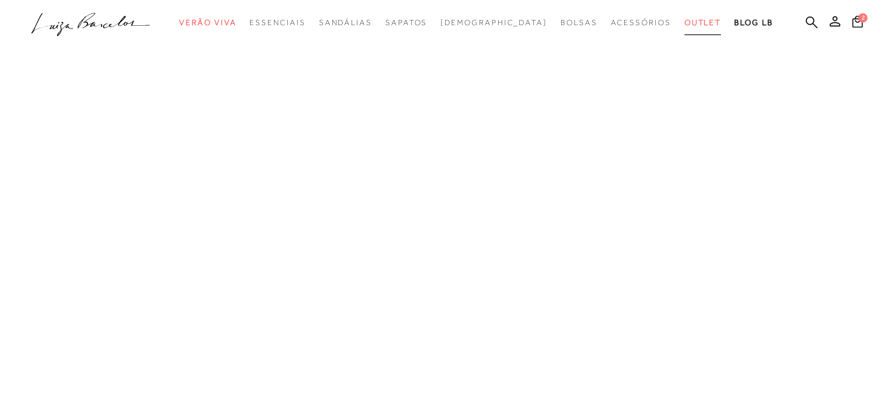
click at [684, 23] on span "Outlet" at bounding box center [702, 22] width 37 height 9
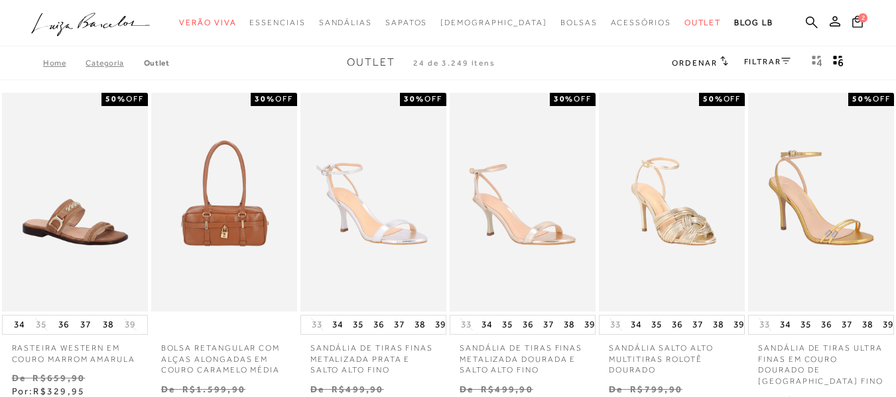
click at [721, 62] on icon at bounding box center [724, 61] width 8 height 10
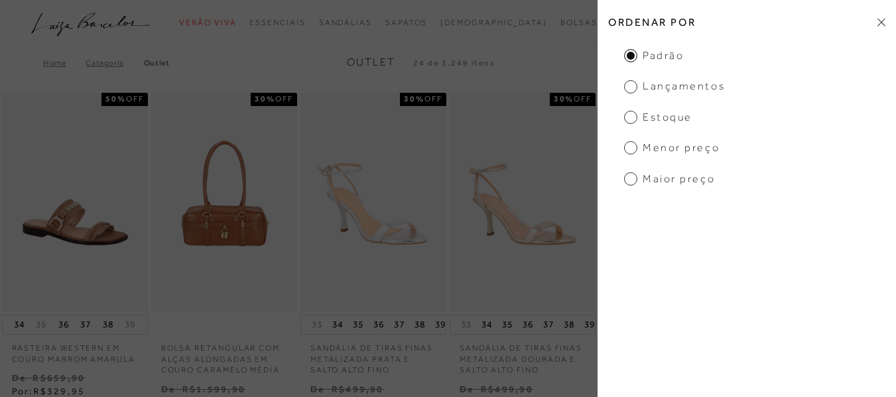
click at [708, 180] on span "Maior preço" at bounding box center [669, 179] width 91 height 15
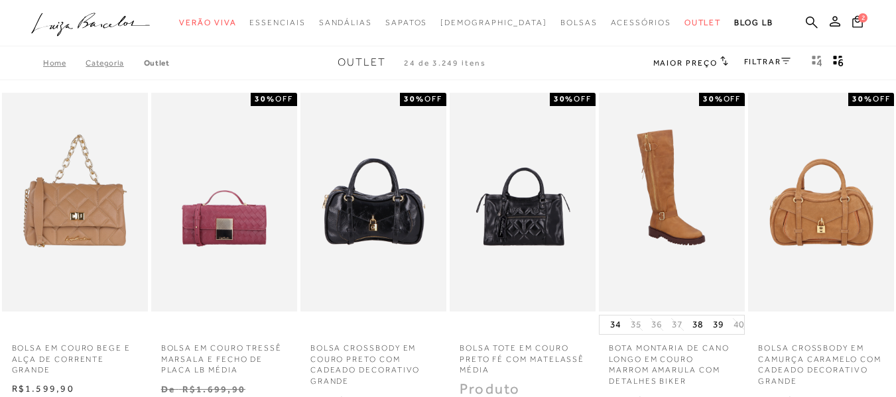
click at [786, 63] on icon at bounding box center [785, 61] width 9 height 6
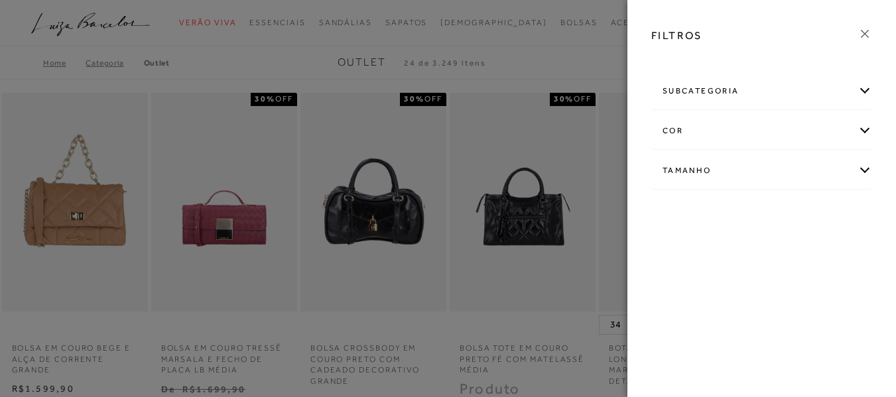
click at [863, 93] on div "subcategoria" at bounding box center [761, 91] width 219 height 35
click at [863, 89] on div "subcategoria" at bounding box center [761, 91] width 219 height 35
click at [866, 26] on div "FILTROS" at bounding box center [761, 36] width 242 height 34
click at [865, 32] on icon at bounding box center [864, 34] width 15 height 15
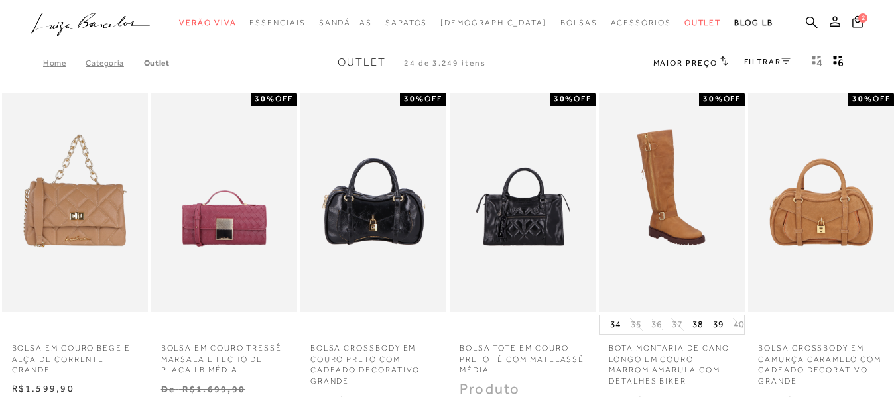
click at [108, 62] on link "Categoria" at bounding box center [115, 62] width 58 height 9
click at [157, 63] on link "Outlet" at bounding box center [157, 62] width 26 height 9
click at [782, 63] on icon at bounding box center [785, 61] width 9 height 7
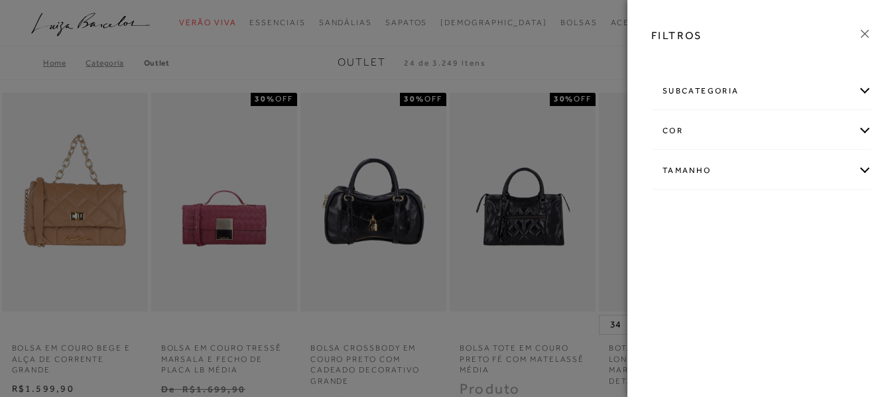
click at [866, 36] on icon at bounding box center [864, 34] width 15 height 15
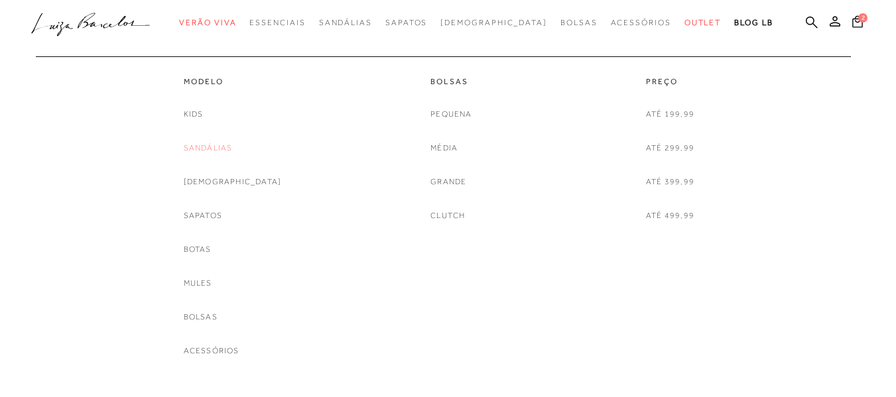
click at [225, 146] on link "Sandálias" at bounding box center [208, 148] width 49 height 14
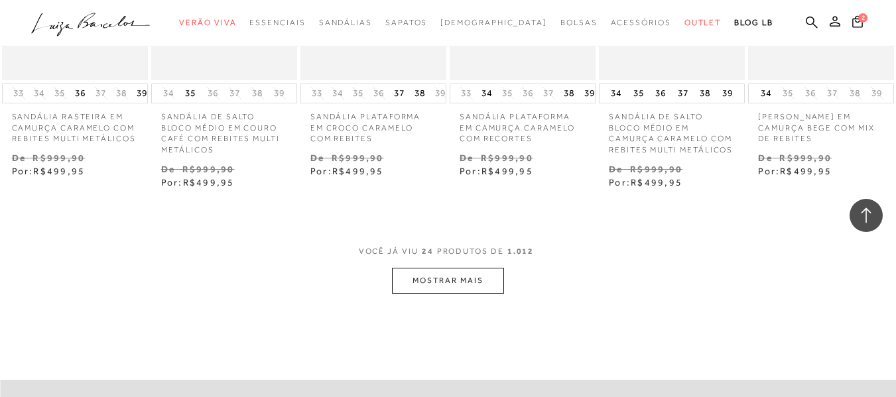
scroll to position [1280, 0]
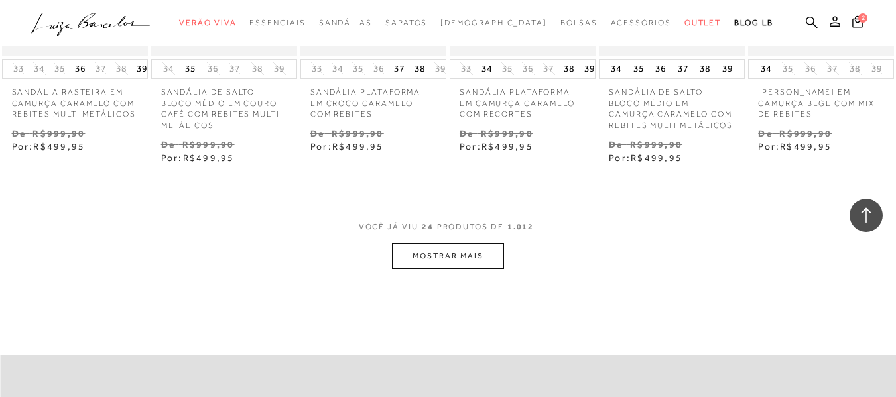
click at [447, 247] on button "MOSTRAR MAIS" at bounding box center [447, 256] width 111 height 26
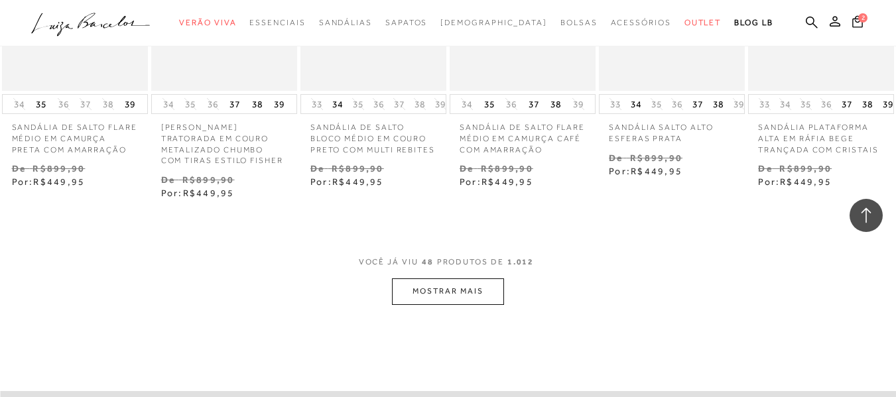
scroll to position [2659, 0]
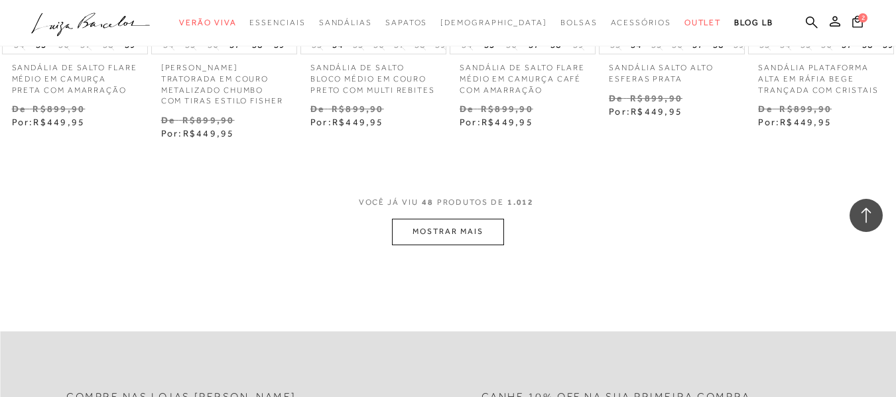
click at [457, 219] on button "MOSTRAR MAIS" at bounding box center [447, 232] width 111 height 26
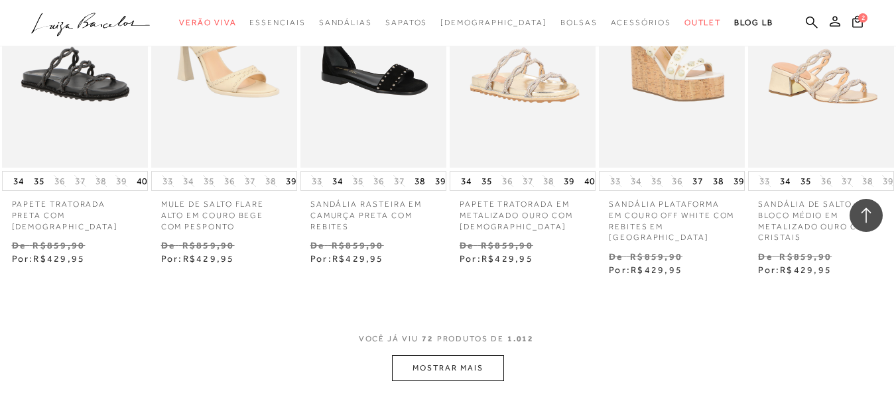
scroll to position [4038, 0]
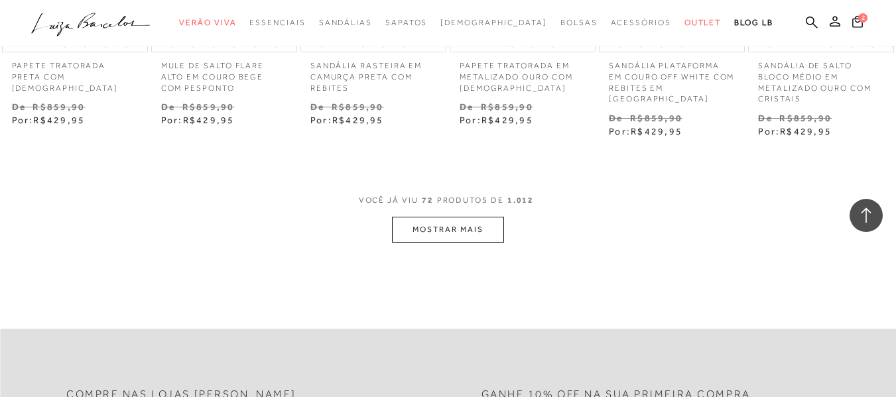
click at [457, 217] on button "MOSTRAR MAIS" at bounding box center [447, 230] width 111 height 26
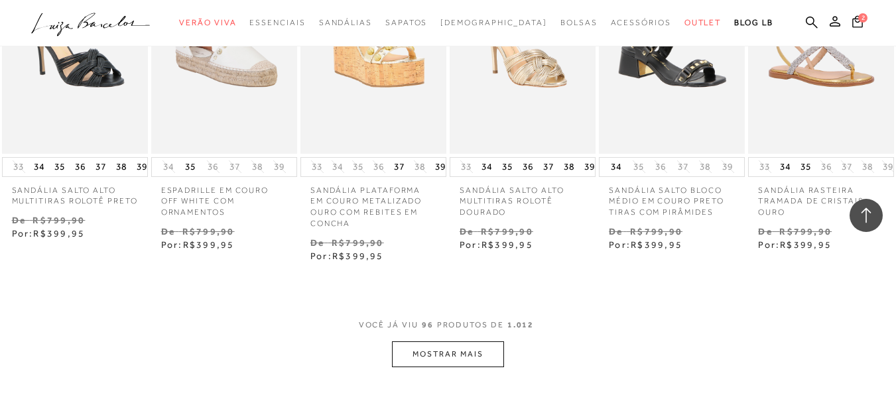
scroll to position [5284, 0]
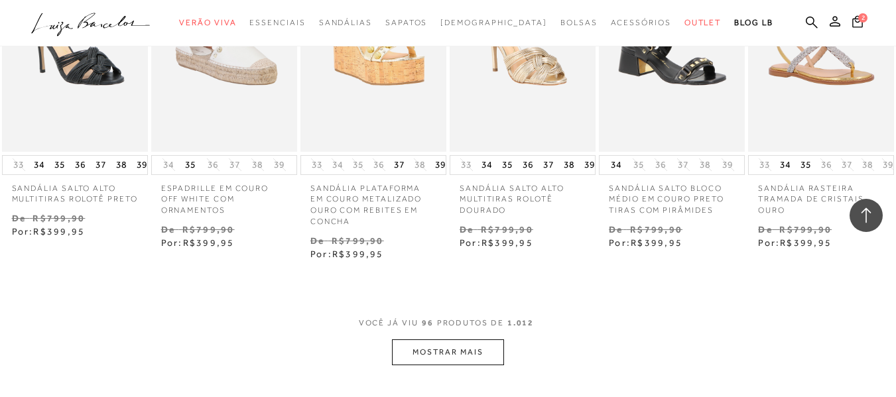
click at [438, 339] on button "MOSTRAR MAIS" at bounding box center [447, 352] width 111 height 26
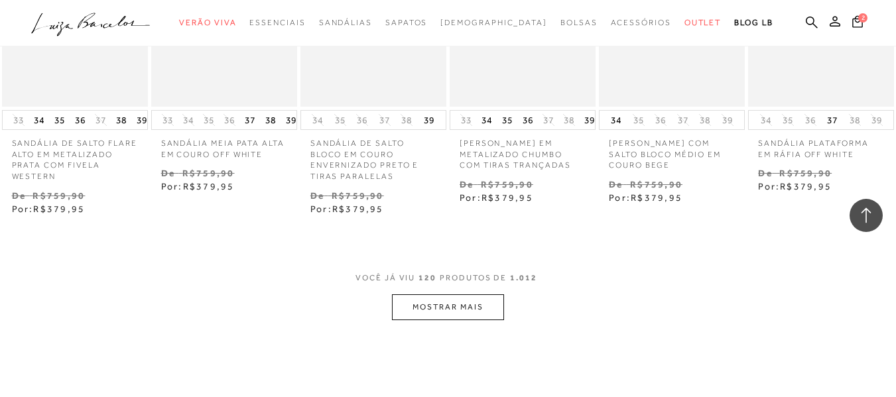
scroll to position [6742, 0]
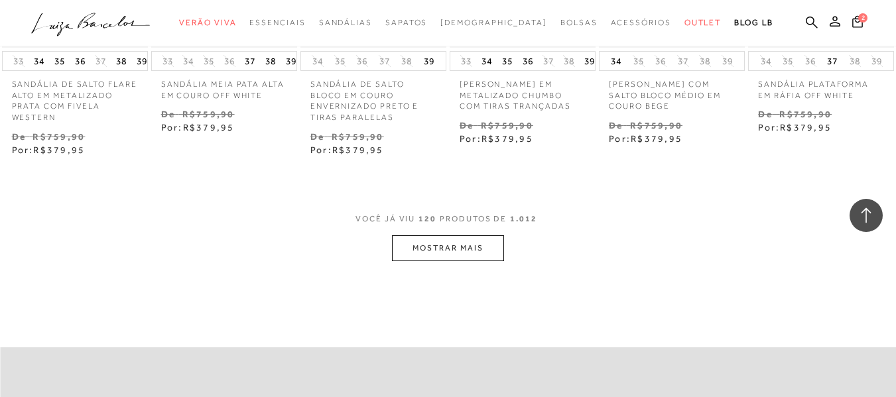
click at [444, 235] on button "MOSTRAR MAIS" at bounding box center [447, 248] width 111 height 26
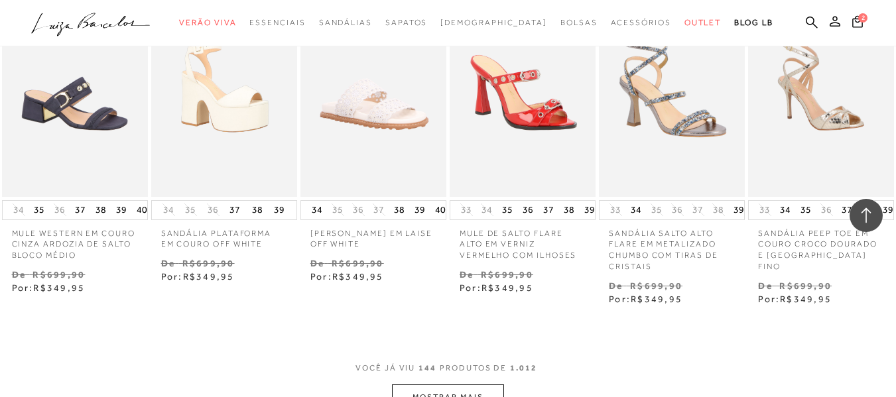
scroll to position [8015, 0]
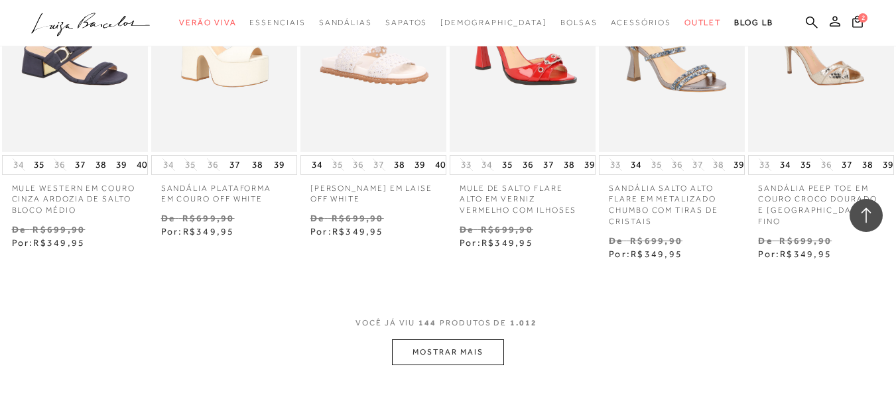
click at [453, 339] on button "MOSTRAR MAIS" at bounding box center [447, 352] width 111 height 26
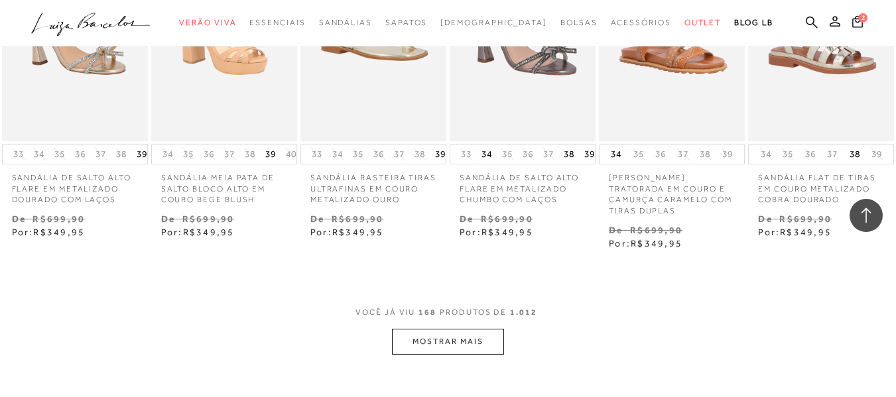
scroll to position [9394, 0]
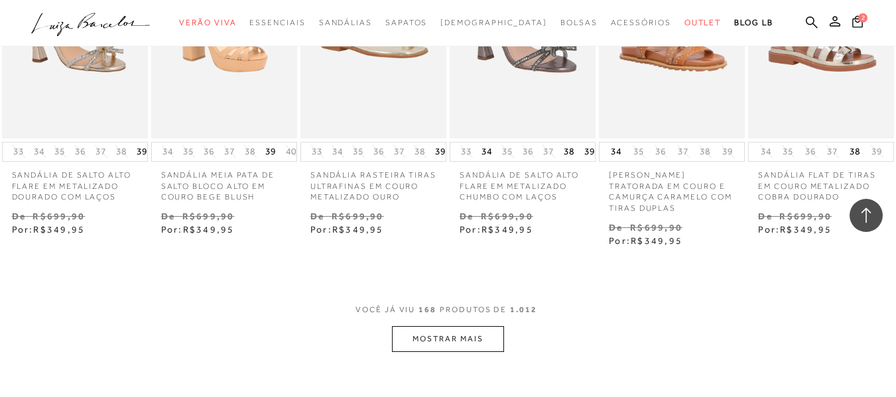
click at [451, 326] on button "MOSTRAR MAIS" at bounding box center [447, 339] width 111 height 26
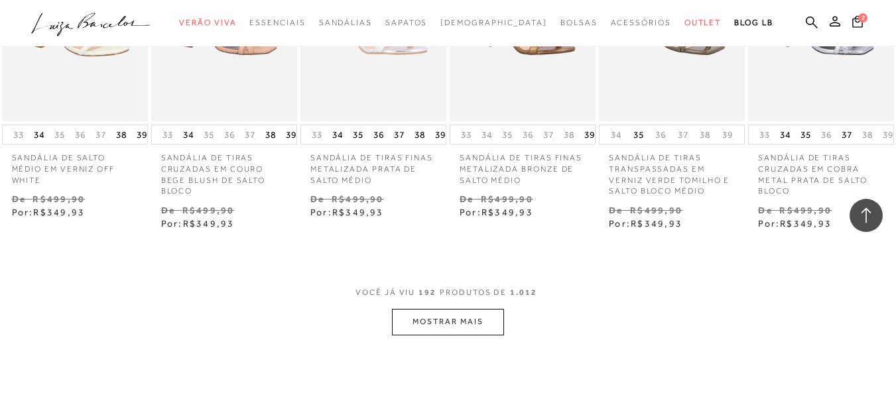
scroll to position [10826, 0]
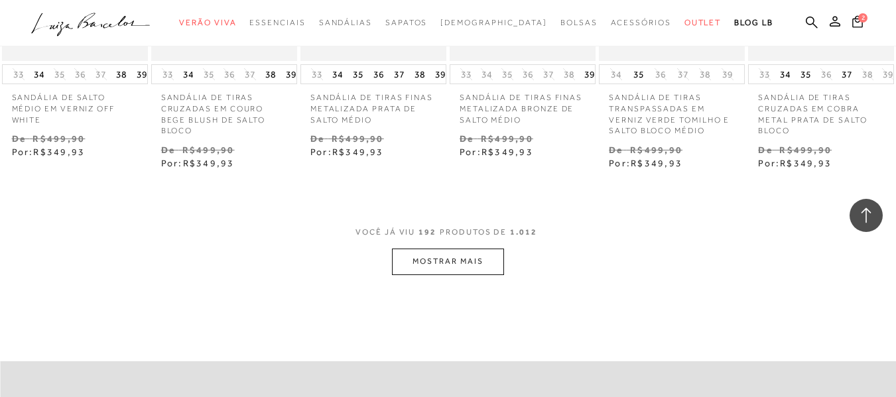
click at [453, 249] on button "MOSTRAR MAIS" at bounding box center [447, 262] width 111 height 26
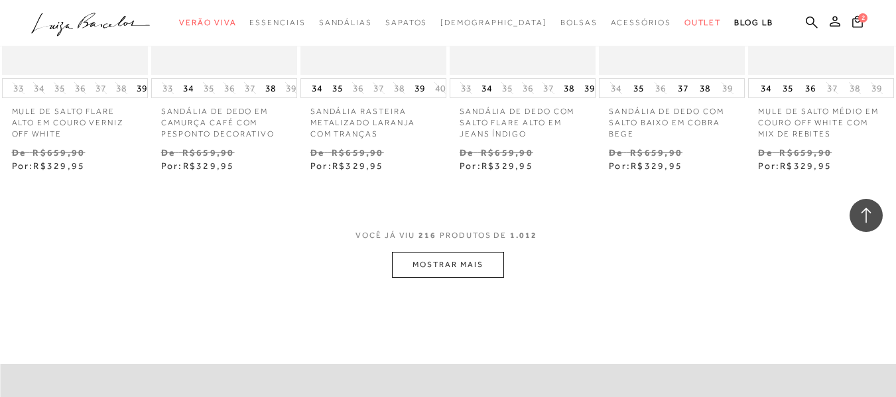
scroll to position [12231, 0]
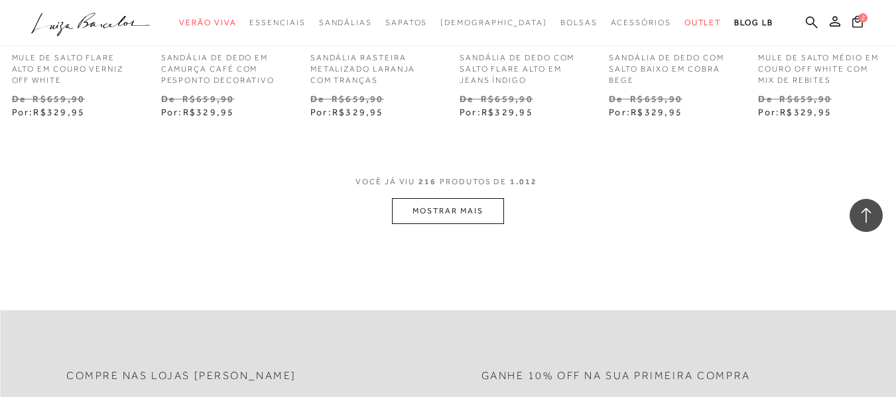
click at [436, 198] on button "MOSTRAR MAIS" at bounding box center [447, 211] width 111 height 26
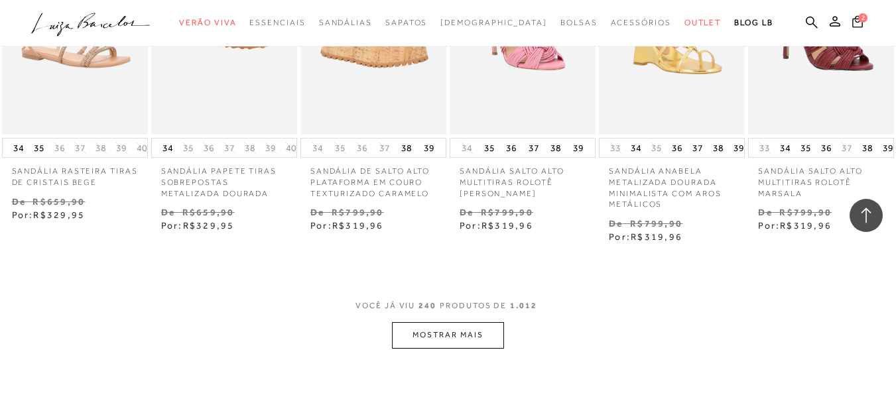
scroll to position [13478, 0]
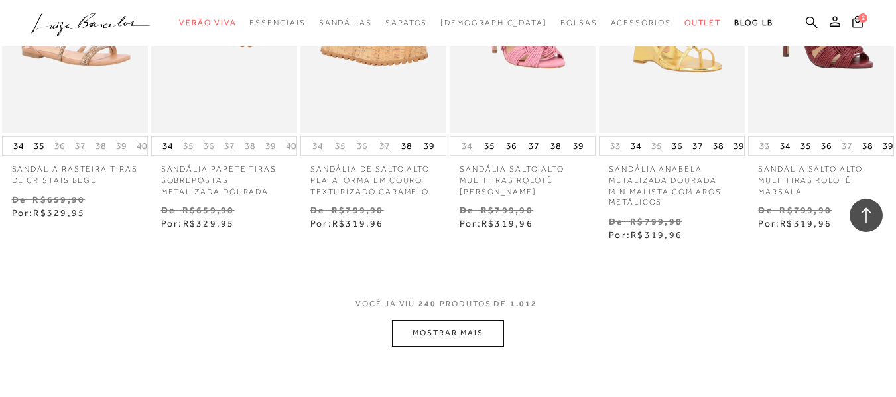
click at [449, 320] on button "MOSTRAR MAIS" at bounding box center [447, 333] width 111 height 26
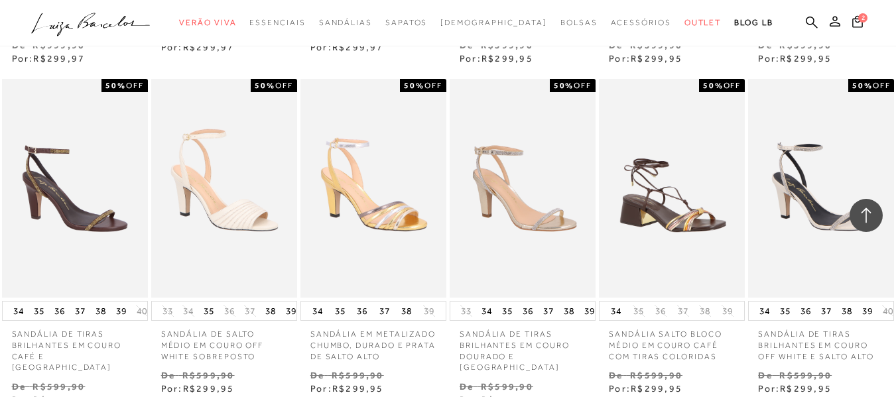
scroll to position [14830, 0]
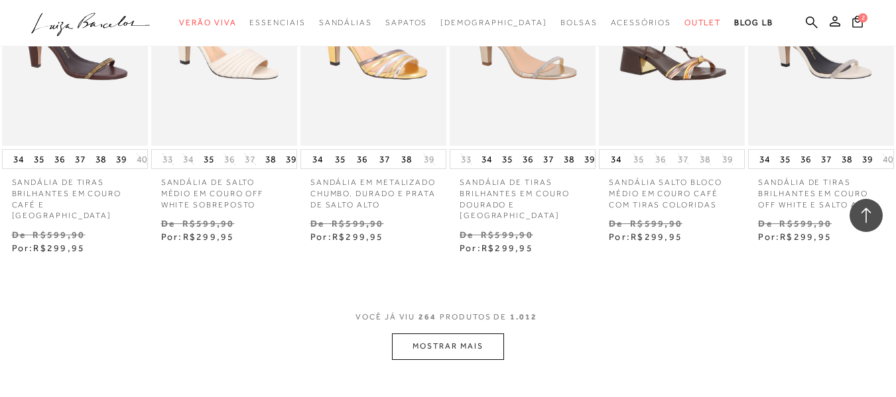
click at [451, 333] on button "MOSTRAR MAIS" at bounding box center [447, 346] width 111 height 26
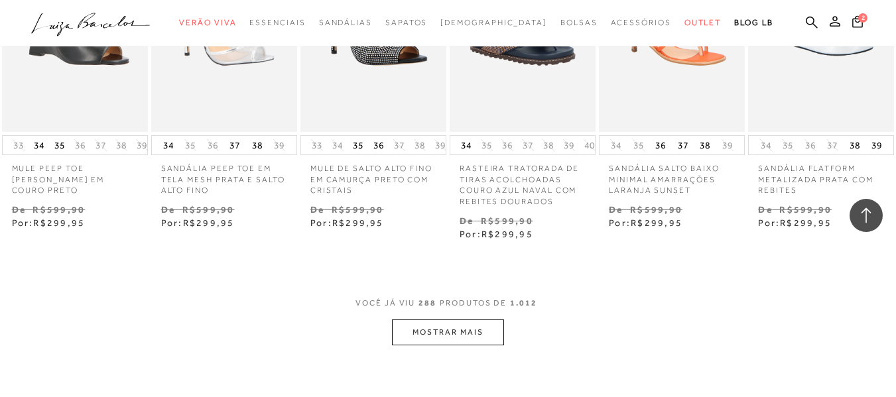
scroll to position [16262, 0]
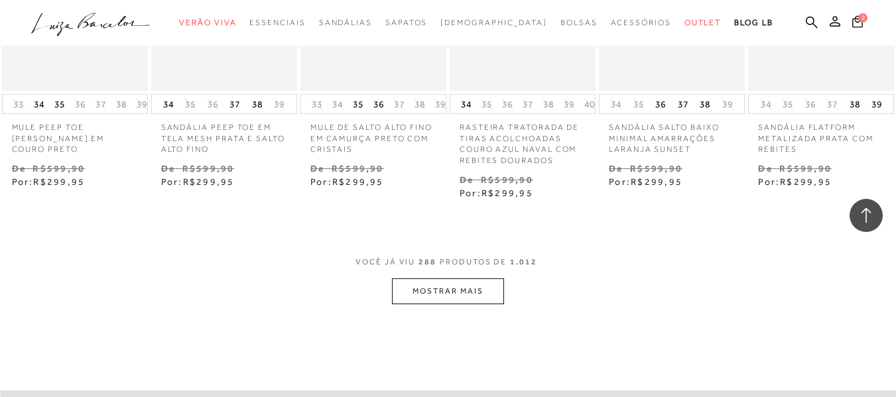
click at [451, 278] on button "MOSTRAR MAIS" at bounding box center [447, 291] width 111 height 26
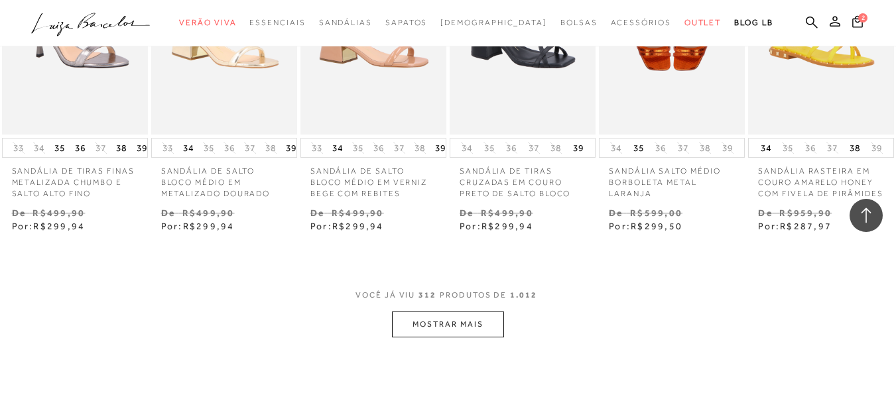
scroll to position [17588, 0]
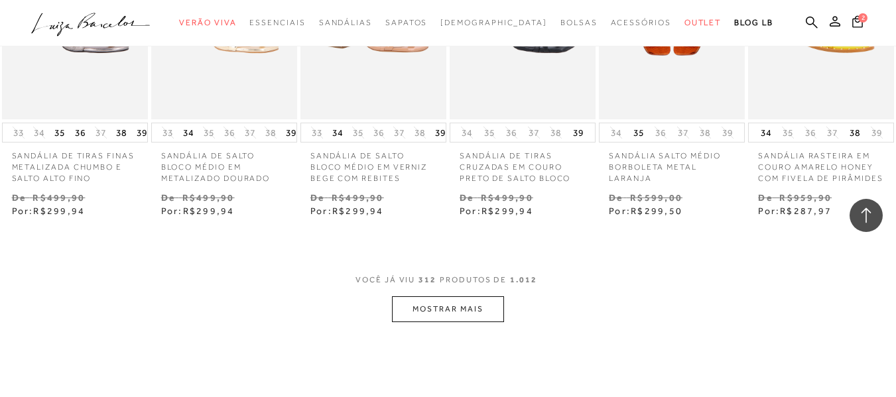
click at [456, 296] on button "MOSTRAR MAIS" at bounding box center [447, 309] width 111 height 26
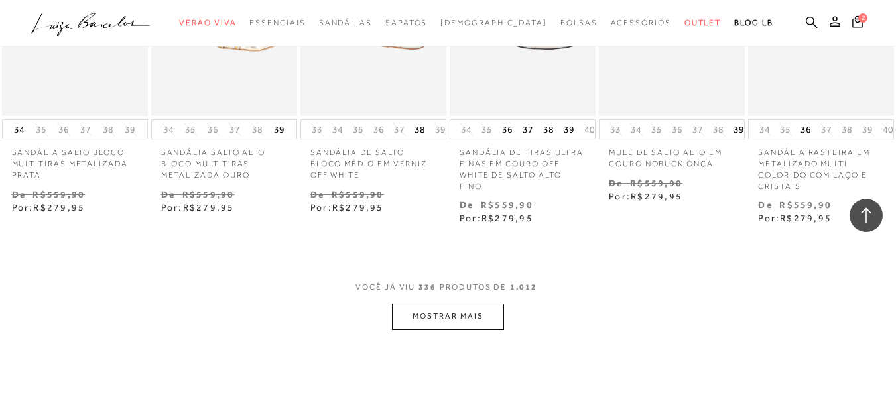
scroll to position [18940, 0]
click at [444, 301] on button "MOSTRAR MAIS" at bounding box center [447, 314] width 111 height 26
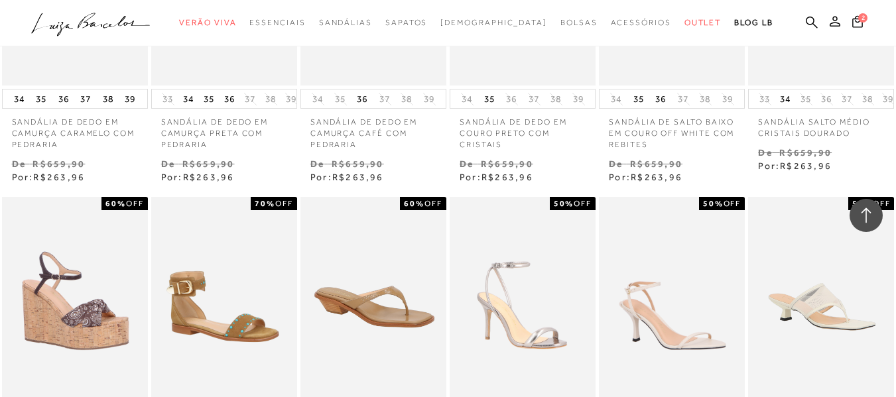
scroll to position [20080, 0]
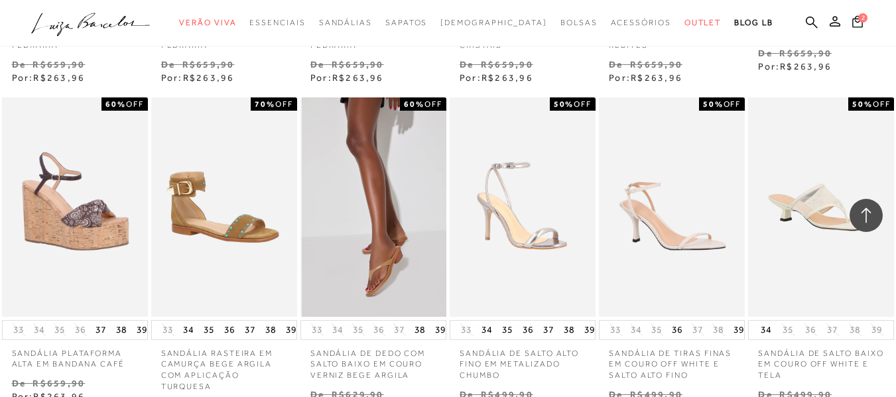
click at [430, 222] on img at bounding box center [374, 206] width 145 height 219
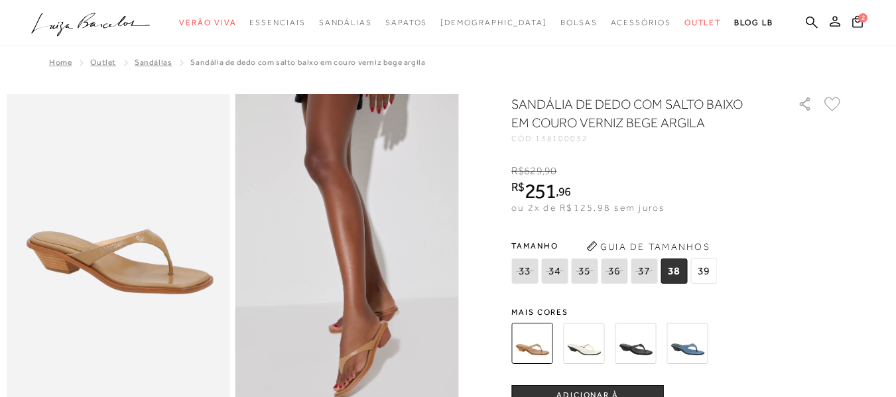
click at [591, 350] on img at bounding box center [583, 343] width 41 height 41
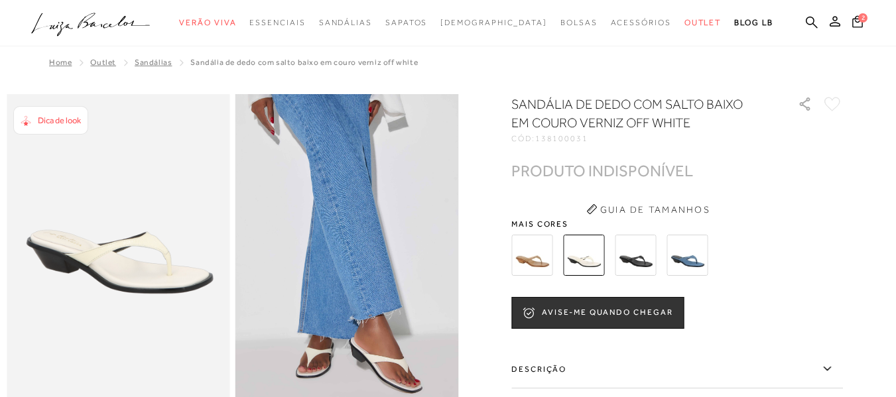
click at [643, 248] on img at bounding box center [635, 255] width 41 height 41
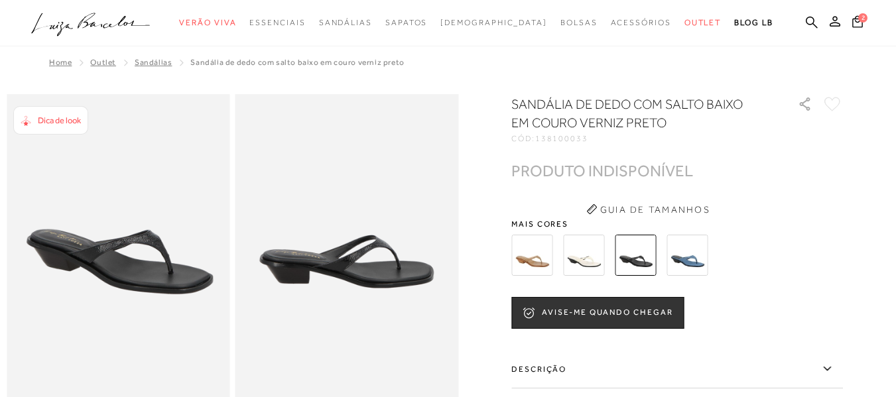
click at [703, 266] on img at bounding box center [686, 255] width 41 height 41
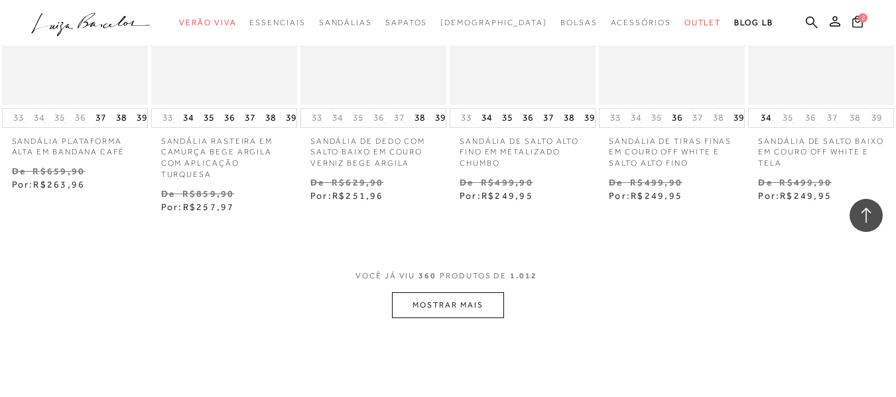
scroll to position [20311, 0]
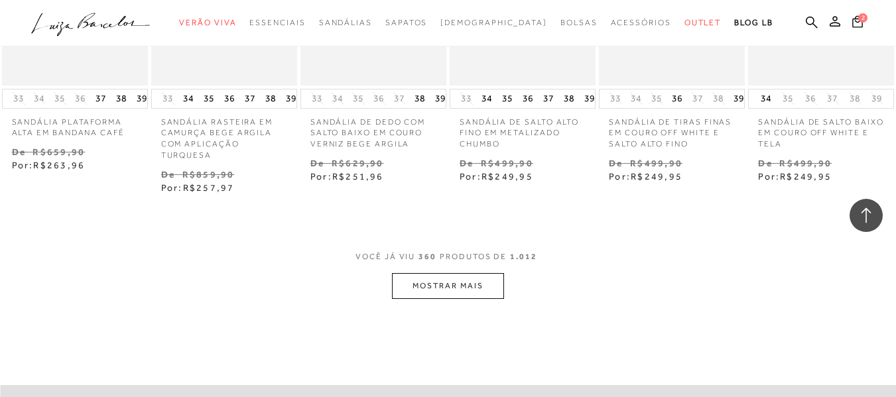
click at [467, 273] on button "MOSTRAR MAIS" at bounding box center [447, 286] width 111 height 26
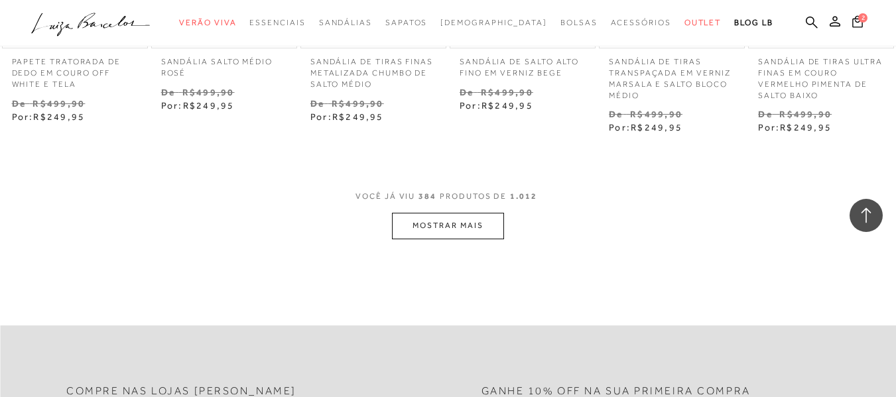
scroll to position [21717, 0]
click at [468, 211] on button "MOSTRAR MAIS" at bounding box center [447, 224] width 111 height 26
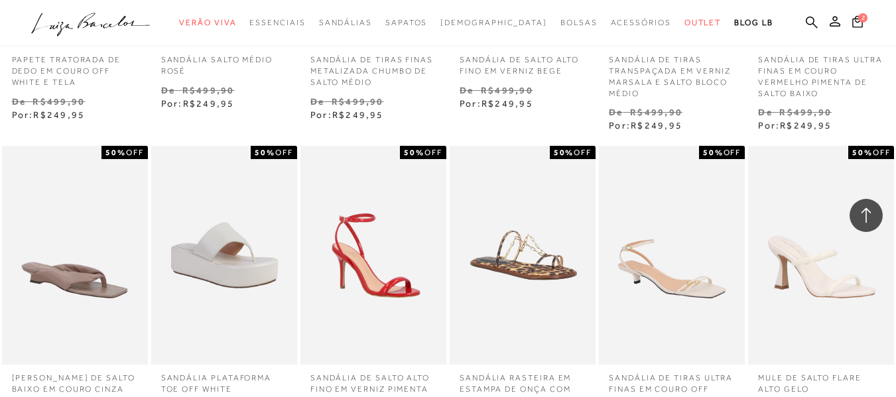
scroll to position [21747, 0]
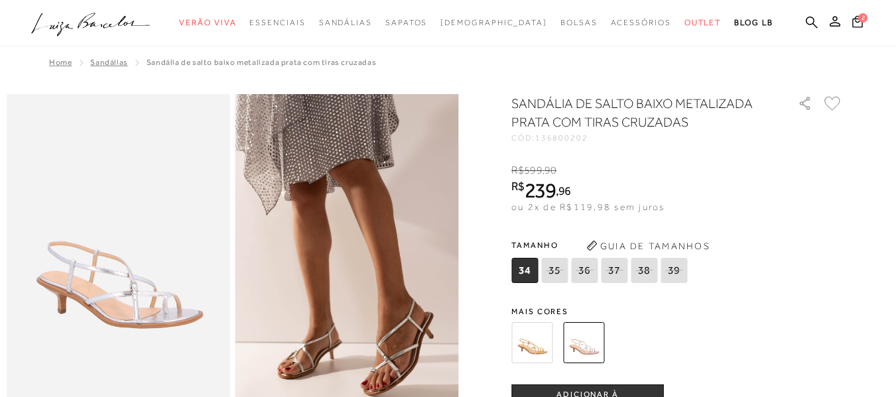
click at [541, 345] on img at bounding box center [531, 342] width 41 height 41
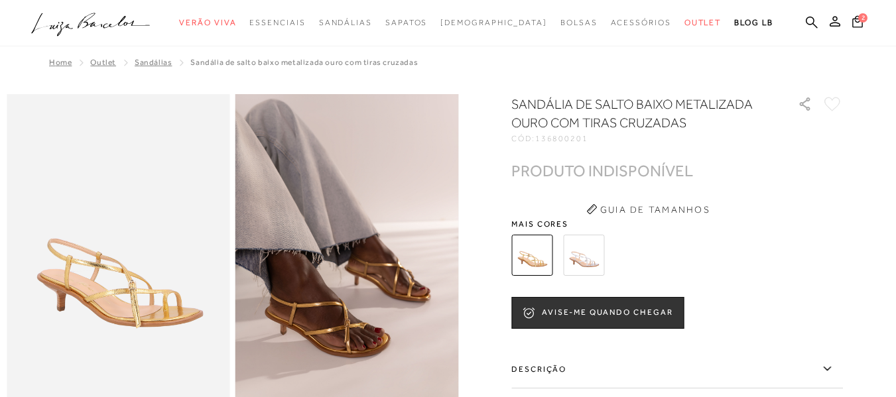
click at [584, 261] on img at bounding box center [583, 255] width 41 height 41
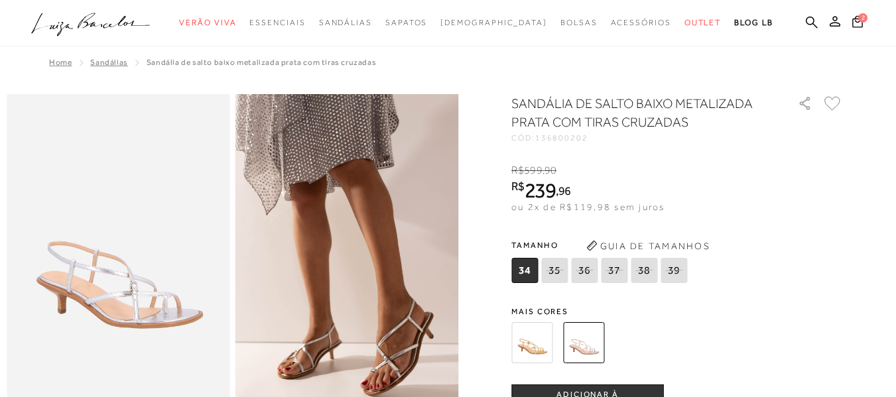
click at [878, 186] on div at bounding box center [448, 388] width 882 height 588
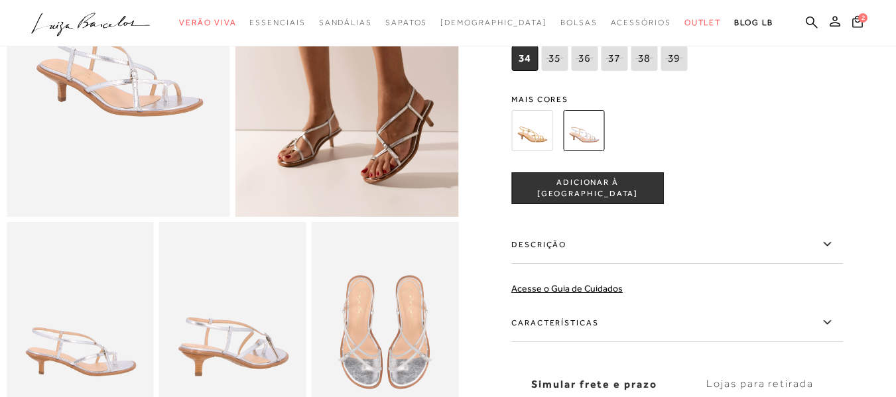
scroll to position [318, 0]
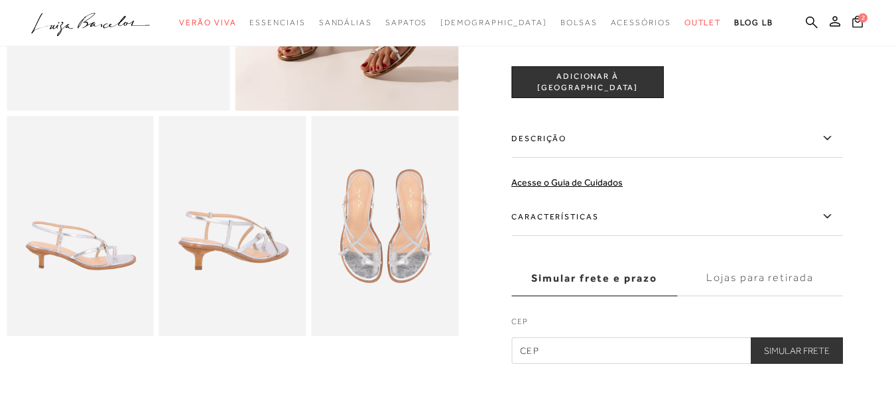
click at [574, 84] on span "ADICIONAR À [GEOGRAPHIC_DATA]" at bounding box center [587, 82] width 151 height 23
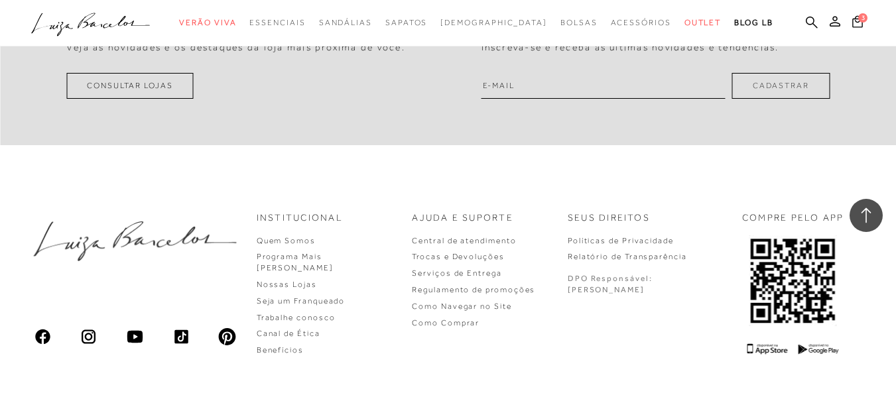
scroll to position [24445, 0]
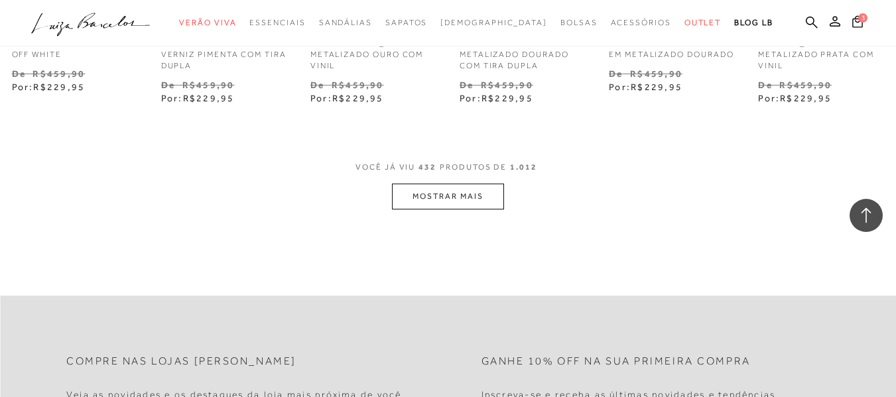
click at [452, 184] on button "MOSTRAR MAIS" at bounding box center [447, 197] width 111 height 26
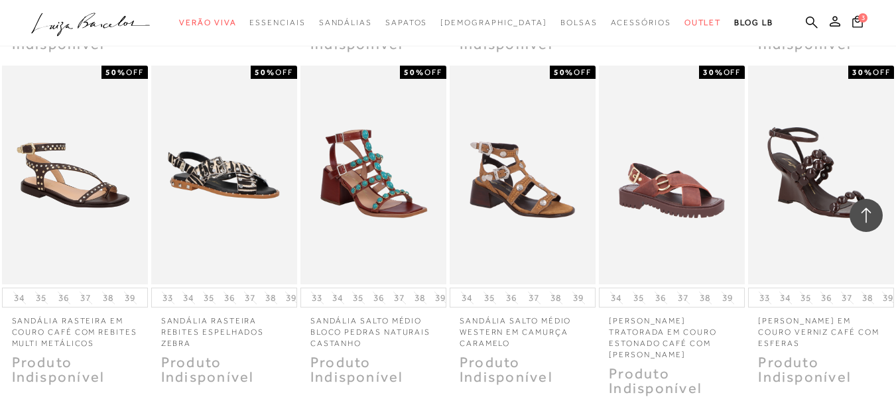
scroll to position [31101, 0]
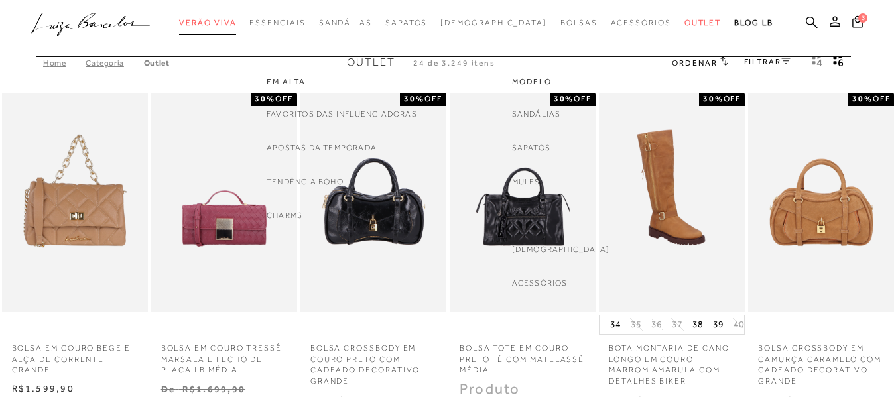
click at [236, 23] on span "Verão Viva" at bounding box center [207, 22] width 57 height 9
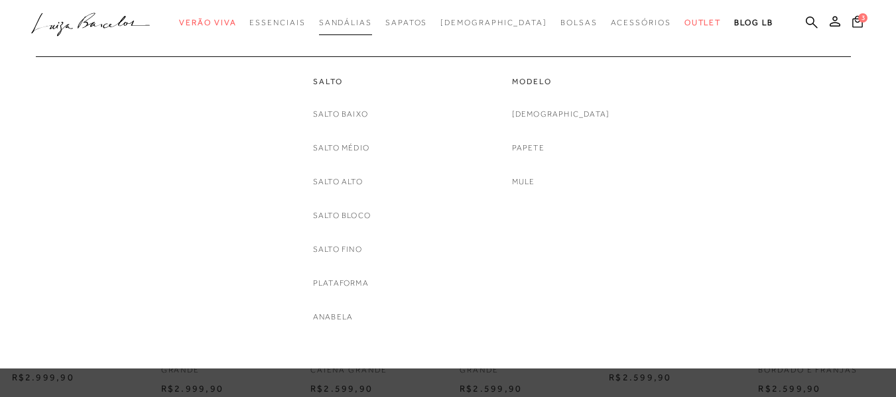
click at [367, 25] on span "Sandálias" at bounding box center [345, 22] width 53 height 9
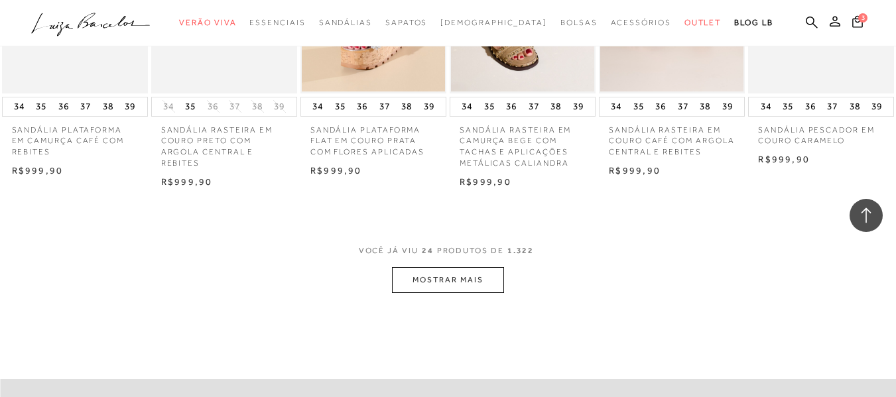
scroll to position [1273, 0]
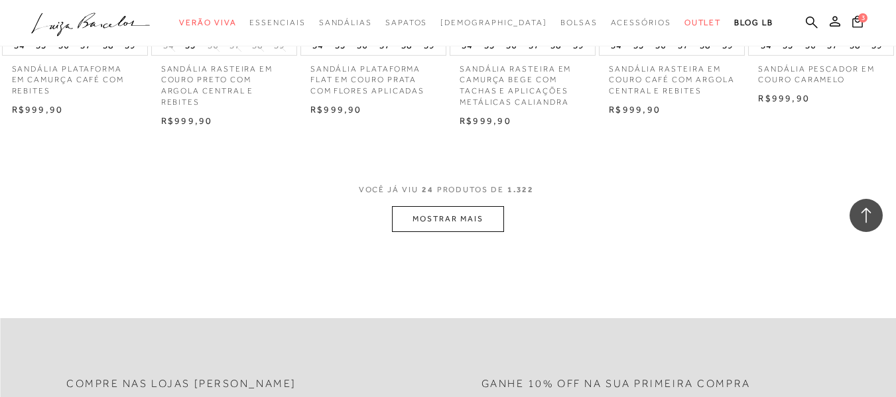
click at [441, 208] on button "MOSTRAR MAIS" at bounding box center [447, 219] width 111 height 26
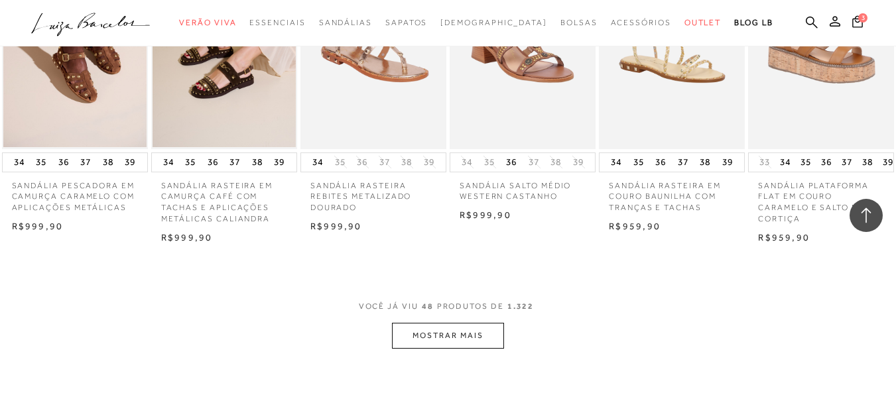
scroll to position [2493, 0]
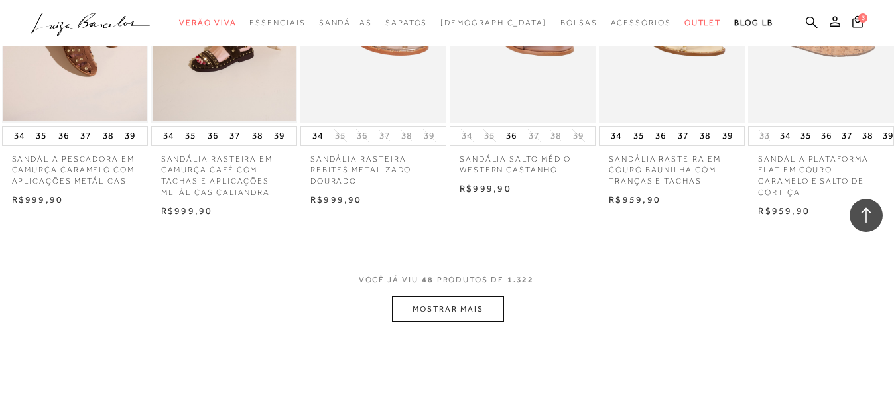
click at [443, 296] on button "MOSTRAR MAIS" at bounding box center [447, 309] width 111 height 26
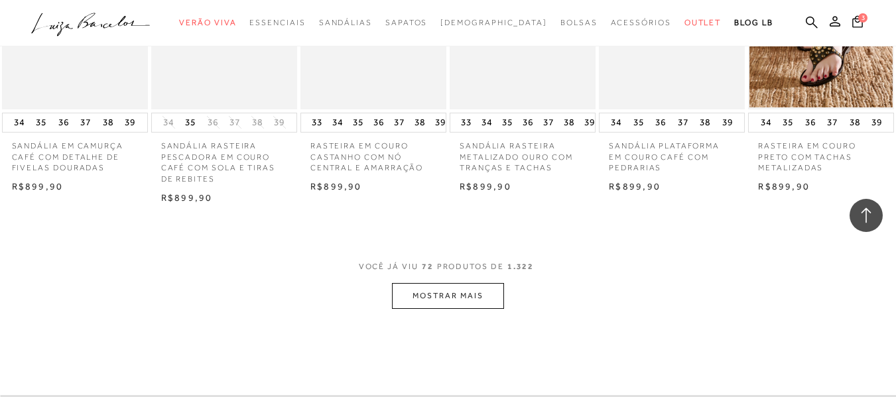
scroll to position [3818, 0]
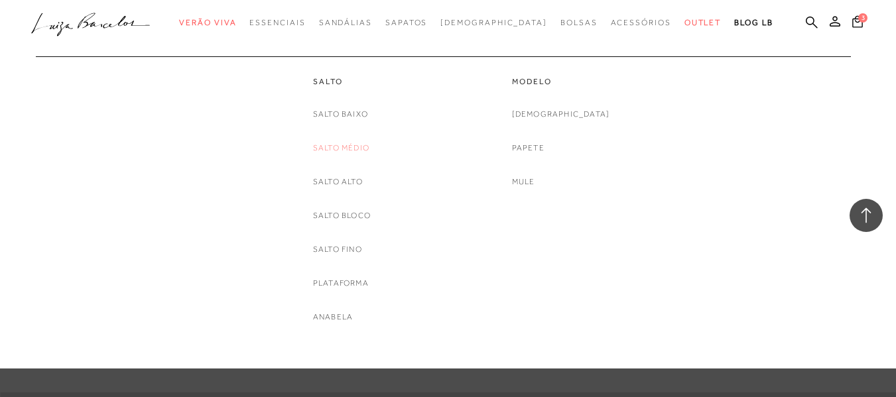
click at [357, 145] on link "Salto Médio" at bounding box center [341, 148] width 56 height 14
click at [353, 251] on link "Salto Fino" at bounding box center [337, 250] width 49 height 14
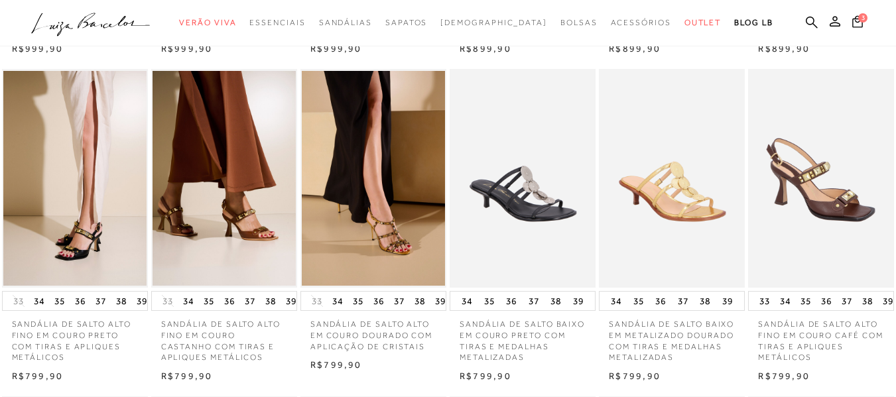
scroll to position [344, 0]
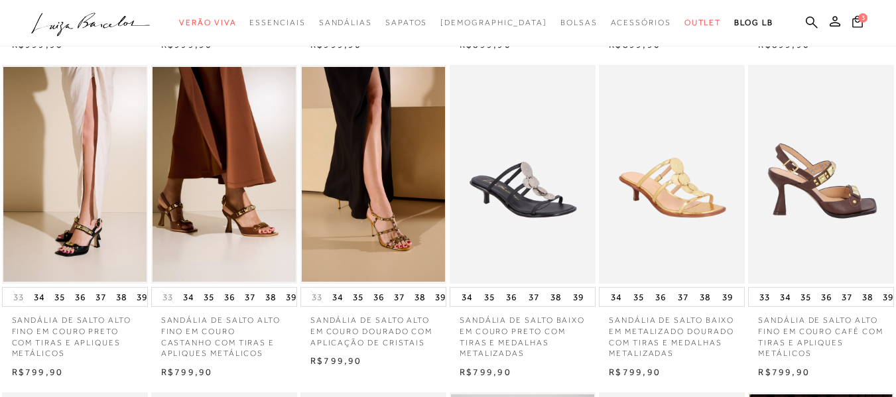
click at [817, 215] on img at bounding box center [821, 174] width 145 height 219
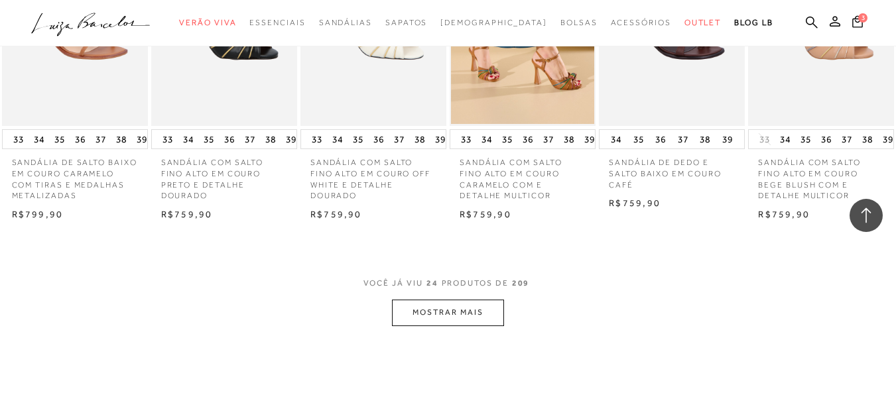
scroll to position [1167, 0]
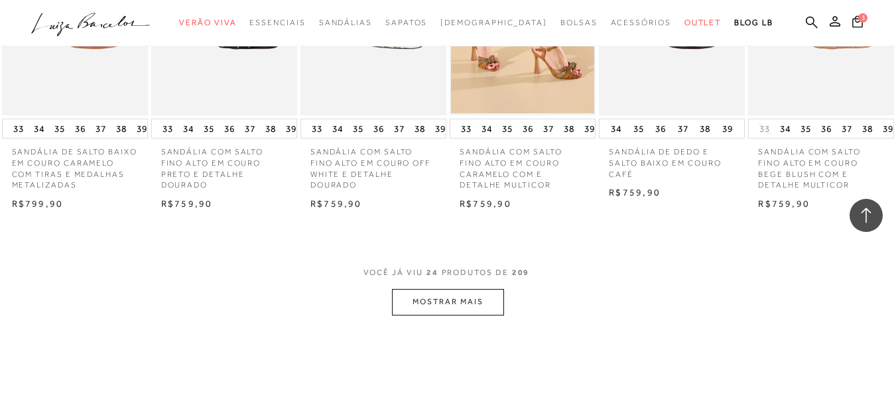
click at [445, 301] on button "MOSTRAR MAIS" at bounding box center [447, 302] width 111 height 26
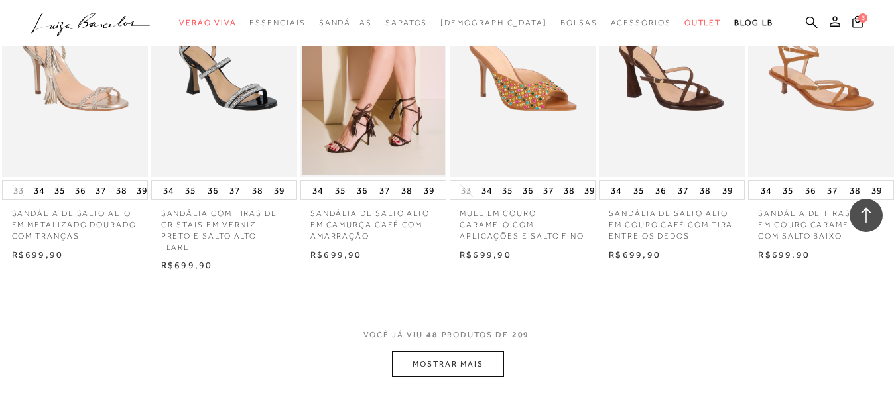
scroll to position [2440, 0]
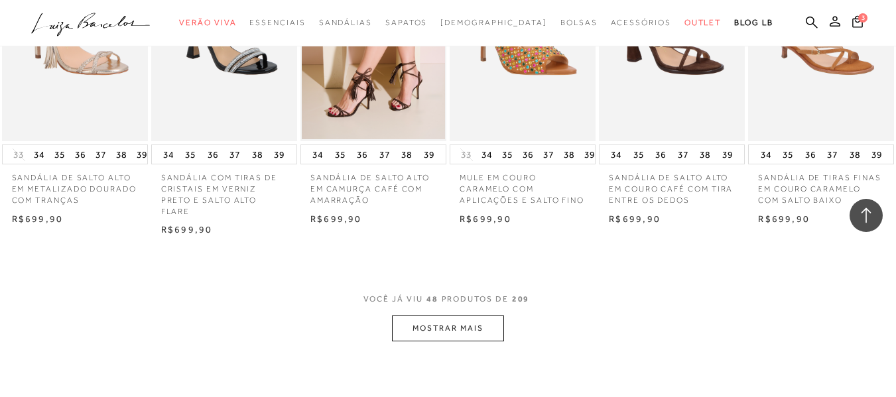
click at [445, 330] on button "MOSTRAR MAIS" at bounding box center [447, 329] width 111 height 26
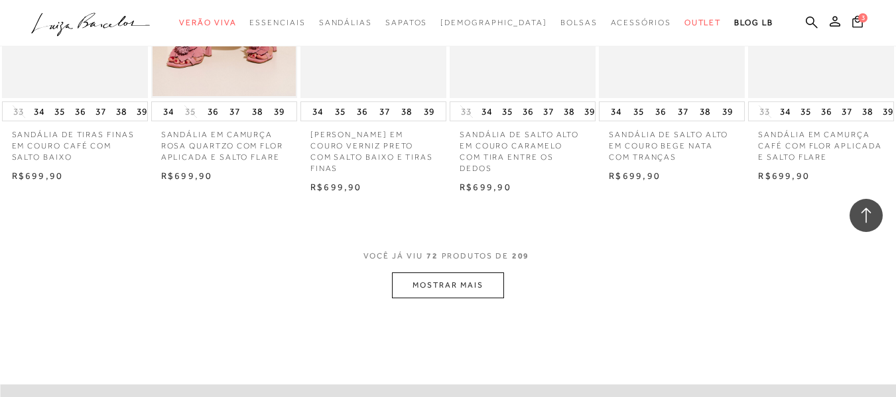
scroll to position [3826, 0]
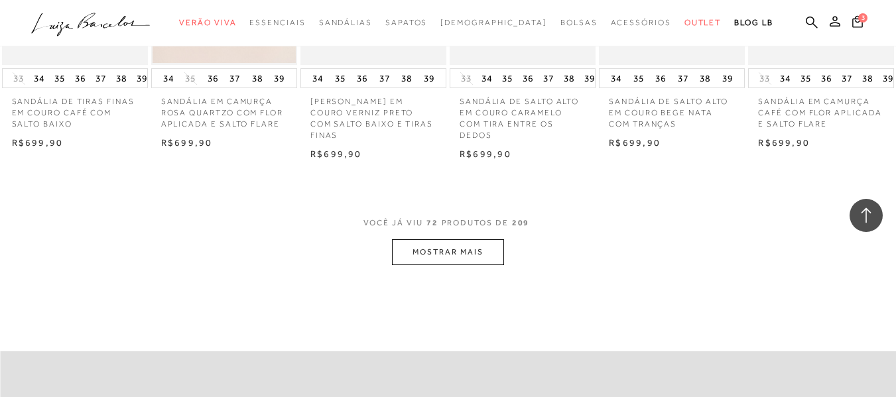
click at [428, 252] on button "MOSTRAR MAIS" at bounding box center [447, 252] width 111 height 26
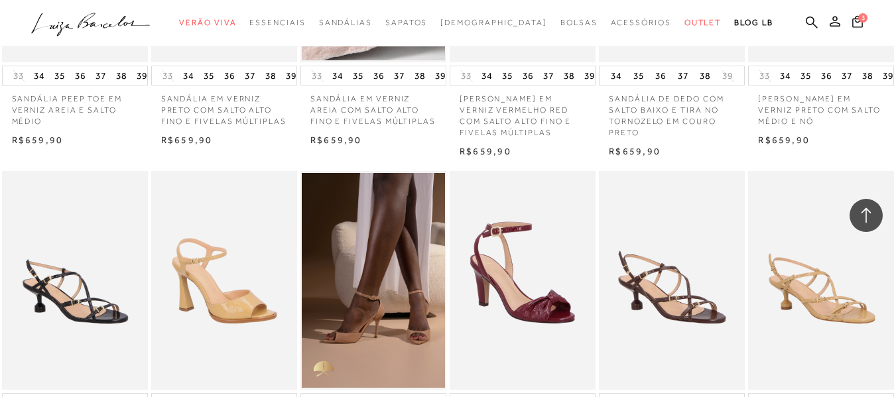
scroll to position [3540, 0]
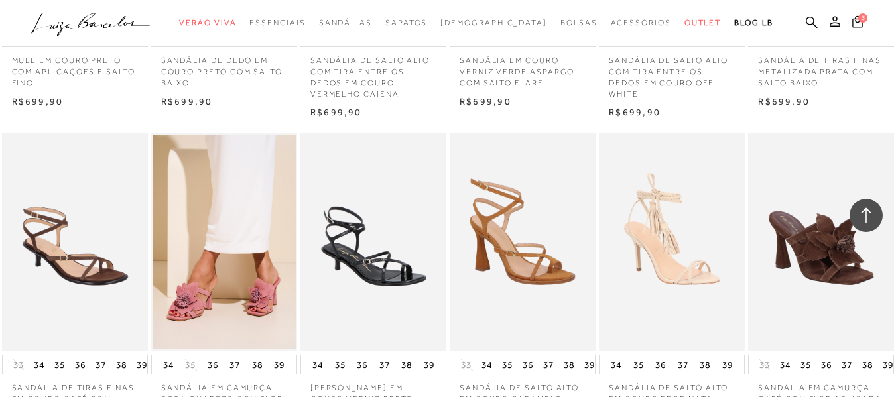
click at [858, 16] on span "3" at bounding box center [862, 17] width 9 height 9
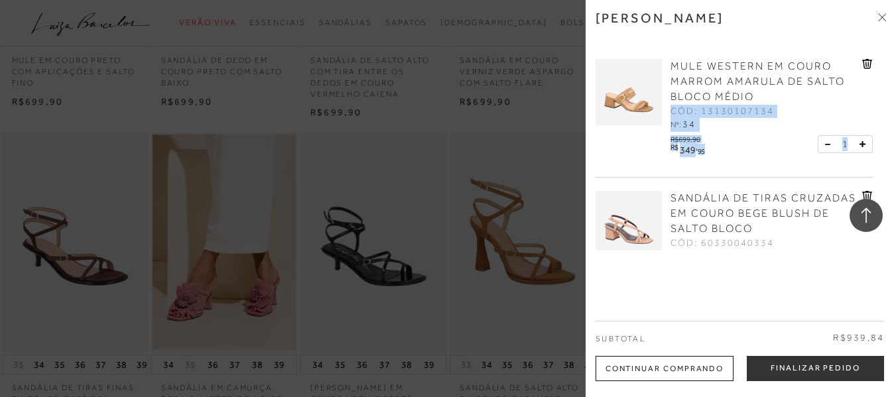
drag, startPoint x: 886, startPoint y: 129, endPoint x: 887, endPoint y: 146, distance: 17.3
click at [887, 146] on div "Minha sacola MULE WESTERN EM COURO MARROM AMARULA DE SALTO BLOCO MÉDIO CÓD: 131…" at bounding box center [740, 198] width 310 height 397
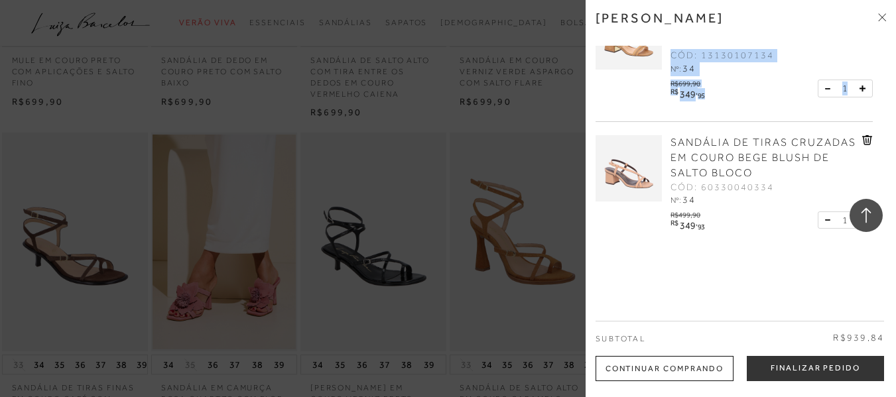
scroll to position [74, 0]
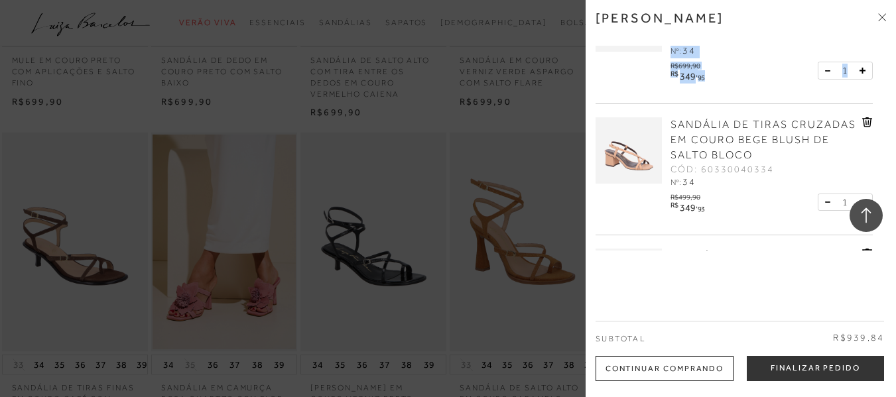
click at [894, 77] on div "Minha sacola MULE WESTERN EM COURO MARROM AMARULA DE SALTO BLOCO MÉDIO CÓD: 131…" at bounding box center [740, 198] width 310 height 397
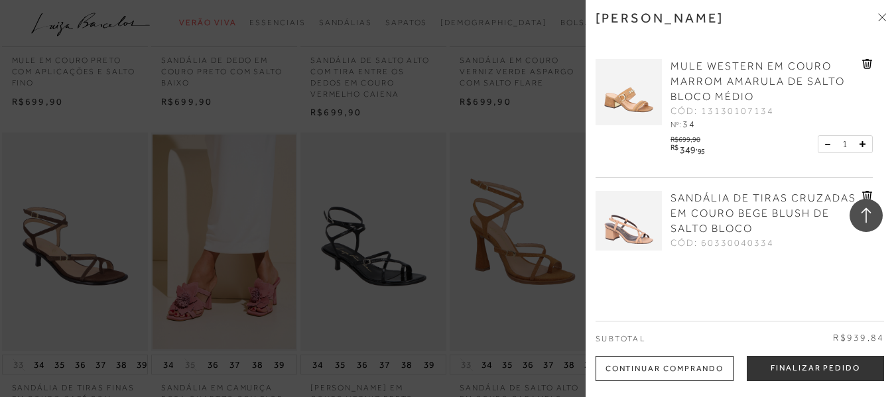
scroll to position [12, 0]
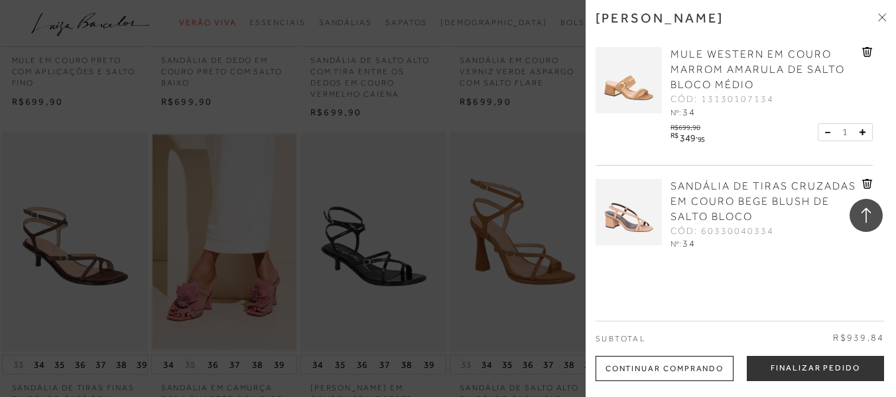
click at [867, 51] on icon at bounding box center [867, 52] width 10 height 10
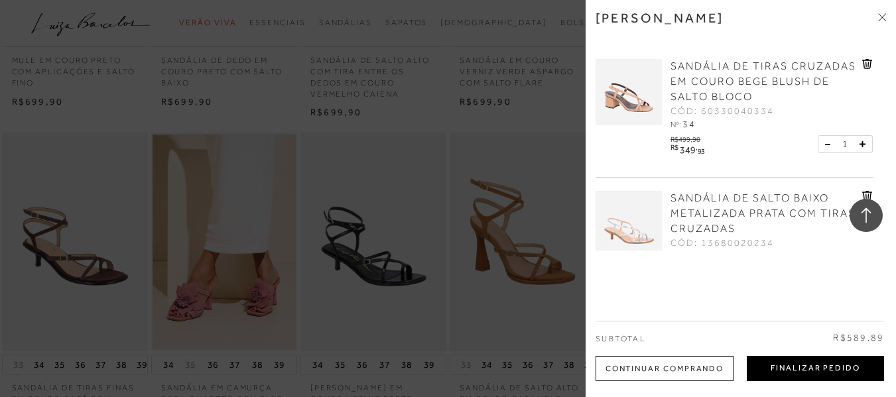
click at [831, 371] on button "Finalizar Pedido" at bounding box center [814, 368] width 137 height 25
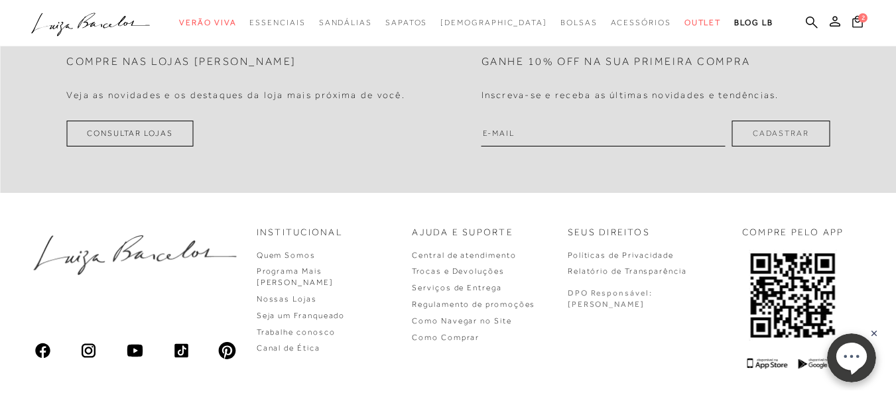
scroll to position [589, 0]
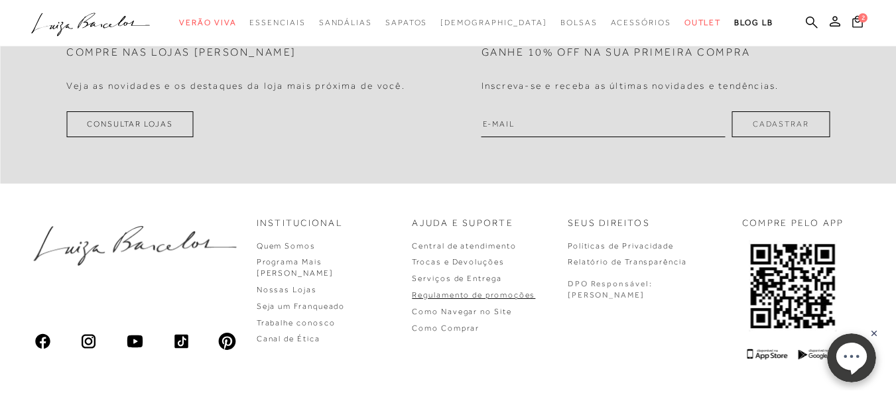
click at [518, 295] on link "Regulamento de promoções" at bounding box center [473, 294] width 123 height 9
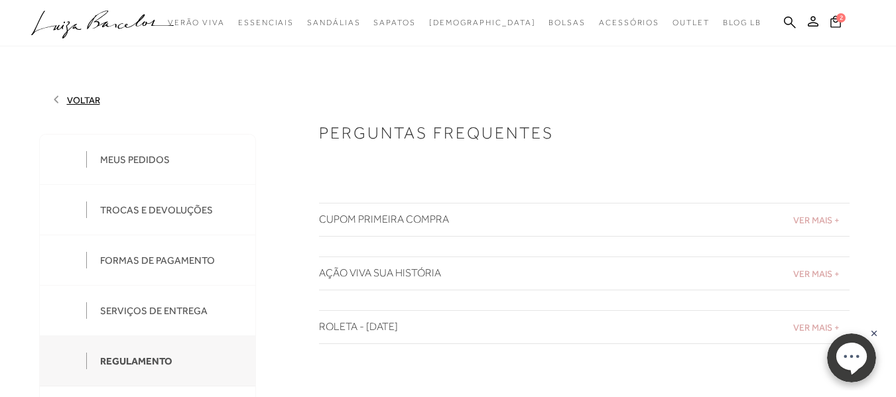
click at [823, 275] on span "VER MAIS +" at bounding box center [816, 273] width 46 height 11
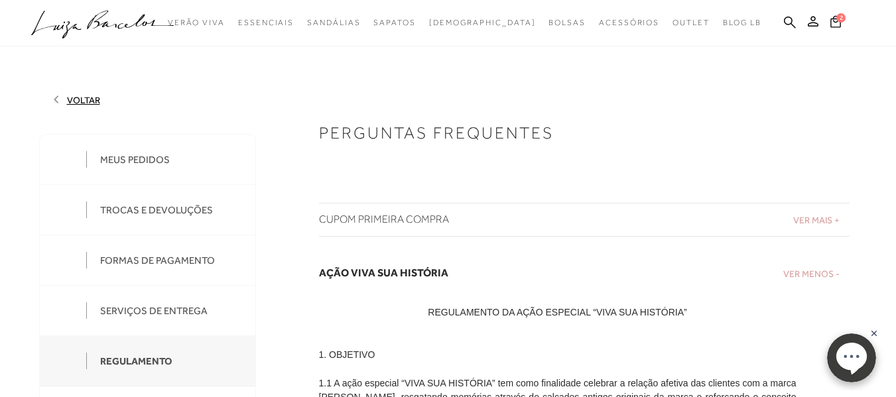
click at [821, 278] on span "VER MENOS -" at bounding box center [811, 273] width 56 height 11
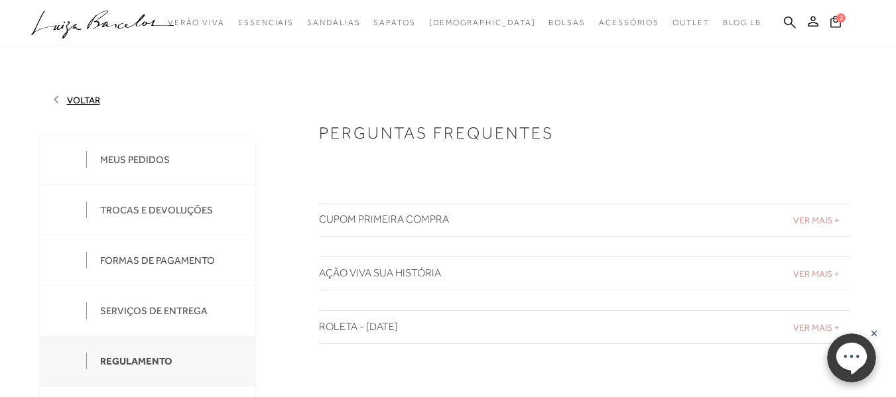
click at [815, 327] on span "VER MAIS +" at bounding box center [816, 327] width 46 height 11
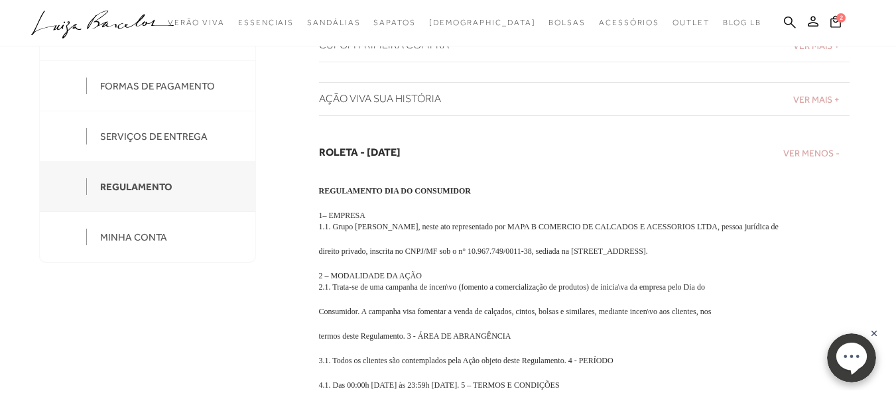
scroll to position [172, 0]
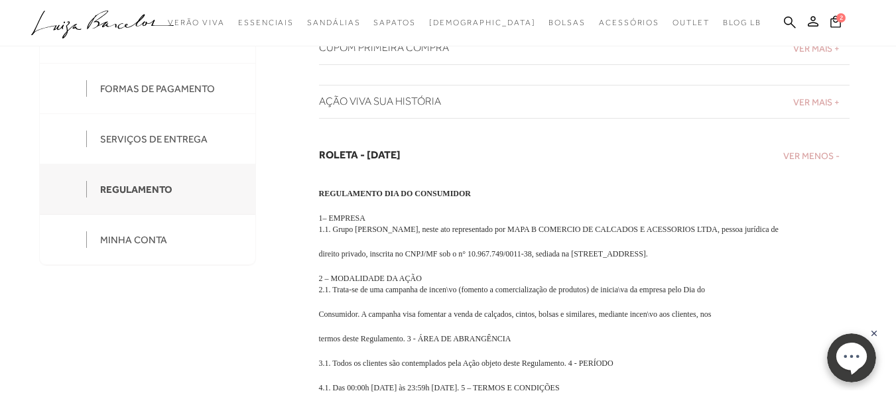
click at [445, 156] on h2 "ROLETA - DIA DO CLIENTE 2025" at bounding box center [584, 154] width 530 height 13
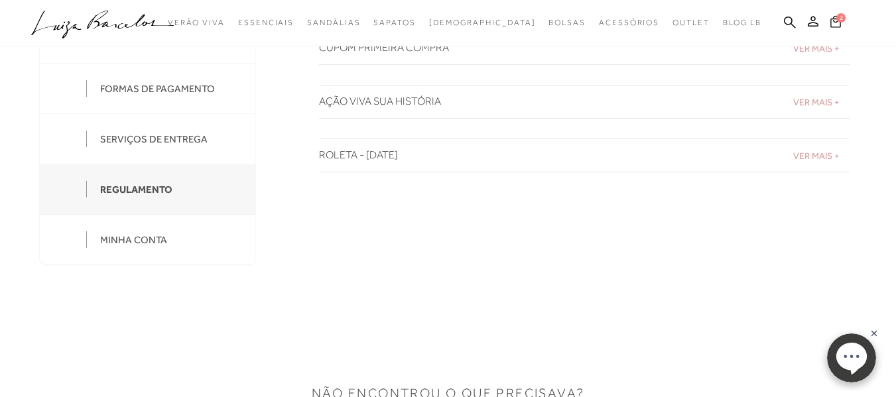
click at [838, 19] on span "2" at bounding box center [840, 17] width 9 height 9
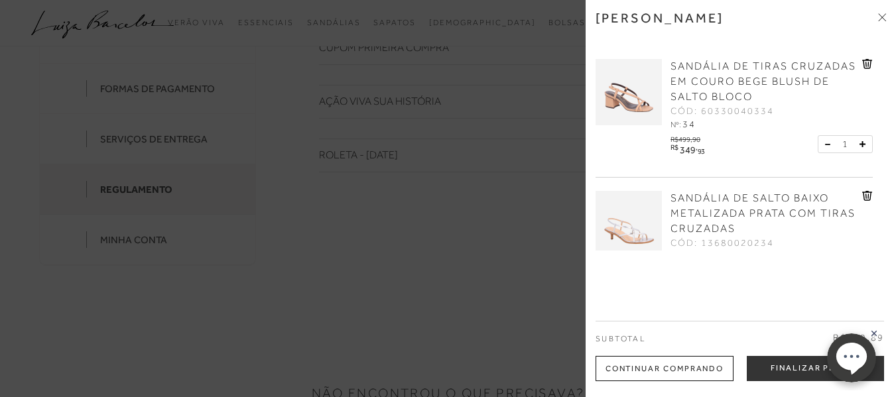
click at [711, 370] on div "Continuar Comprando" at bounding box center [664, 368] width 138 height 25
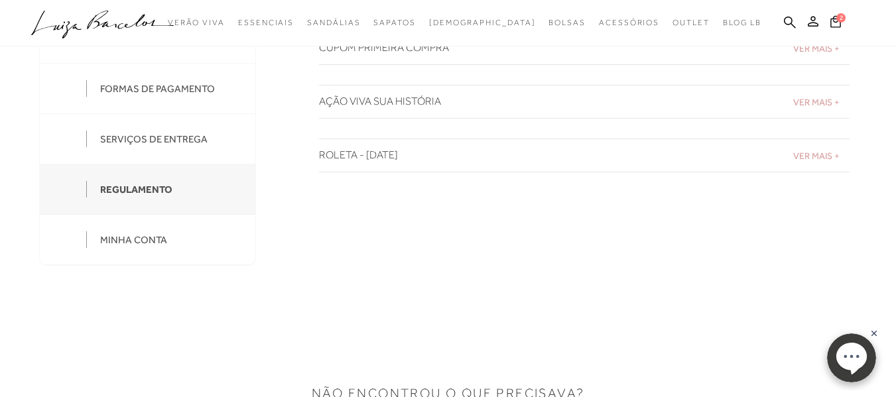
click at [404, 156] on h2 "ROLETA - DIA DO CLIENTE 2025" at bounding box center [584, 155] width 530 height 13
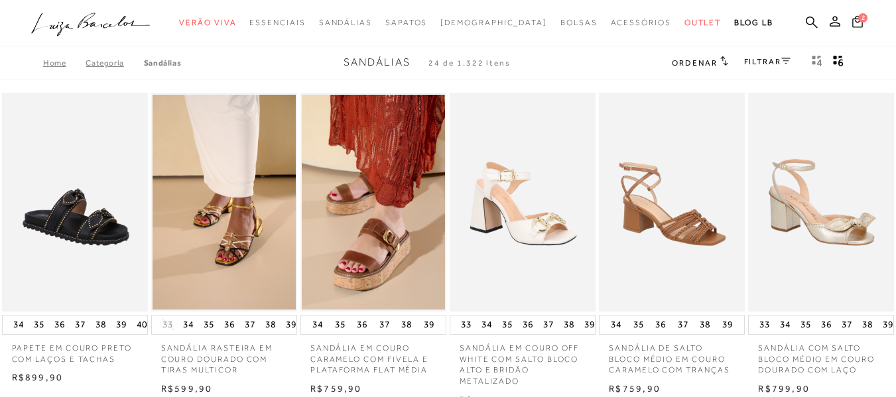
click at [858, 18] on span "2" at bounding box center [862, 17] width 9 height 9
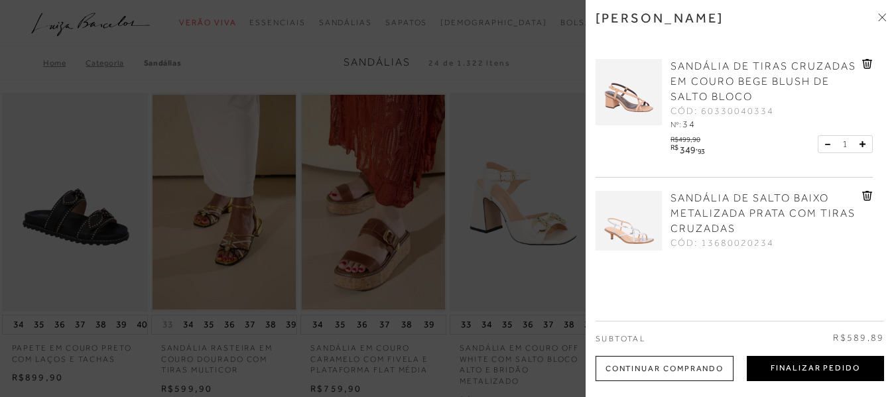
click at [839, 369] on button "Finalizar Pedido" at bounding box center [814, 368] width 137 height 25
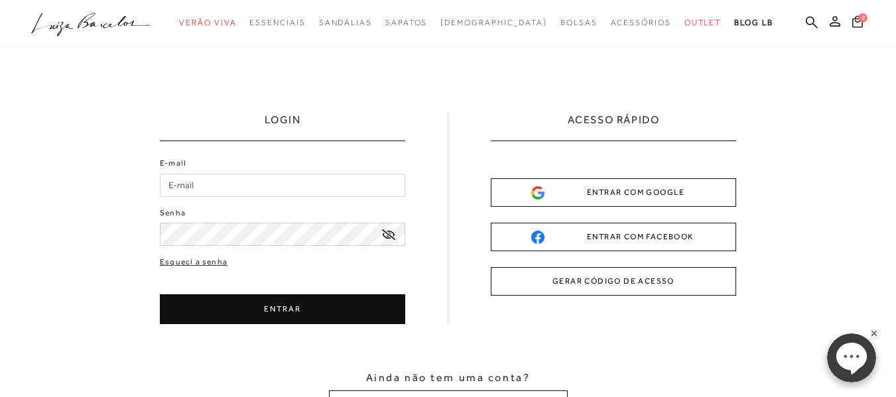
click at [313, 190] on input "E-mail" at bounding box center [282, 185] width 245 height 23
type input "[EMAIL_ADDRESS][DOMAIN_NAME]"
click at [291, 309] on button "ENTRAR" at bounding box center [282, 309] width 245 height 30
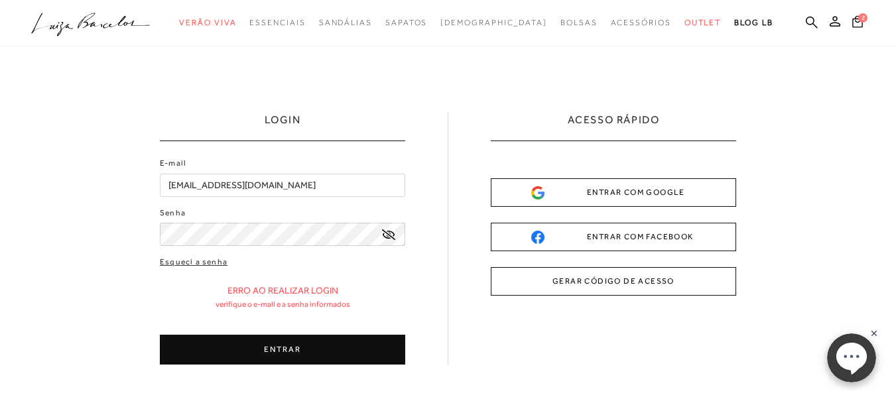
click at [288, 346] on button "ENTRAR" at bounding box center [282, 350] width 245 height 30
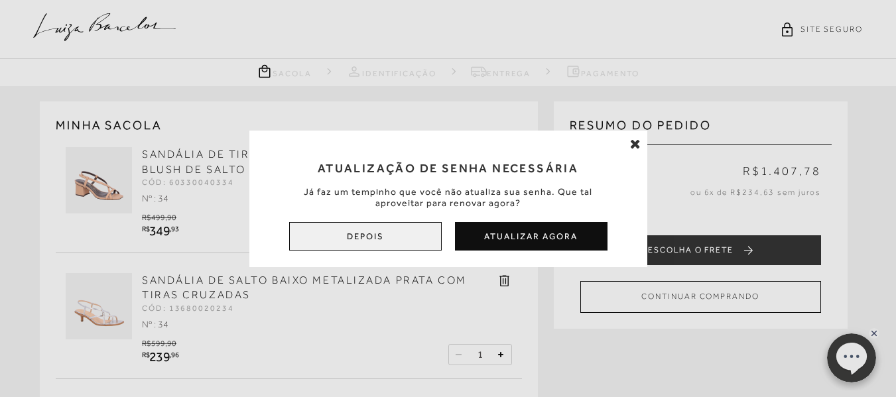
click at [367, 237] on button "Depois" at bounding box center [365, 236] width 152 height 29
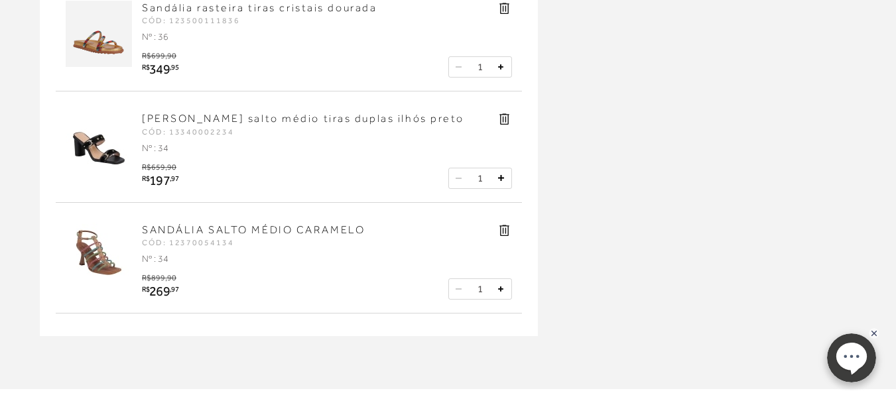
scroll to position [402, 0]
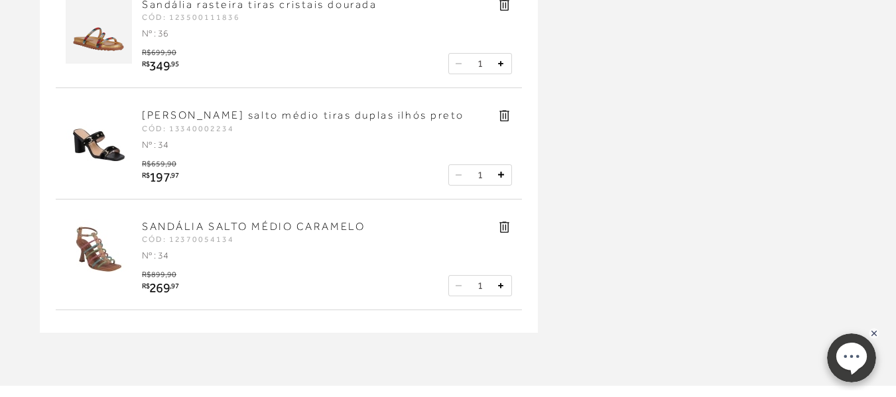
click at [505, 229] on icon at bounding box center [504, 226] width 10 height 11
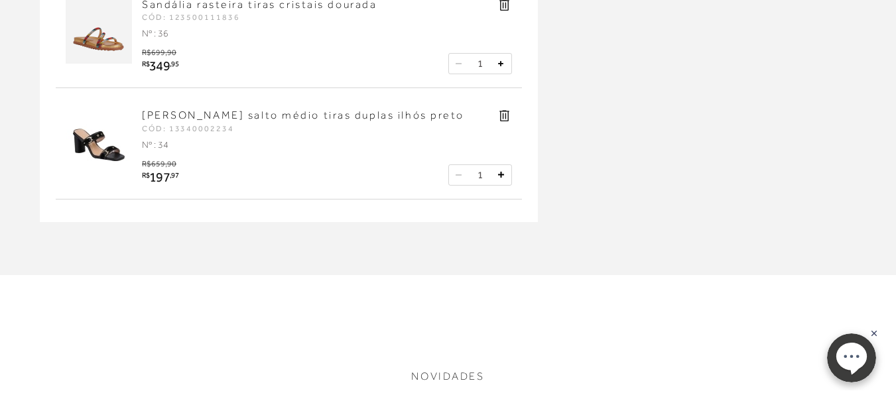
click at [504, 116] on icon at bounding box center [504, 115] width 15 height 15
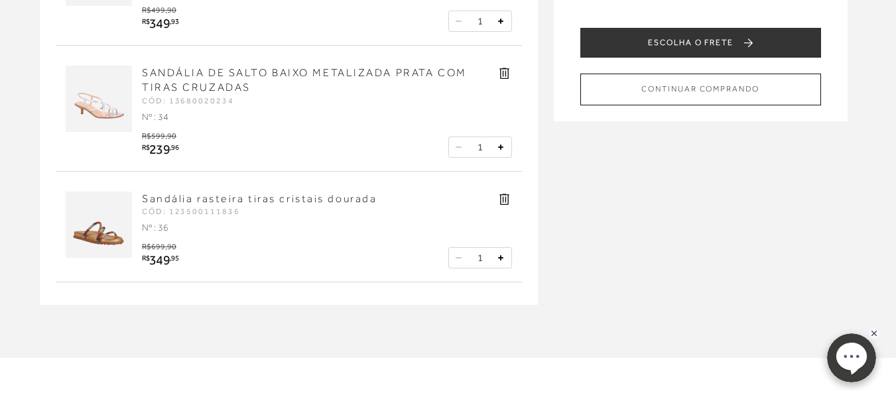
scroll to position [154, 0]
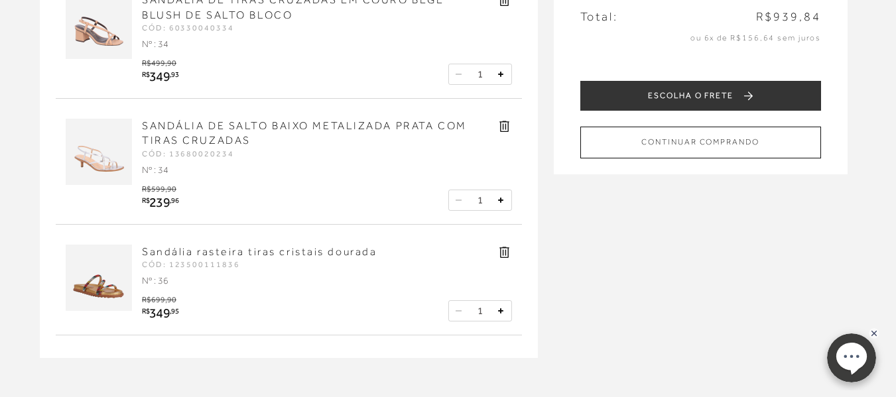
click at [501, 251] on icon at bounding box center [504, 252] width 15 height 15
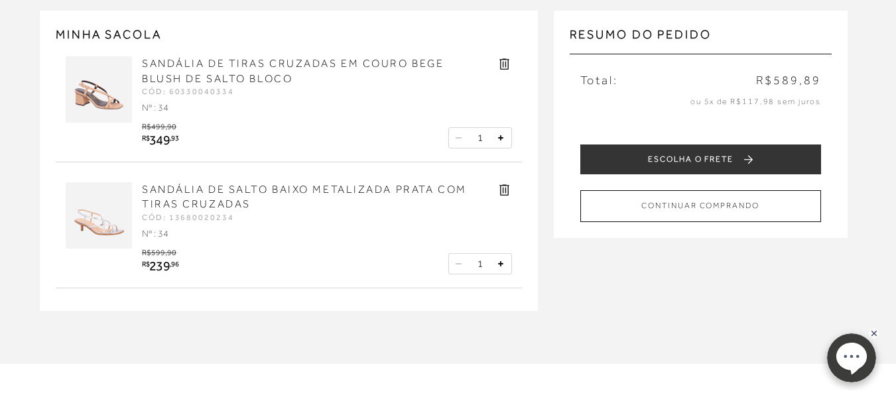
scroll to position [0, 0]
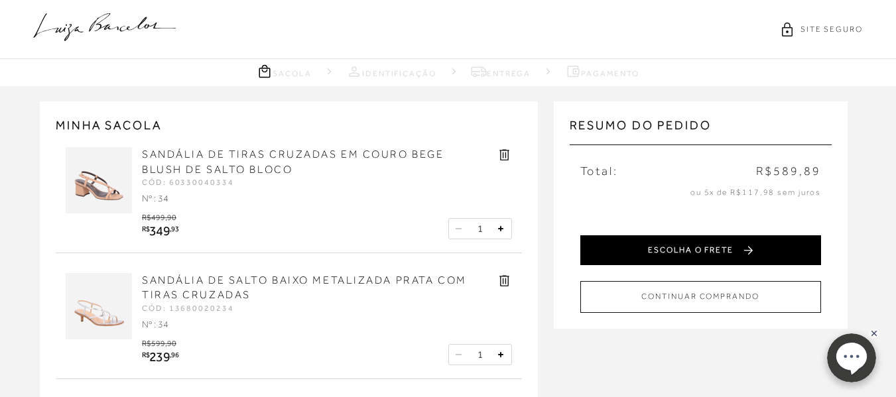
click at [692, 253] on button "ESCOLHA O FRETE" at bounding box center [700, 250] width 241 height 30
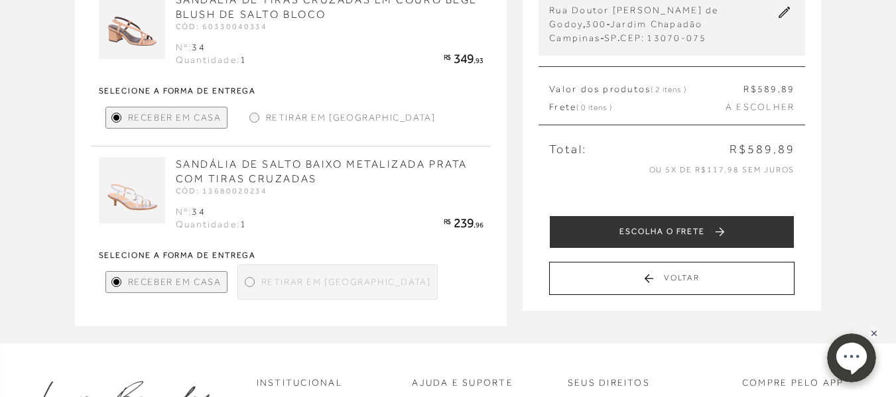
scroll to position [101, 0]
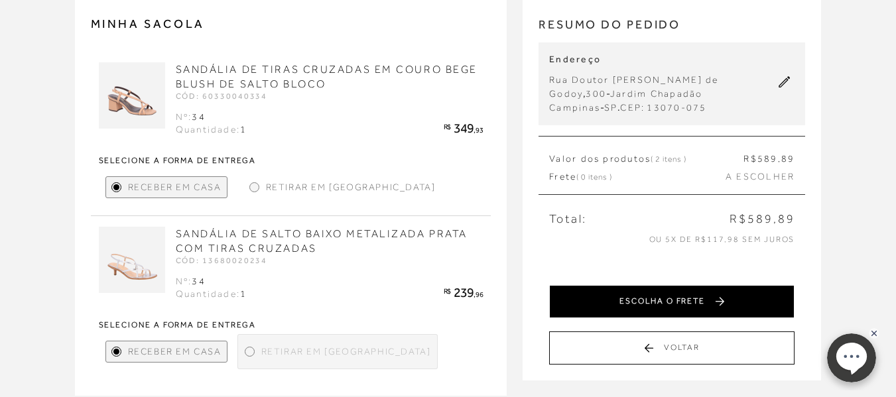
click at [693, 300] on button "ESCOLHA O FRETE" at bounding box center [671, 301] width 245 height 33
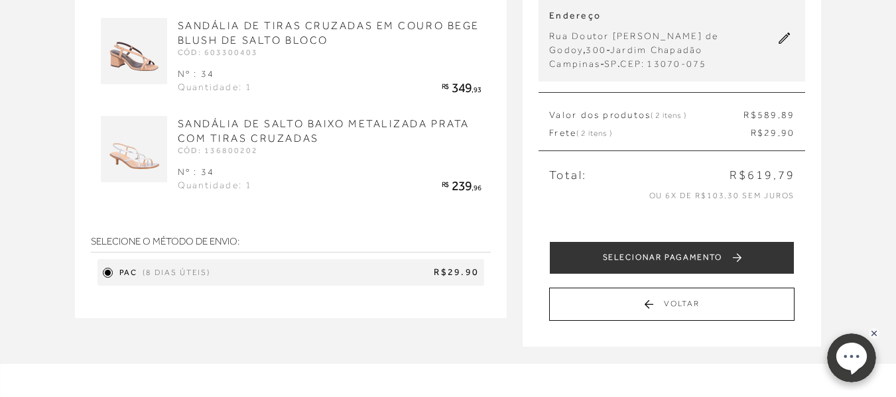
scroll to position [144, 0]
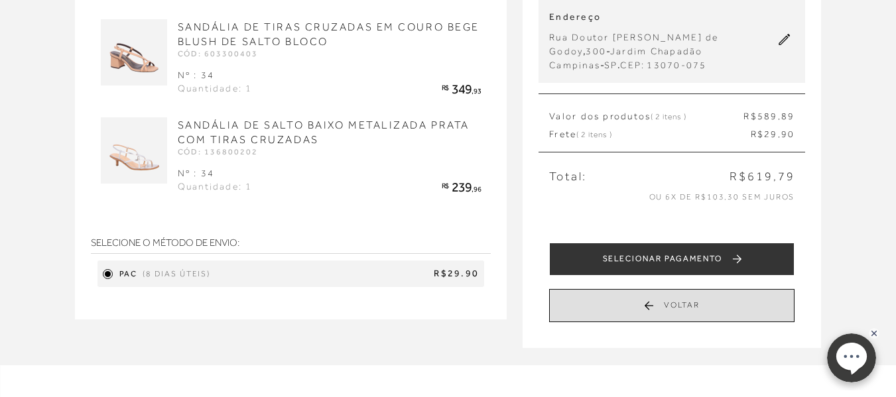
click at [693, 301] on button "Voltar" at bounding box center [671, 305] width 245 height 33
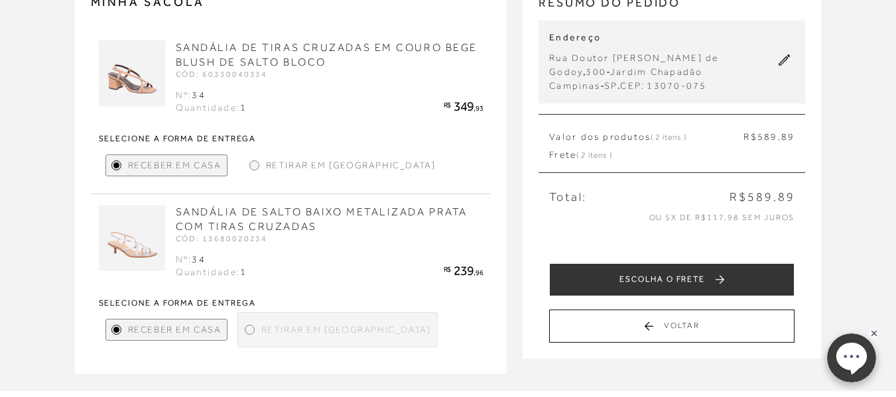
scroll to position [125, 0]
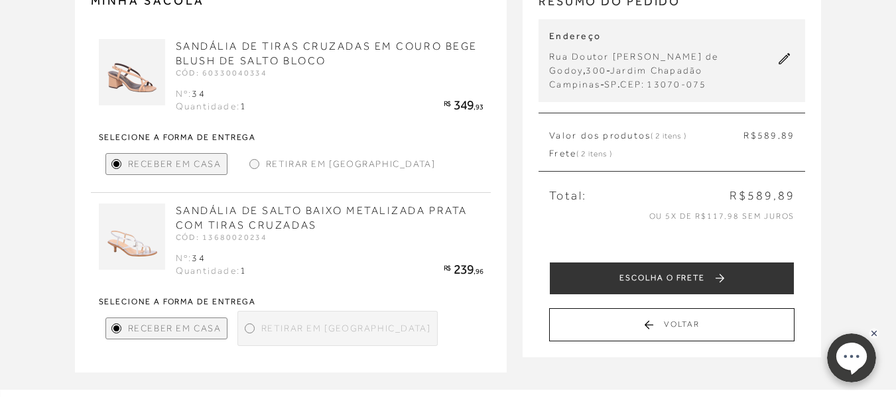
click at [251, 164] on div at bounding box center [254, 164] width 6 height 6
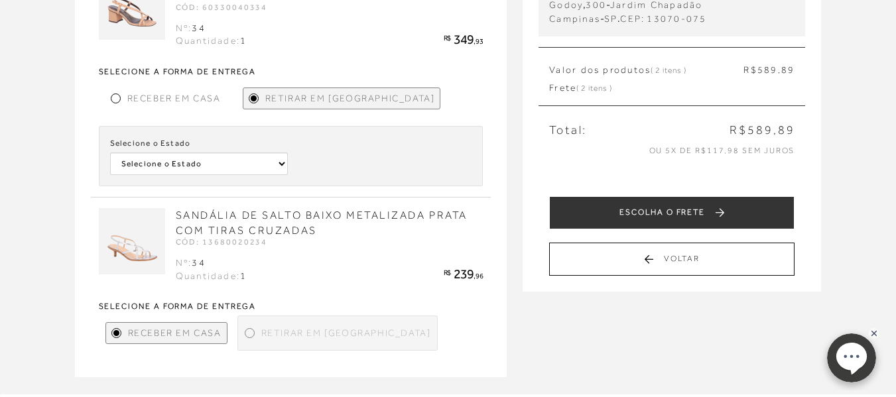
scroll to position [204, 0]
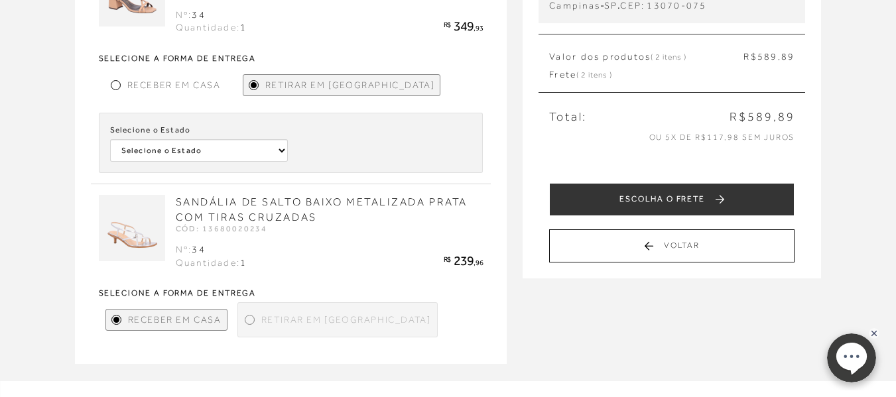
click at [249, 320] on div at bounding box center [250, 320] width 6 height 6
click at [248, 321] on div at bounding box center [250, 320] width 6 height 6
click at [281, 150] on select "Selecione o [GEOGRAPHIC_DATA] [GEOGRAPHIC_DATA]" at bounding box center [199, 150] width 178 height 23
click at [282, 148] on select "Selecione o [GEOGRAPHIC_DATA] [GEOGRAPHIC_DATA]" at bounding box center [199, 150] width 178 height 23
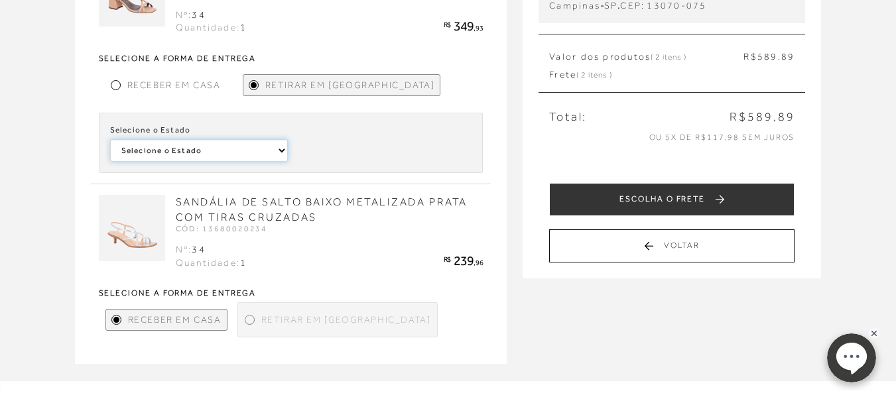
click at [282, 148] on select "Selecione o [GEOGRAPHIC_DATA] [GEOGRAPHIC_DATA]" at bounding box center [199, 150] width 178 height 23
click at [282, 152] on select "Selecione o [GEOGRAPHIC_DATA] [GEOGRAPHIC_DATA]" at bounding box center [199, 150] width 178 height 23
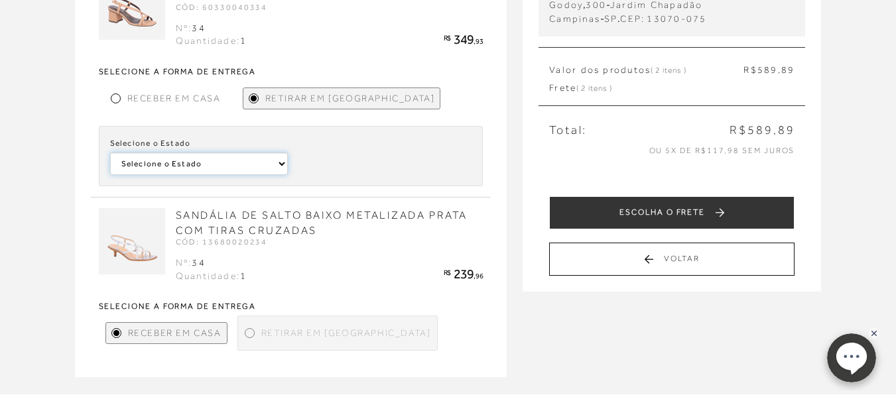
scroll to position [192, 0]
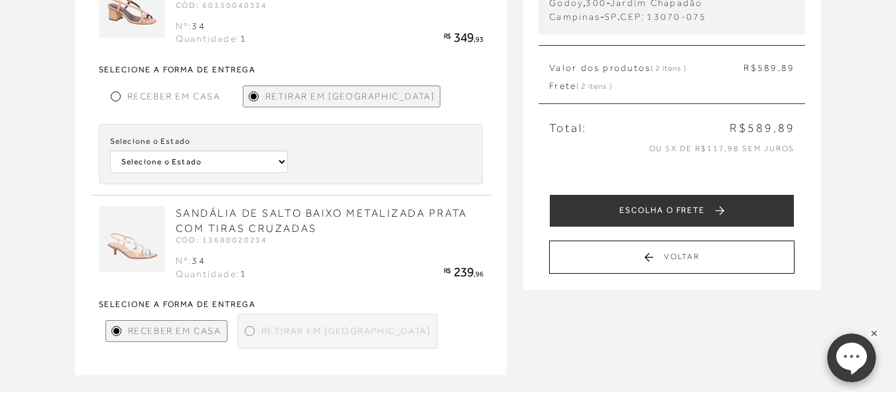
click at [135, 245] on img at bounding box center [132, 239] width 66 height 66
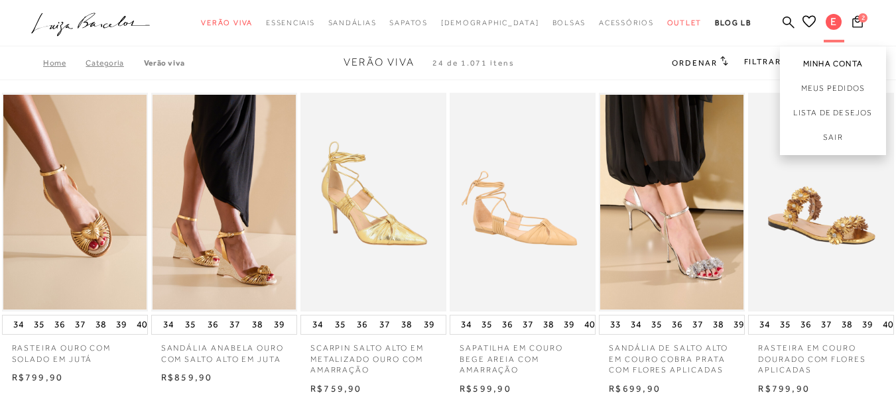
click at [806, 62] on link "Minha Conta" at bounding box center [833, 61] width 106 height 30
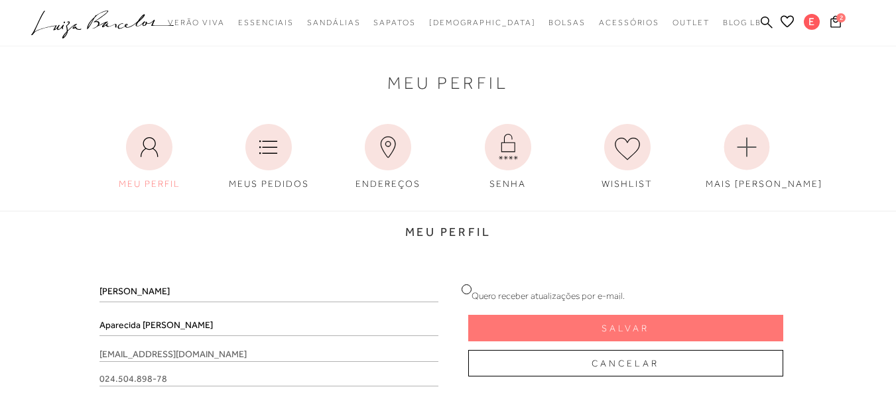
click at [881, 194] on div "MEU PERFIL MEUS PEDIDOS ENDEREÇOS" at bounding box center [448, 157] width 896 height 80
click at [842, 17] on span "2" at bounding box center [840, 17] width 9 height 9
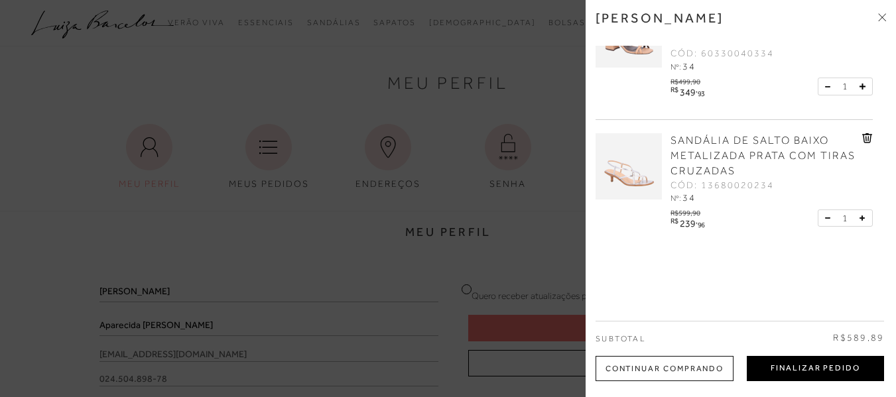
click at [825, 367] on button "Finalizar Pedido" at bounding box center [814, 368] width 137 height 25
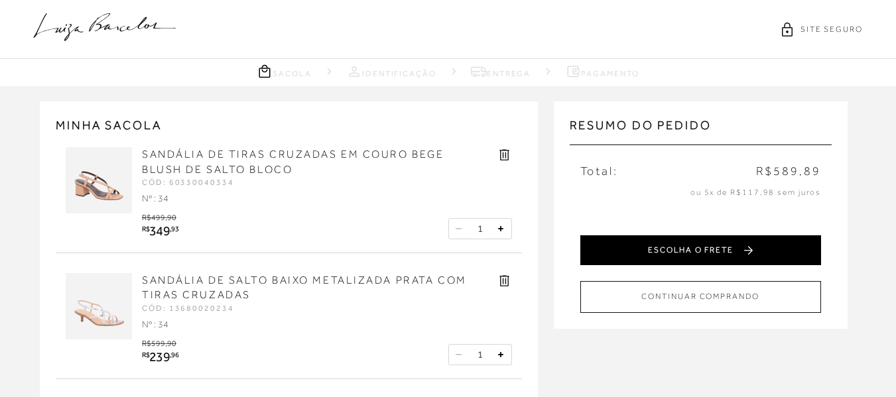
click at [699, 250] on button "ESCOLHA O FRETE" at bounding box center [700, 250] width 241 height 30
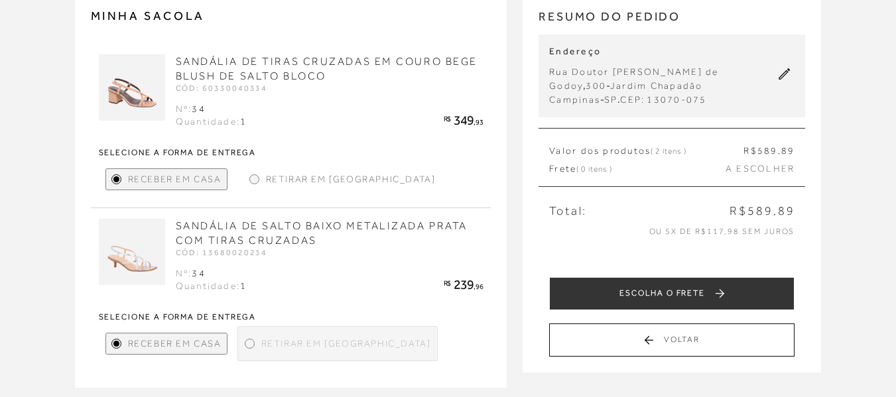
scroll to position [123, 0]
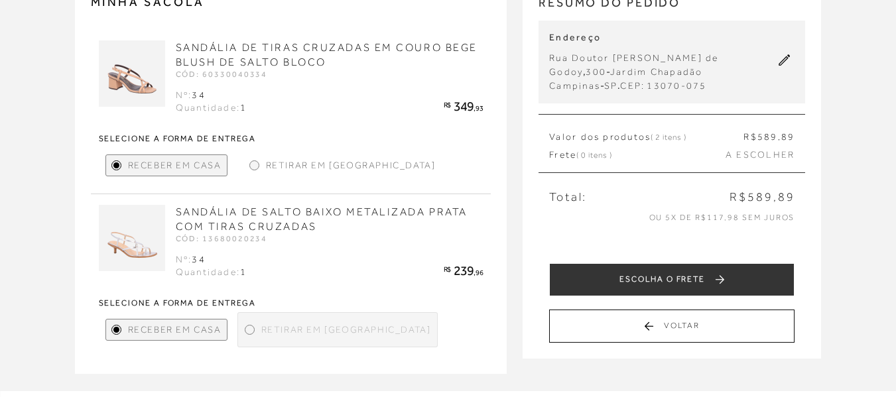
click at [252, 164] on div at bounding box center [254, 165] width 6 height 6
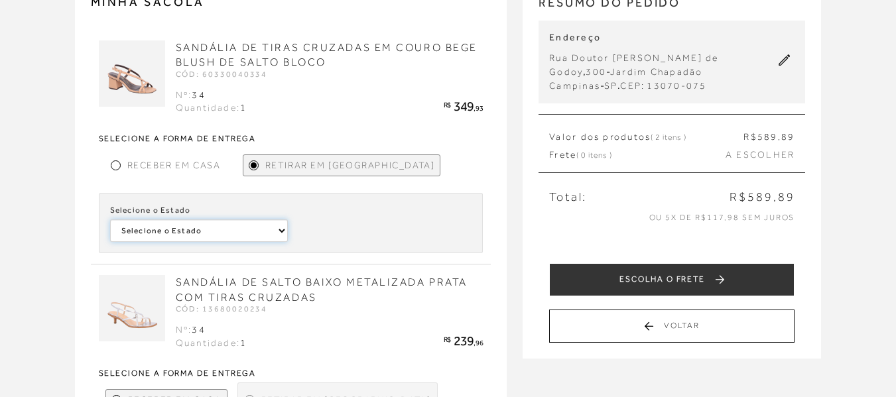
click at [280, 231] on select "Selecione o [GEOGRAPHIC_DATA] [GEOGRAPHIC_DATA]" at bounding box center [199, 230] width 178 height 23
click at [116, 166] on div at bounding box center [116, 165] width 6 height 6
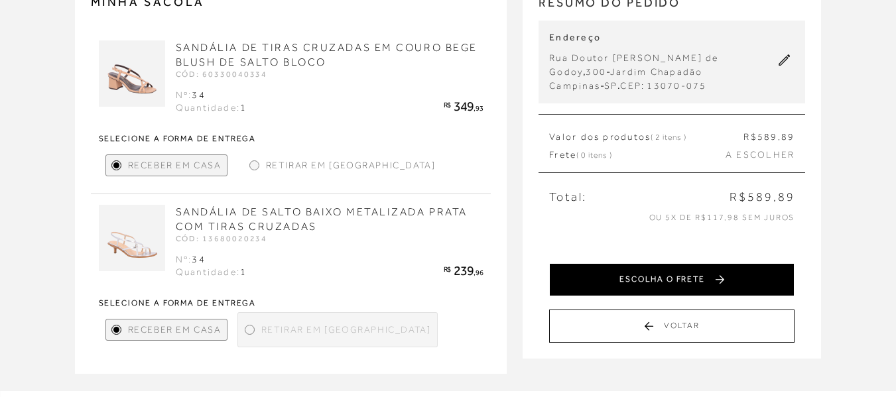
click at [677, 273] on button "ESCOLHA O FRETE" at bounding box center [671, 279] width 245 height 33
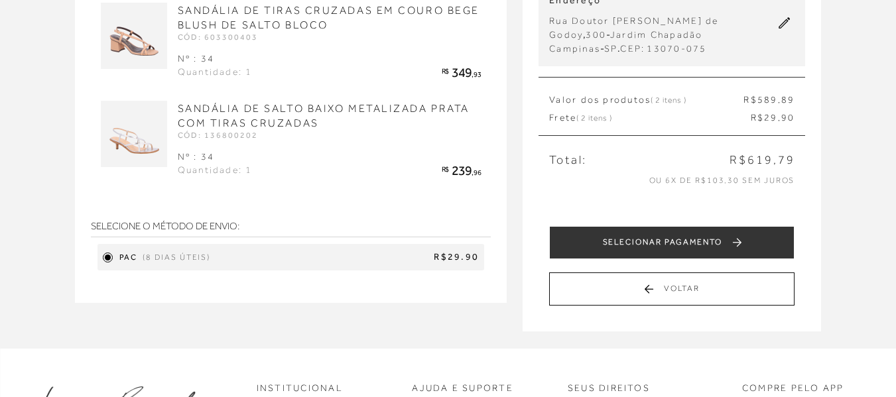
scroll to position [156, 0]
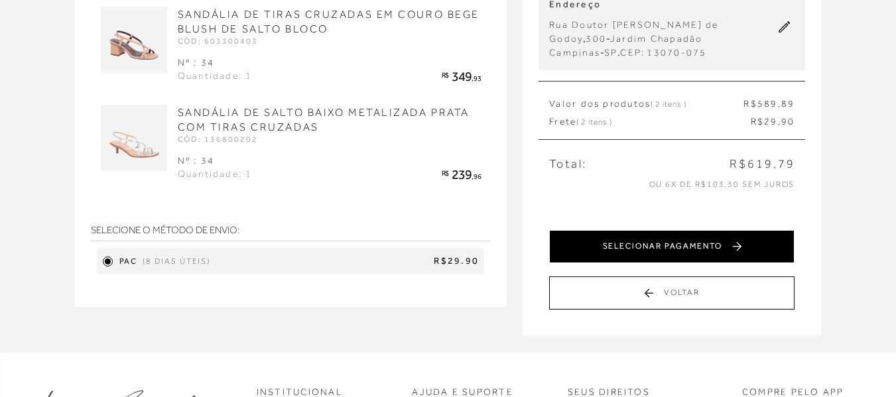
click at [653, 243] on button "SELECIONAR PAGAMENTO" at bounding box center [671, 246] width 245 height 33
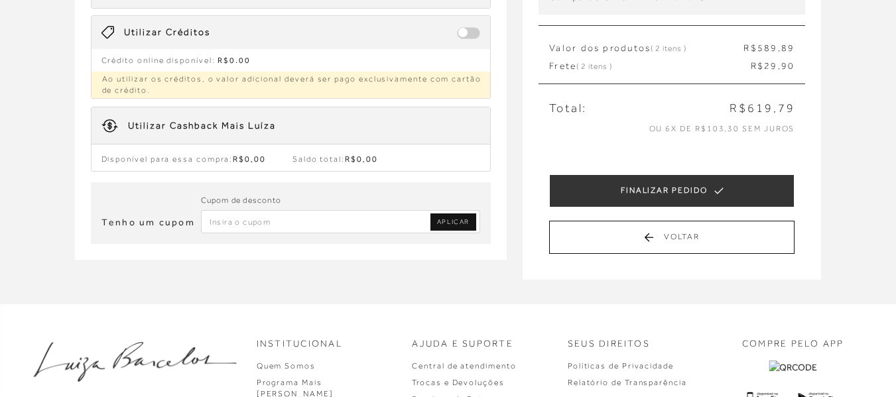
scroll to position [217, 0]
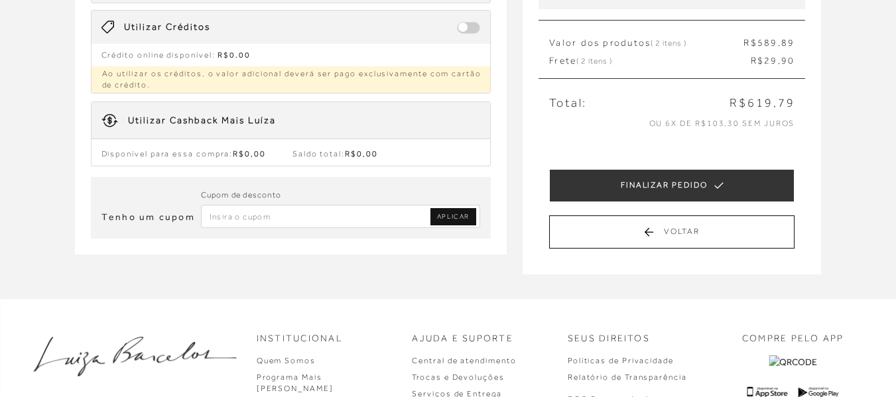
click at [320, 222] on input "Inserir Código da Promoção" at bounding box center [341, 216] width 280 height 23
type input "cashback"
click at [445, 219] on span "APLICAR" at bounding box center [453, 216] width 32 height 9
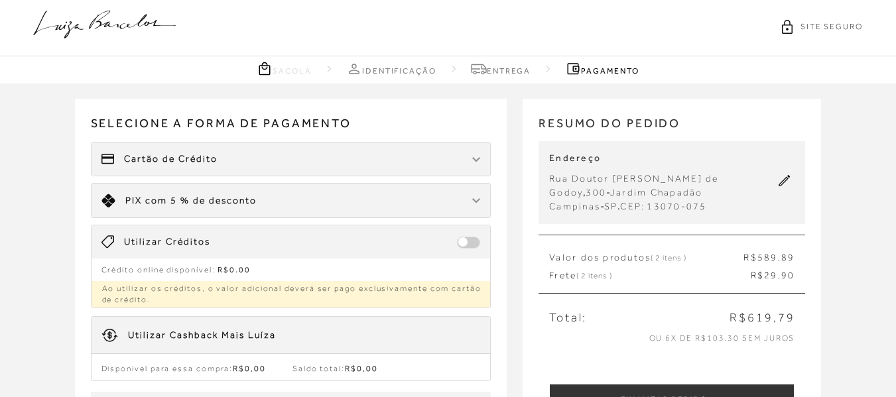
scroll to position [0, 0]
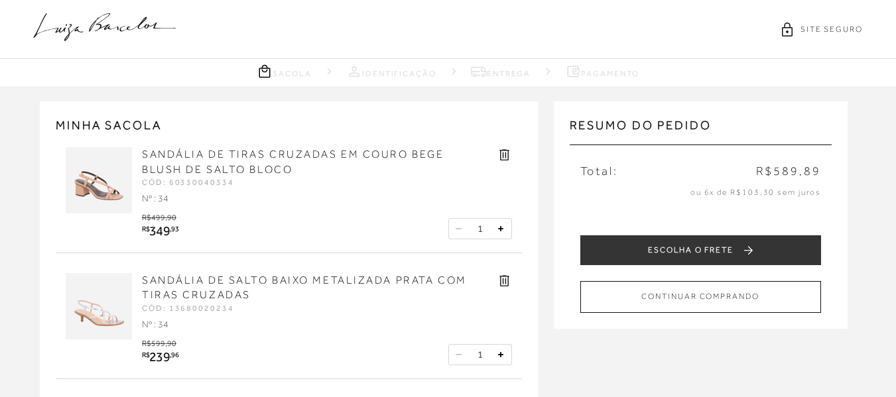
click at [502, 282] on icon at bounding box center [504, 281] width 10 height 11
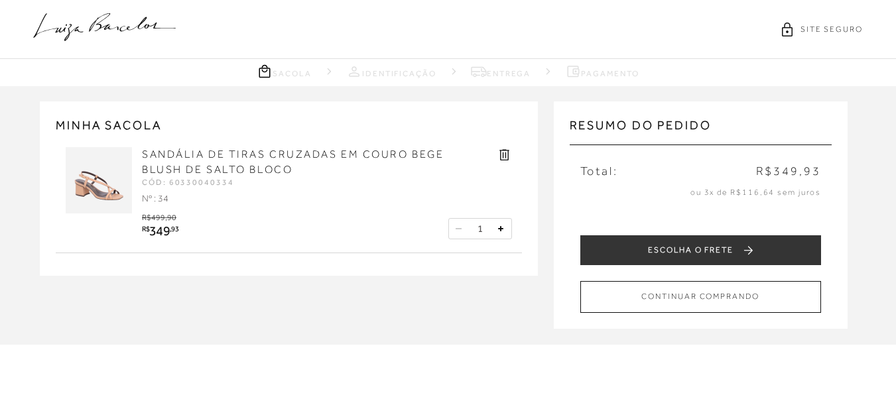
click at [95, 182] on img at bounding box center [99, 180] width 66 height 66
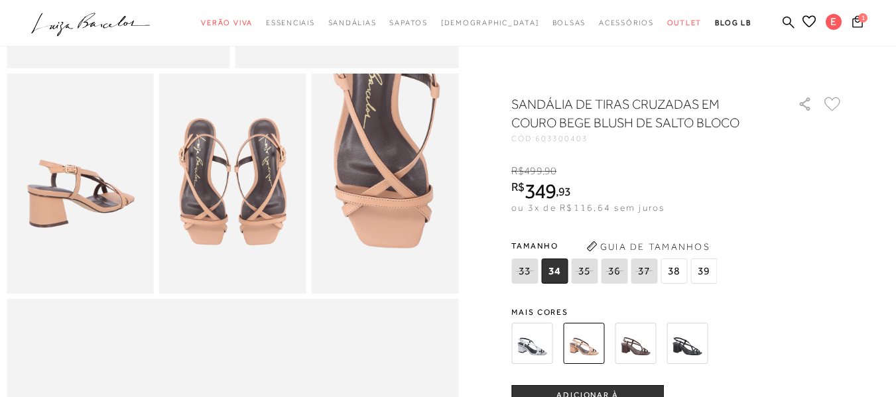
scroll to position [365, 0]
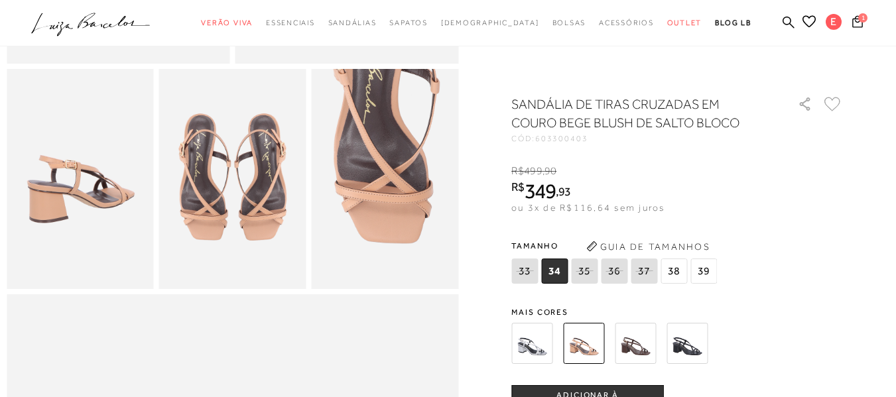
click at [529, 341] on img at bounding box center [531, 343] width 41 height 41
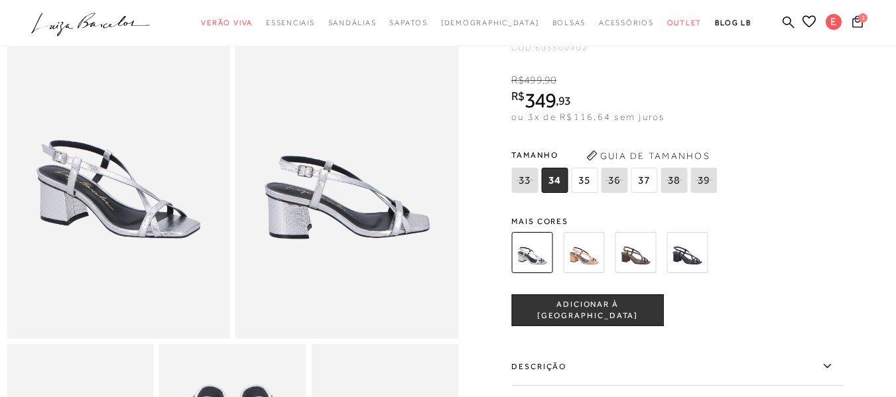
scroll to position [86, 0]
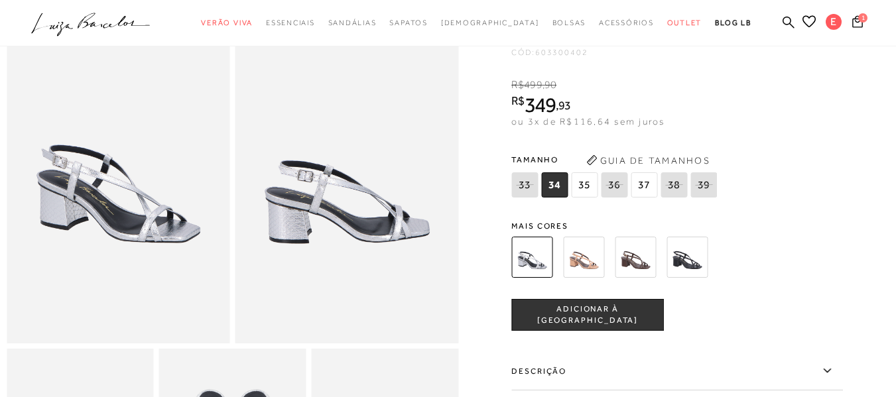
click at [641, 264] on img at bounding box center [635, 257] width 41 height 41
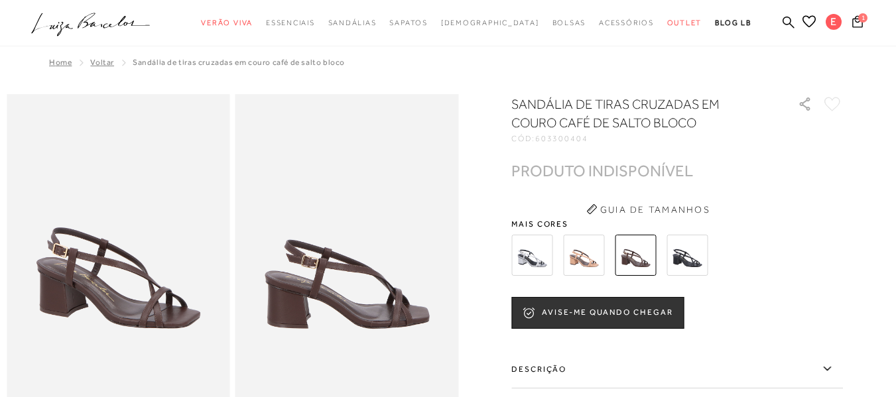
click at [693, 258] on img at bounding box center [686, 255] width 41 height 41
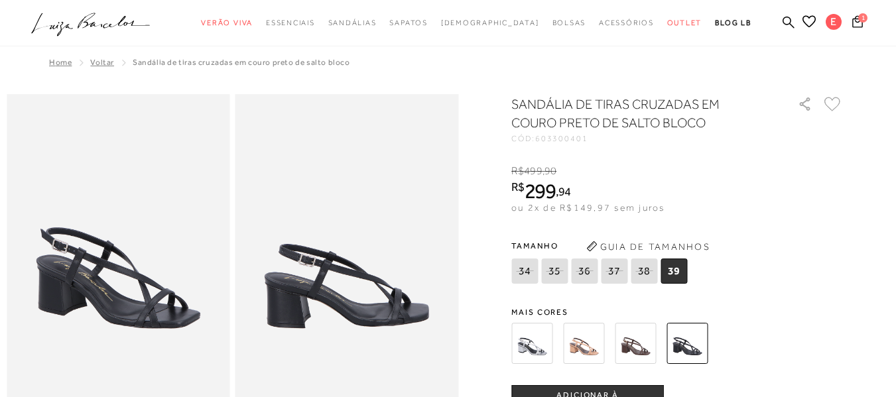
click at [585, 343] on img at bounding box center [583, 343] width 41 height 41
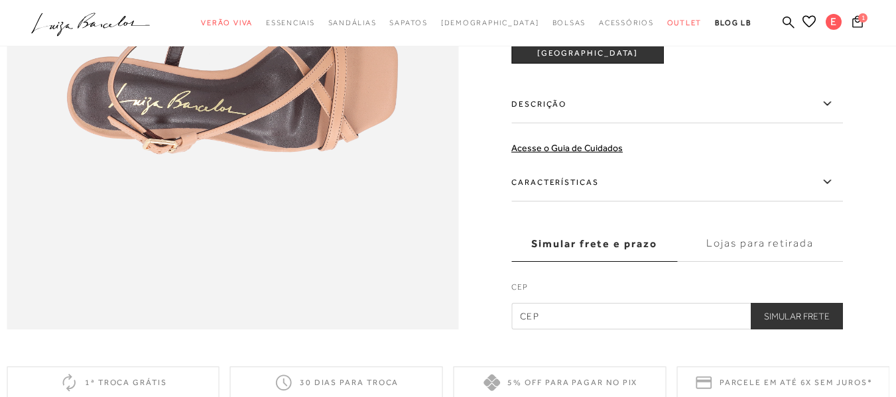
scroll to position [1012, 0]
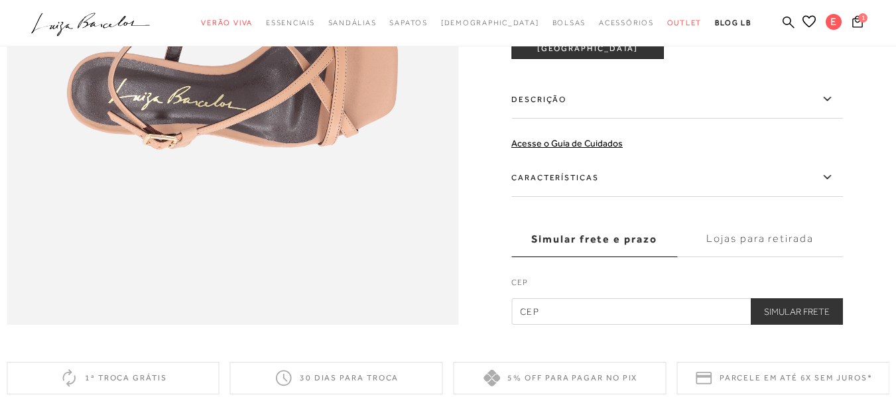
click at [778, 257] on label "Lojas para retirada" at bounding box center [760, 239] width 166 height 36
click at [0, 0] on input "Lojas para retirada" at bounding box center [0, 0] width 0 height 0
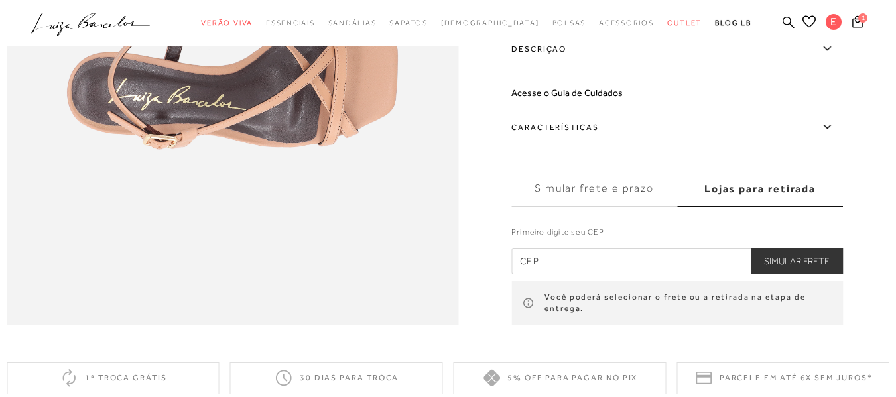
click at [708, 274] on input "text" at bounding box center [676, 261] width 331 height 27
type input "13070-075"
click at [818, 274] on button "Simular Frete" at bounding box center [796, 261] width 92 height 27
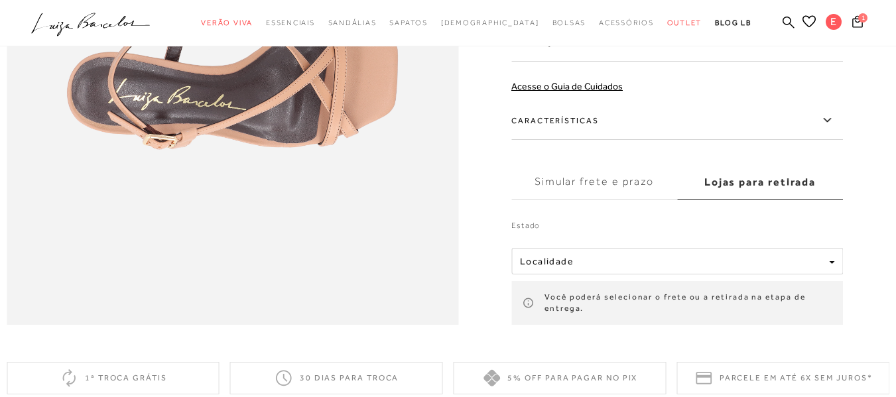
click at [793, 200] on label "Lojas para retirada" at bounding box center [760, 182] width 166 height 36
click at [0, 0] on input "Lojas para retirada" at bounding box center [0, 0] width 0 height 0
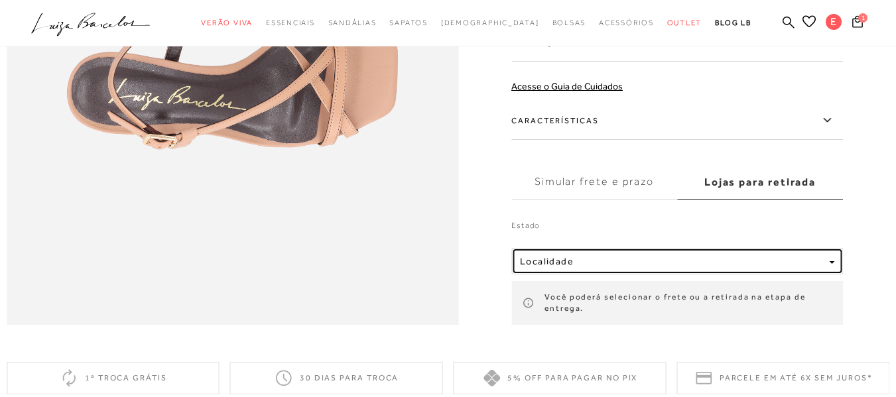
click at [834, 267] on div "button" at bounding box center [831, 261] width 5 height 11
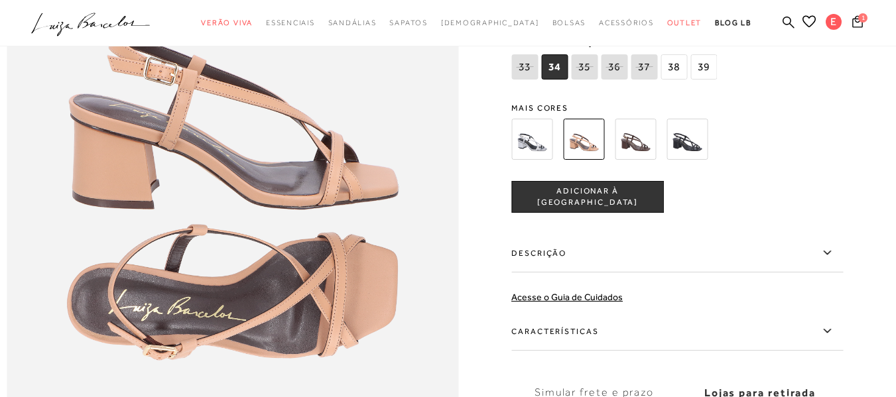
scroll to position [806, 0]
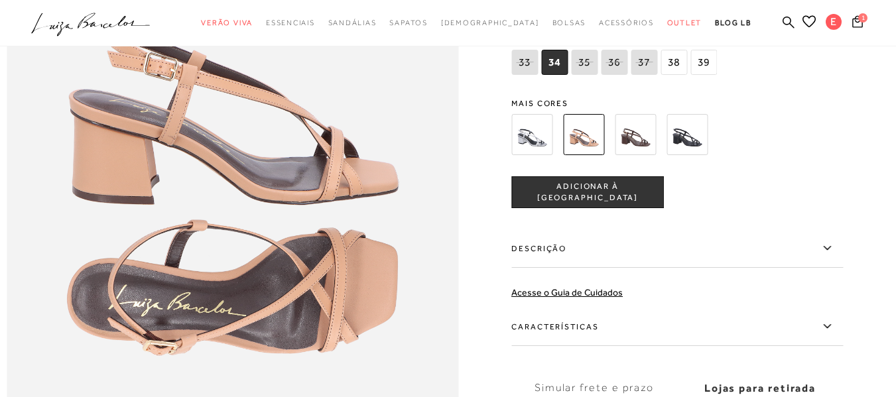
click at [530, 155] on img at bounding box center [531, 134] width 41 height 41
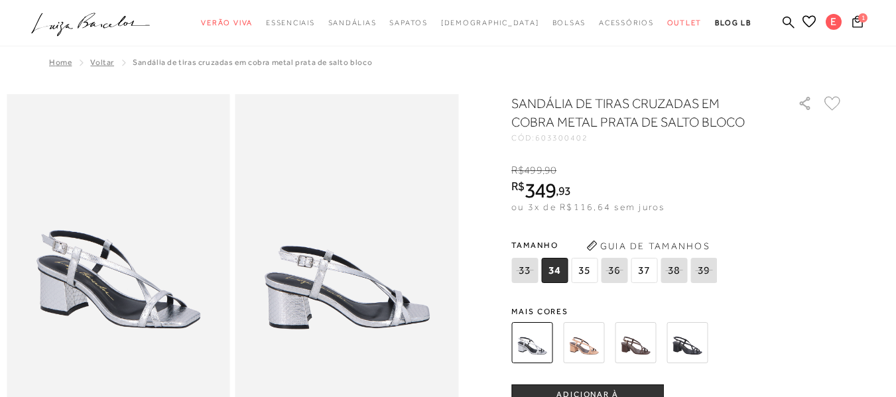
click at [585, 347] on img at bounding box center [583, 342] width 41 height 41
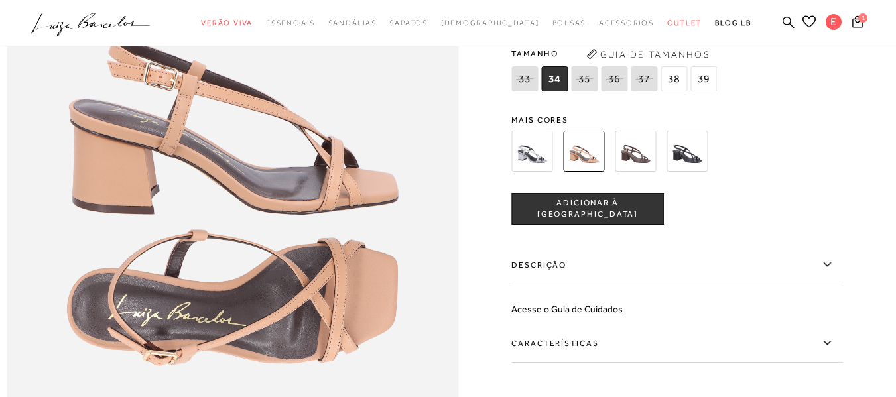
scroll to position [787, 0]
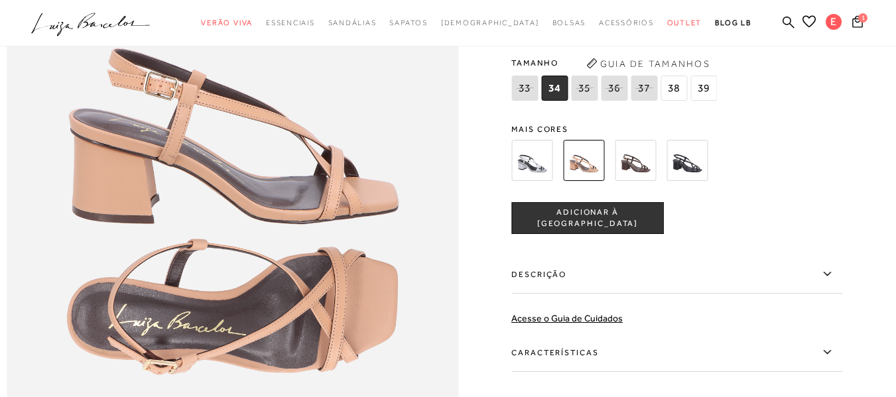
click at [603, 230] on span "ADICIONAR À [GEOGRAPHIC_DATA]" at bounding box center [587, 218] width 151 height 23
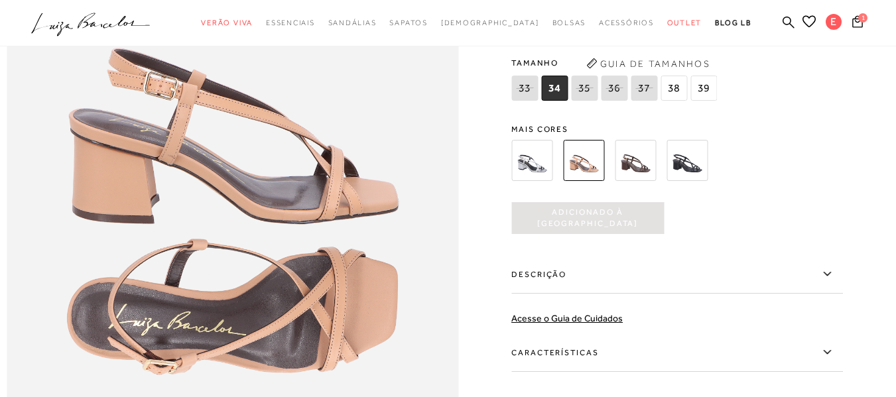
scroll to position [0, 0]
click at [858, 20] on span "1" at bounding box center [862, 17] width 9 height 9
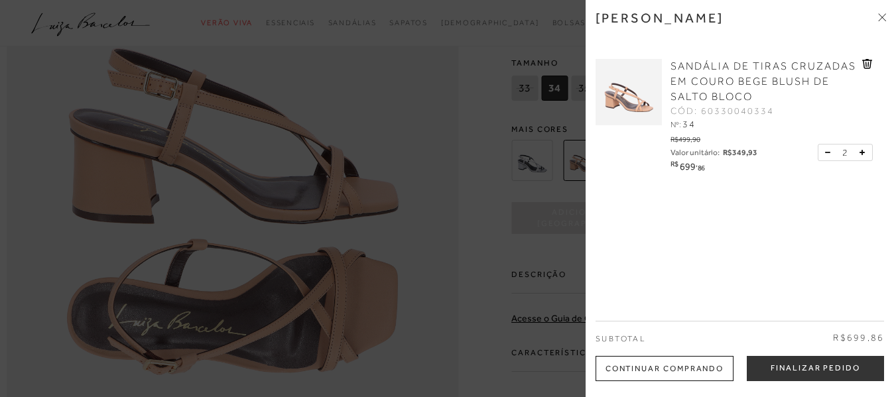
click at [825, 152] on icon at bounding box center [827, 152] width 5 height 1
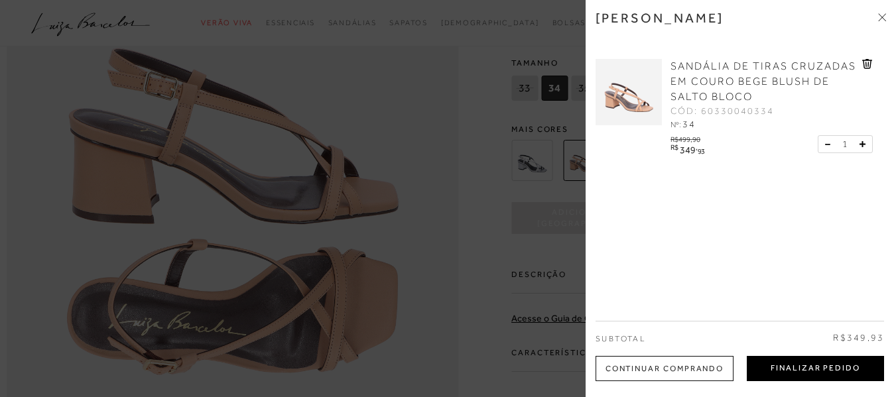
click at [834, 364] on button "Finalizar Pedido" at bounding box center [814, 368] width 137 height 25
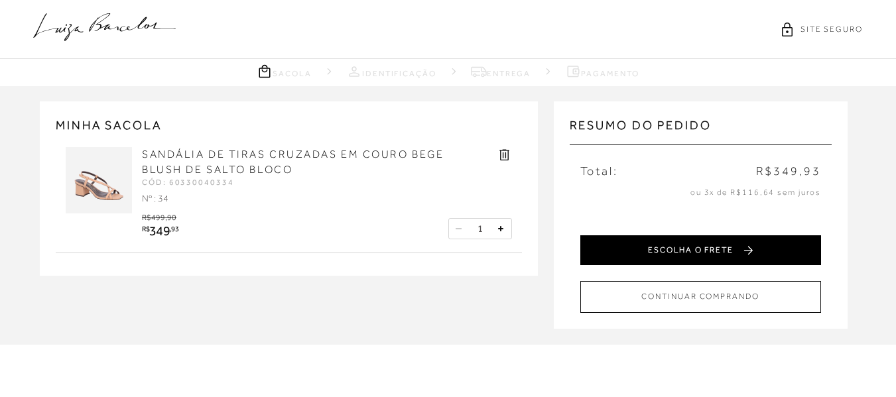
click at [725, 248] on button "ESCOLHA O FRETE" at bounding box center [700, 250] width 241 height 30
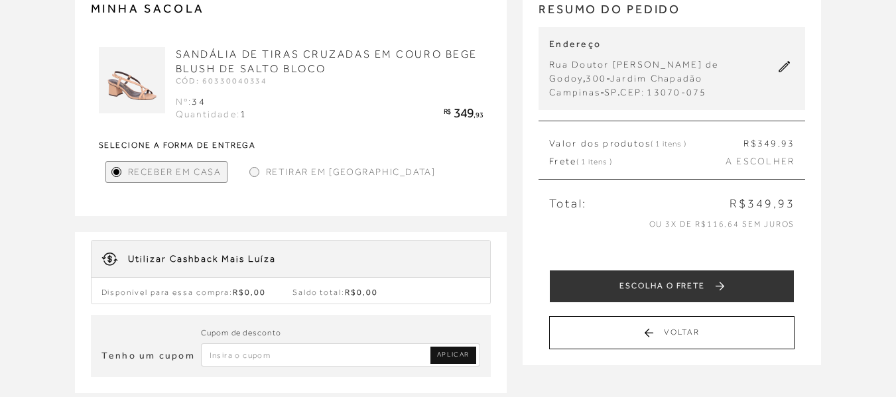
scroll to position [128, 0]
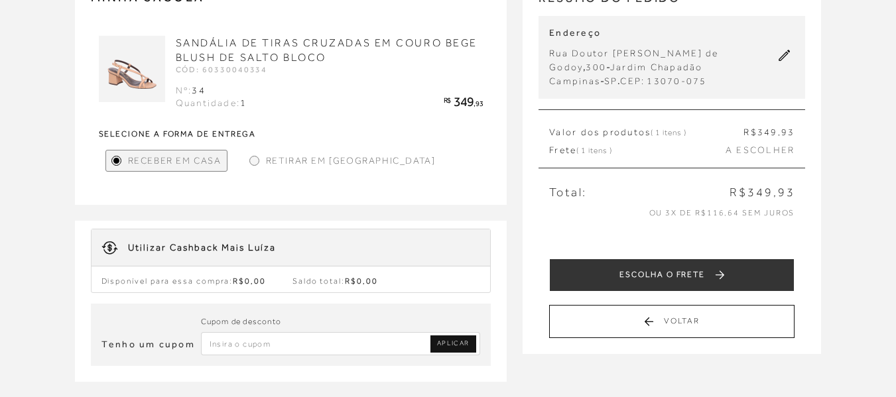
click at [255, 161] on div at bounding box center [254, 161] width 6 height 6
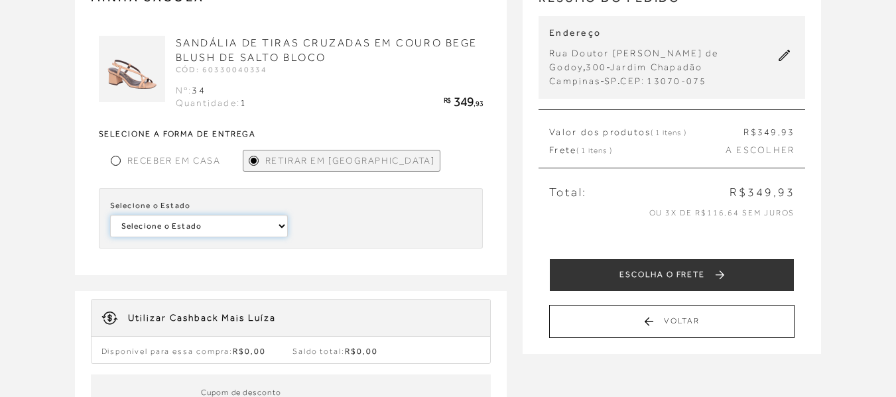
click at [281, 226] on select "Selecione o [GEOGRAPHIC_DATA] [GEOGRAPHIC_DATA]" at bounding box center [199, 226] width 178 height 23
click at [113, 160] on div at bounding box center [116, 161] width 6 height 6
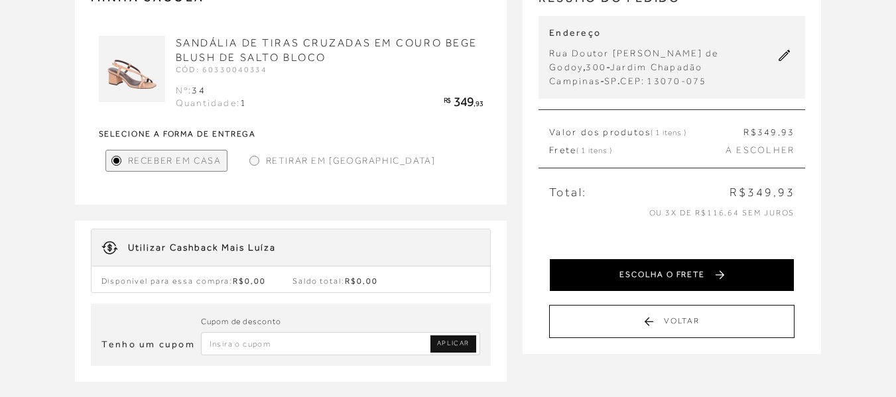
click at [678, 274] on button "ESCOLHA O FRETE" at bounding box center [671, 275] width 245 height 33
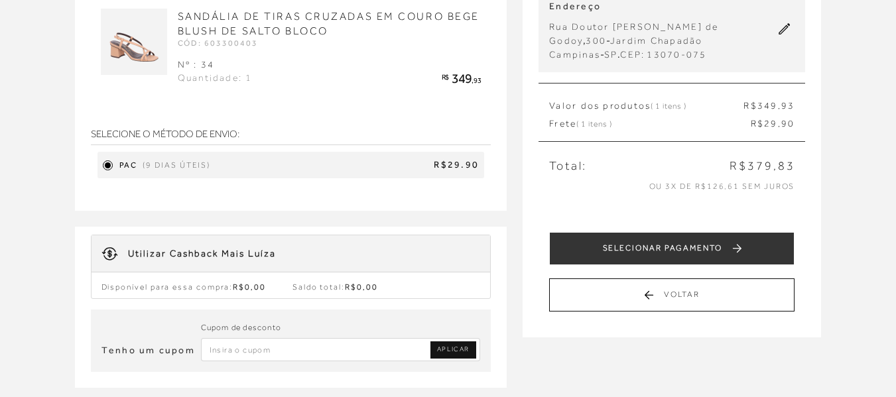
scroll to position [151, 0]
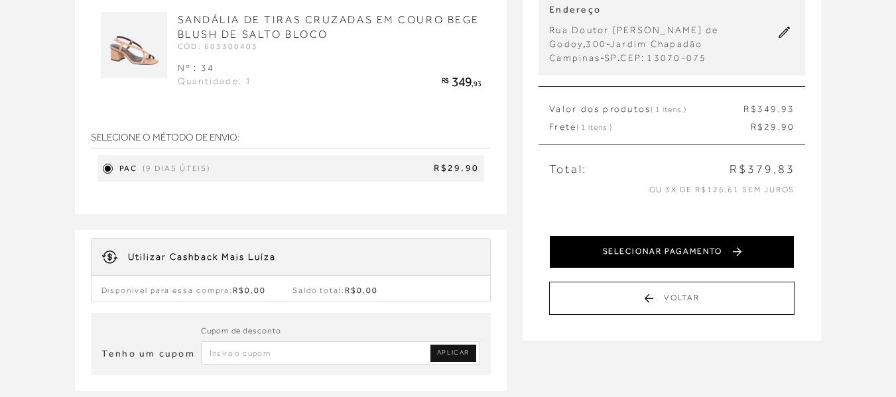
click at [711, 249] on button "SELECIONAR PAGAMENTO" at bounding box center [671, 251] width 245 height 33
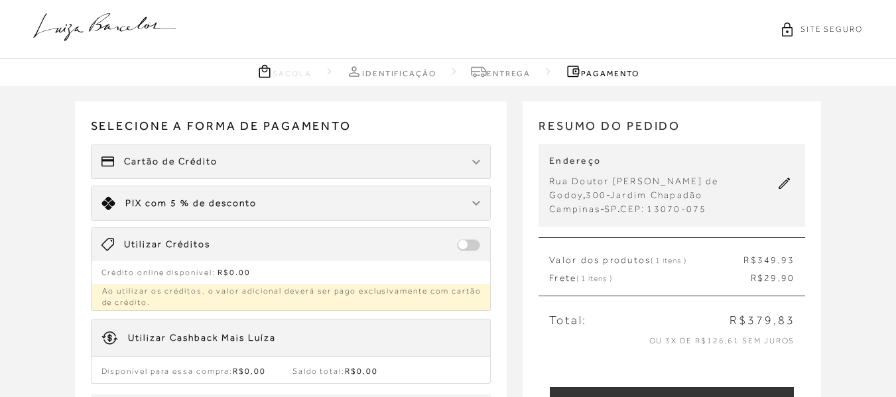
click at [475, 161] on img at bounding box center [476, 162] width 8 height 5
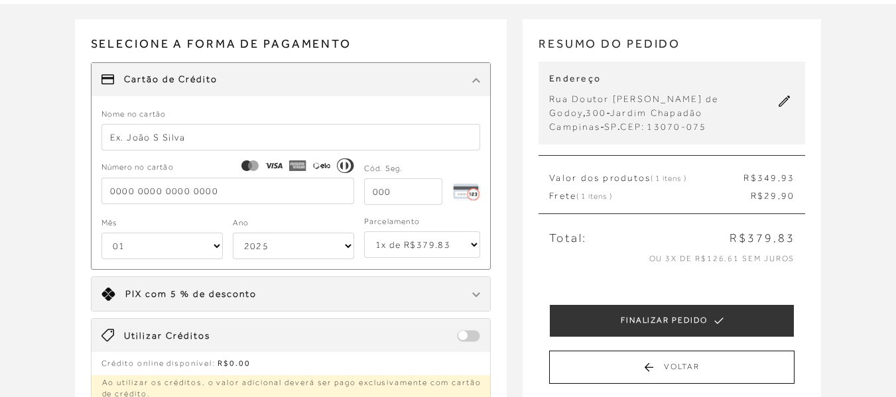
scroll to position [106, 0]
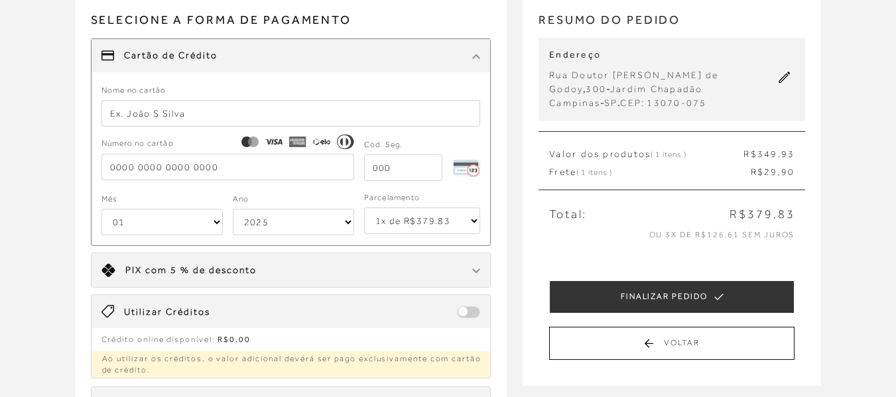
click at [269, 116] on input "text" at bounding box center [290, 113] width 379 height 27
type input "[PERSON_NAME]"
click at [107, 163] on input "tel" at bounding box center [227, 167] width 253 height 27
type input "[CREDIT_CARD_NUMBER]"
click at [374, 167] on input "tel" at bounding box center [403, 167] width 79 height 27
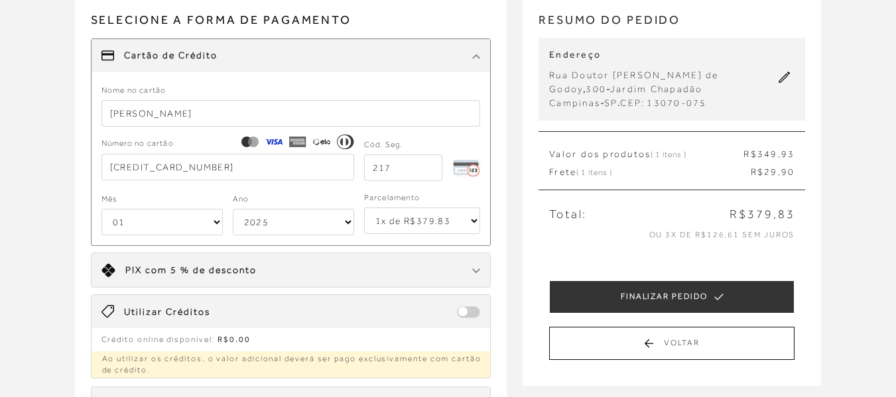
type input "217"
click at [215, 228] on select "01 02 03 04 05 06 07 08 09 10 11 12" at bounding box center [161, 222] width 121 height 27
select select "12"
click at [101, 209] on select "01 02 03 04 05 06 07 08 09 10 11 12" at bounding box center [161, 222] width 121 height 27
click at [347, 224] on select "2025 2026 2027 2028 2029 2030 2031 2032 2033 2034 2035 2036 2037 2038 2039 2040…" at bounding box center [293, 222] width 121 height 27
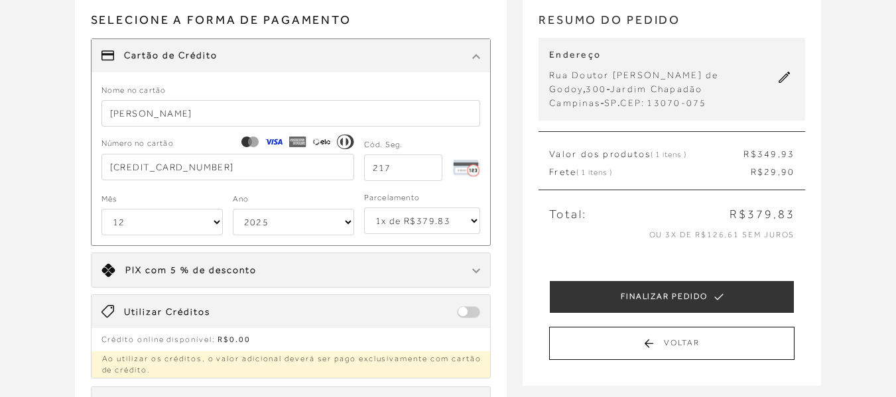
select select "2032"
click at [233, 209] on select "2025 2026 2027 2028 2029 2030 2031 2032 2033 2034 2035 2036 2037 2038 2039 2040…" at bounding box center [293, 222] width 121 height 27
click at [476, 220] on select "1x de R$379.83 2x de R$189.92 sem juros 3x de R$126.61 sem juros 4x de R$94.96 …" at bounding box center [422, 220] width 117 height 27
select select "6"
click at [364, 207] on select "1x de R$379.83 2x de R$189.92 sem juros 3x de R$126.61 sem juros 4x de R$94.96 …" at bounding box center [422, 220] width 117 height 27
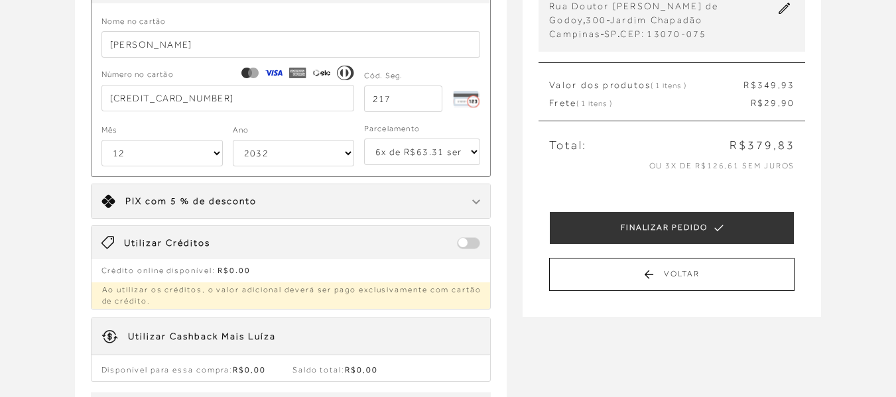
scroll to position [163, 0]
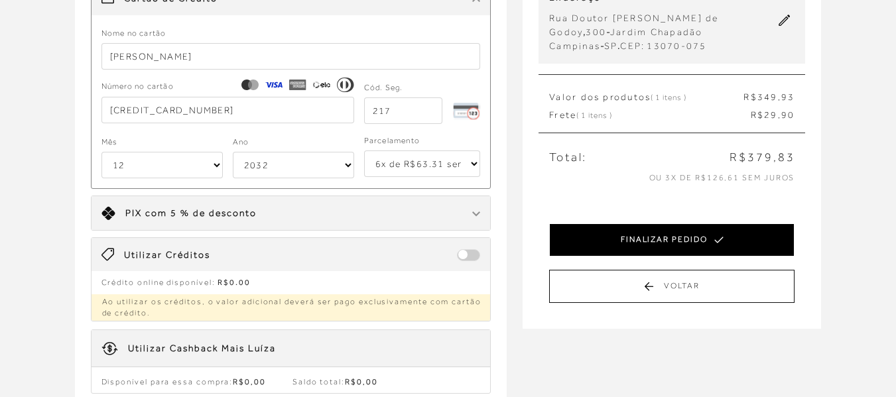
click at [662, 241] on button "FINALIZAR PEDIDO" at bounding box center [671, 239] width 245 height 33
select select "12"
select select "2032"
select select "6"
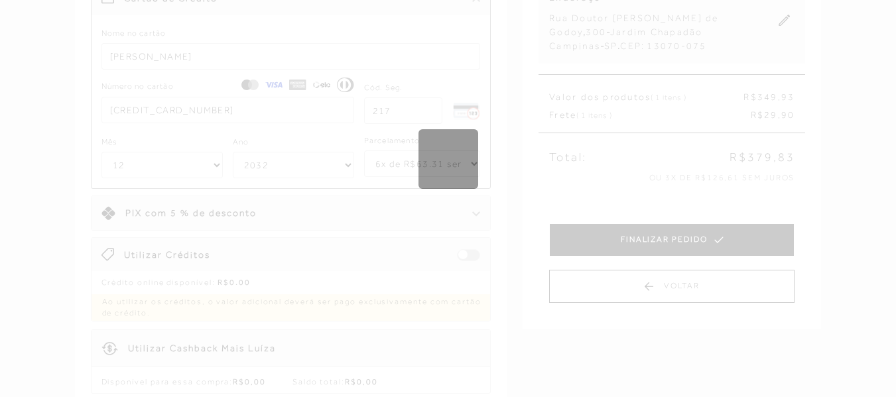
scroll to position [0, 0]
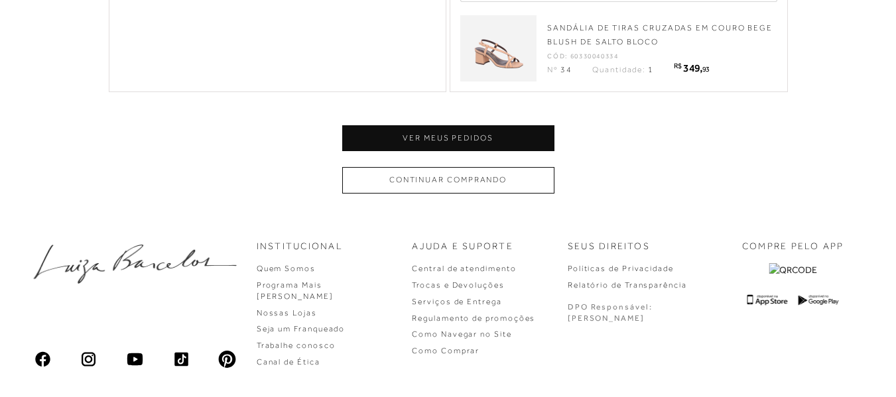
scroll to position [624, 0]
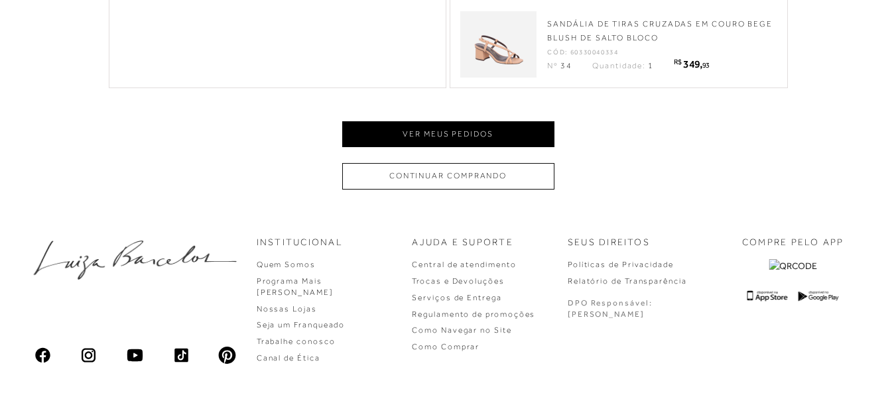
click at [412, 133] on button "Ver meus pedidos" at bounding box center [448, 134] width 212 height 26
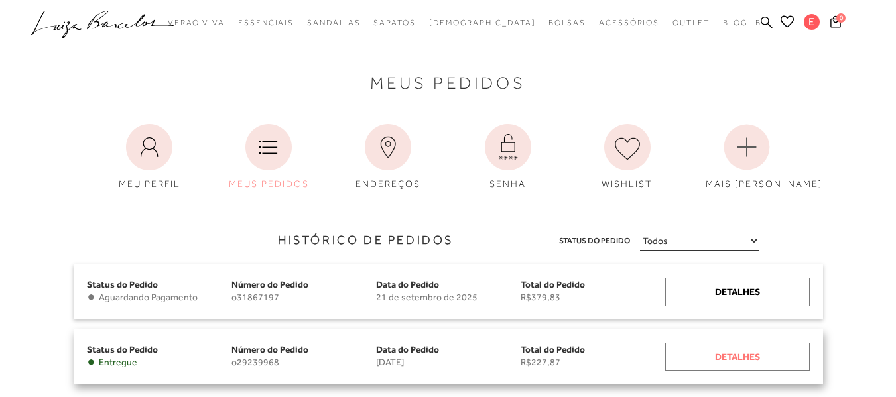
click at [759, 356] on div "Detalhes" at bounding box center [737, 357] width 145 height 29
